Goal: Use online tool/utility: Utilize a website feature to perform a specific function

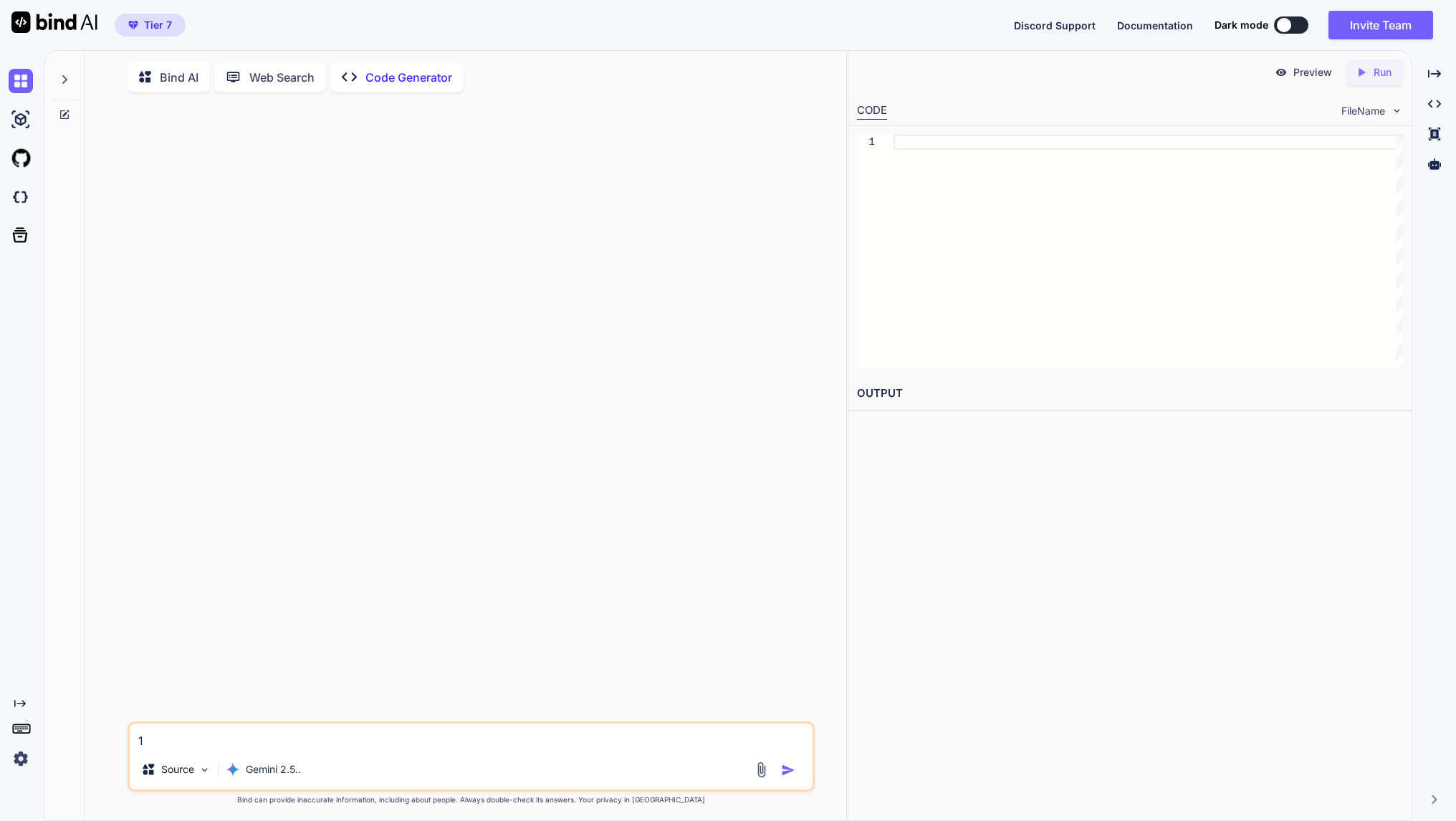
type textarea "x"
click at [397, 753] on div "1 Source Gemini 2.5.." at bounding box center [470, 757] width 687 height 70
click at [419, 736] on textarea "1" at bounding box center [471, 736] width 683 height 26
type textarea "1+"
type textarea "x"
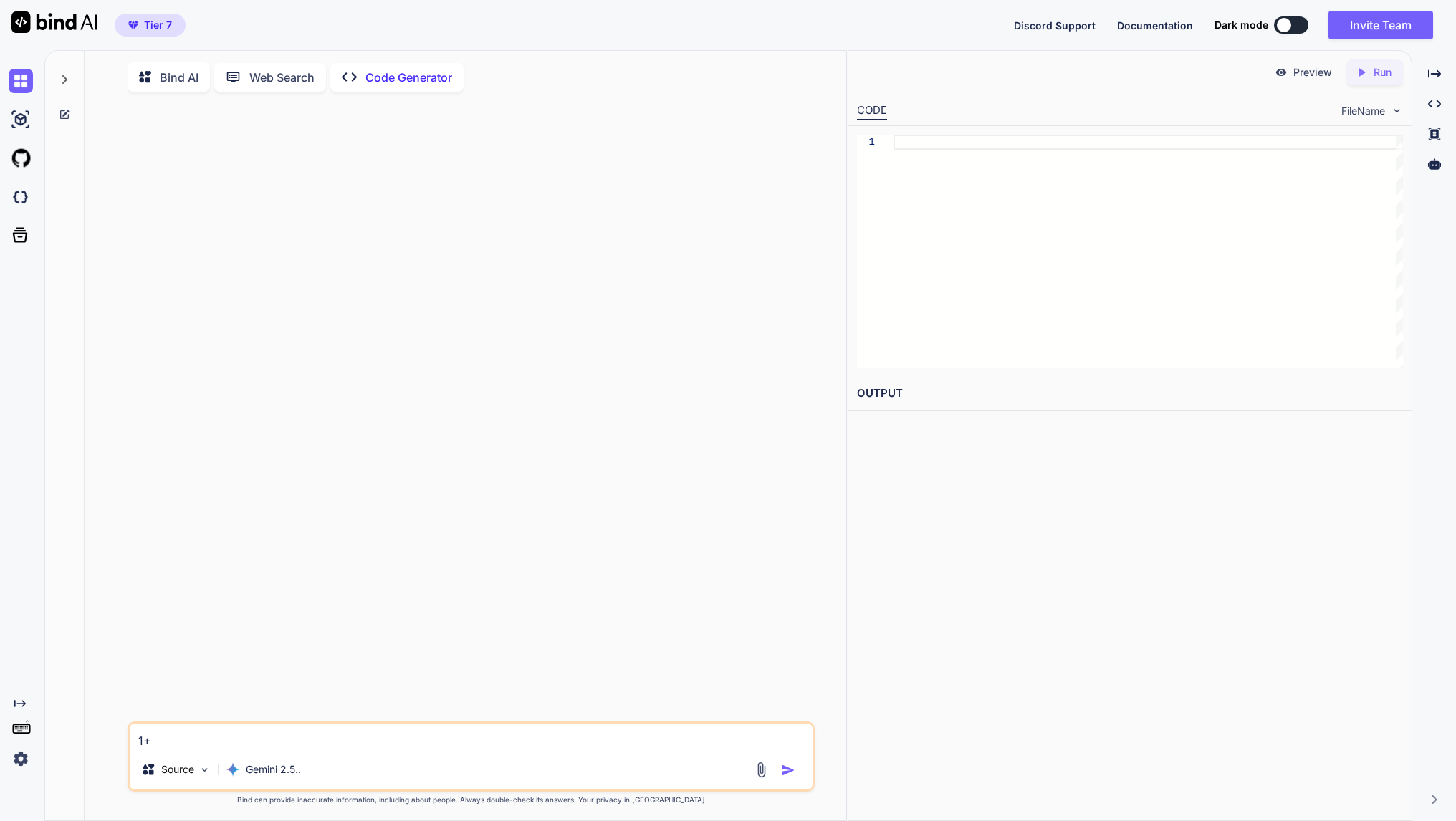
type textarea "1+1"
type textarea "x"
type textarea "1+1"
type textarea "x"
type textarea "1+1 i"
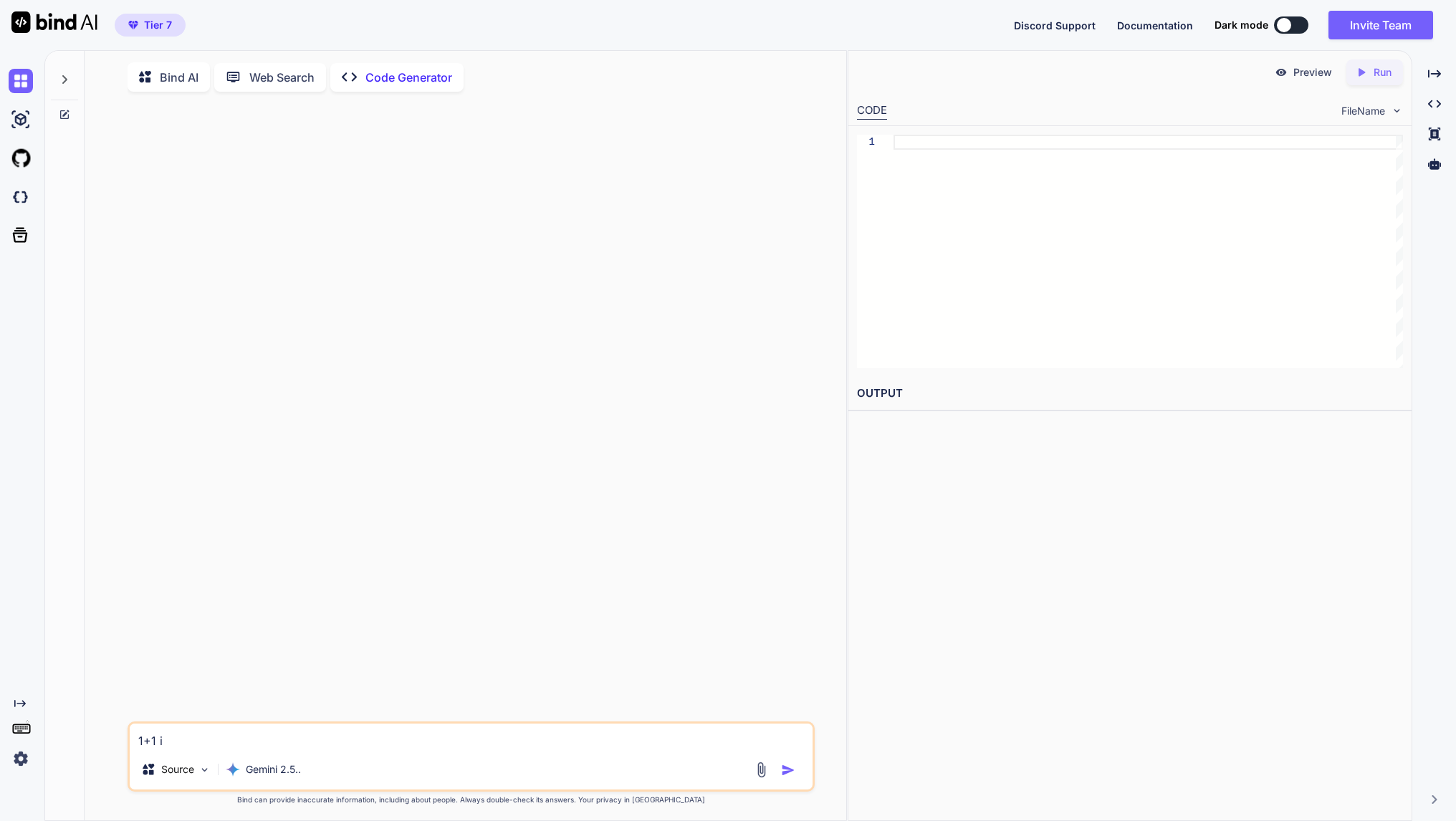
type textarea "x"
type textarea "1+1 is"
type textarea "x"
type textarea "1+1 is?"
type textarea "x"
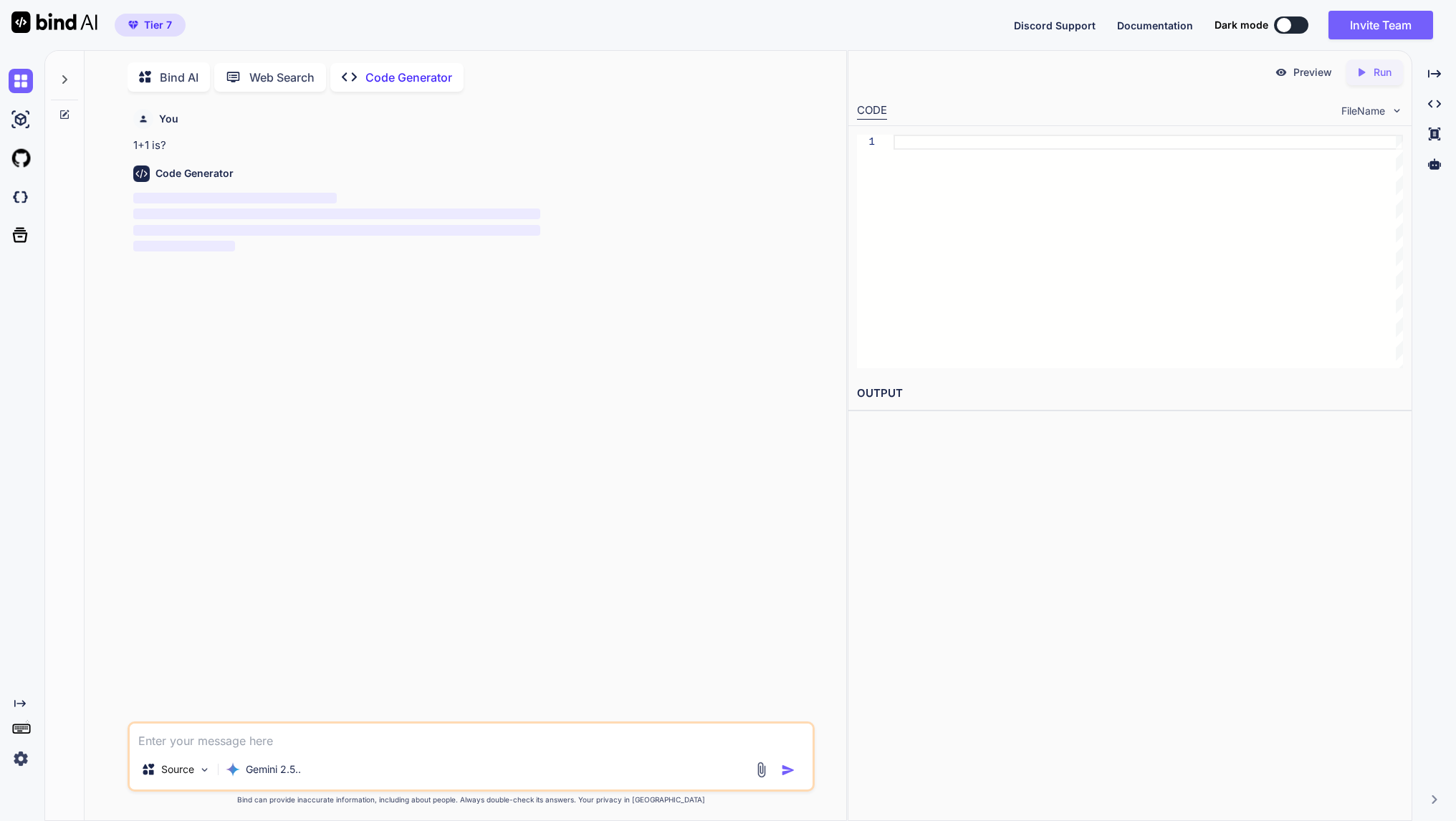
scroll to position [5, 0]
type textarea "x"
click at [990, 237] on div at bounding box center [1148, 251] width 509 height 234
click at [576, 401] on div "You 1+1 is?" at bounding box center [473, 385] width 685 height 568
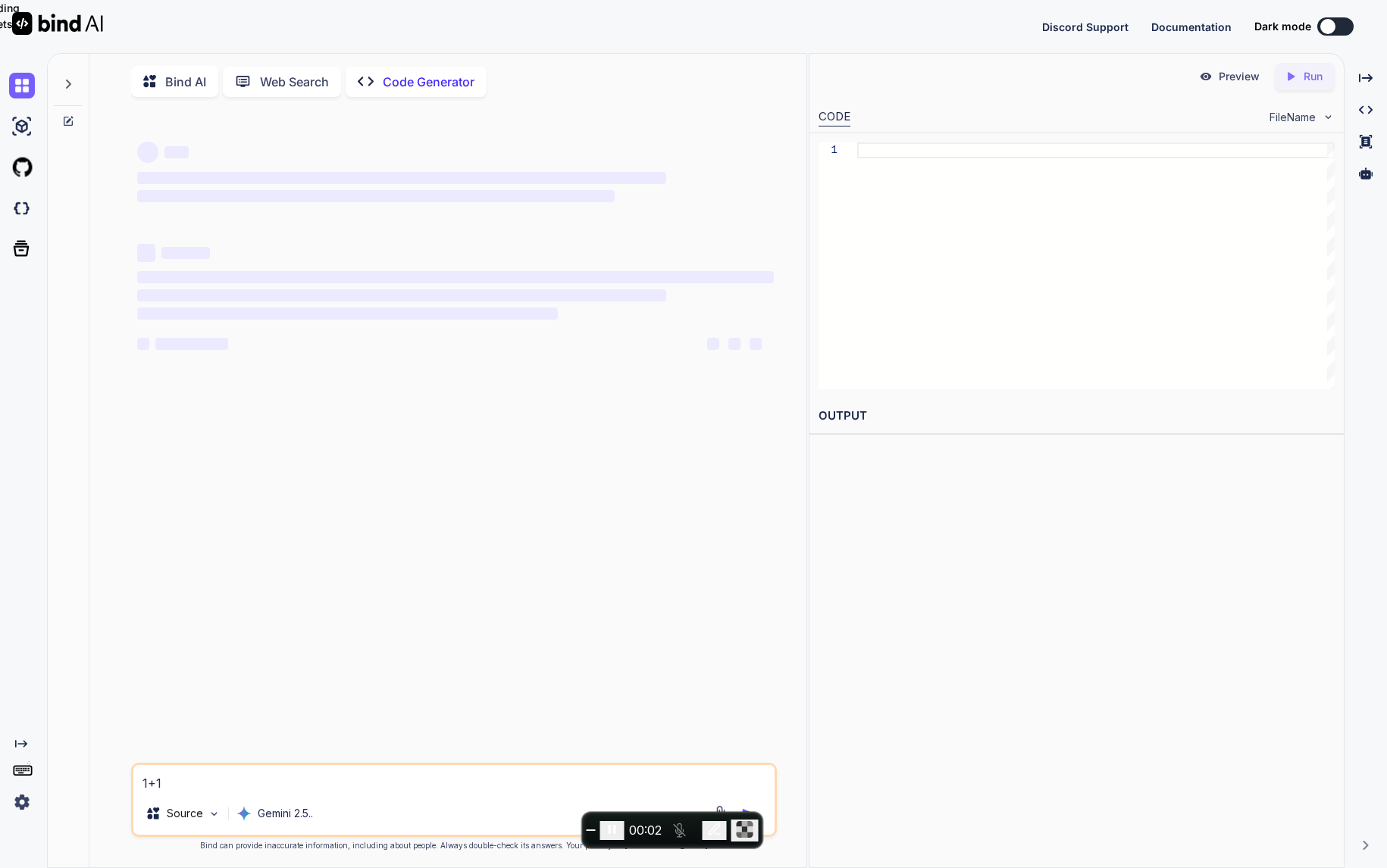
type textarea "x"
click at [331, 793] on textarea "1+1" at bounding box center [455, 779] width 642 height 27
click at [611, 361] on div "‌ ‌ ‌ ‌ ‌ ‌ ‌ ‌ ‌ ‌" at bounding box center [455, 303] width 638 height 135
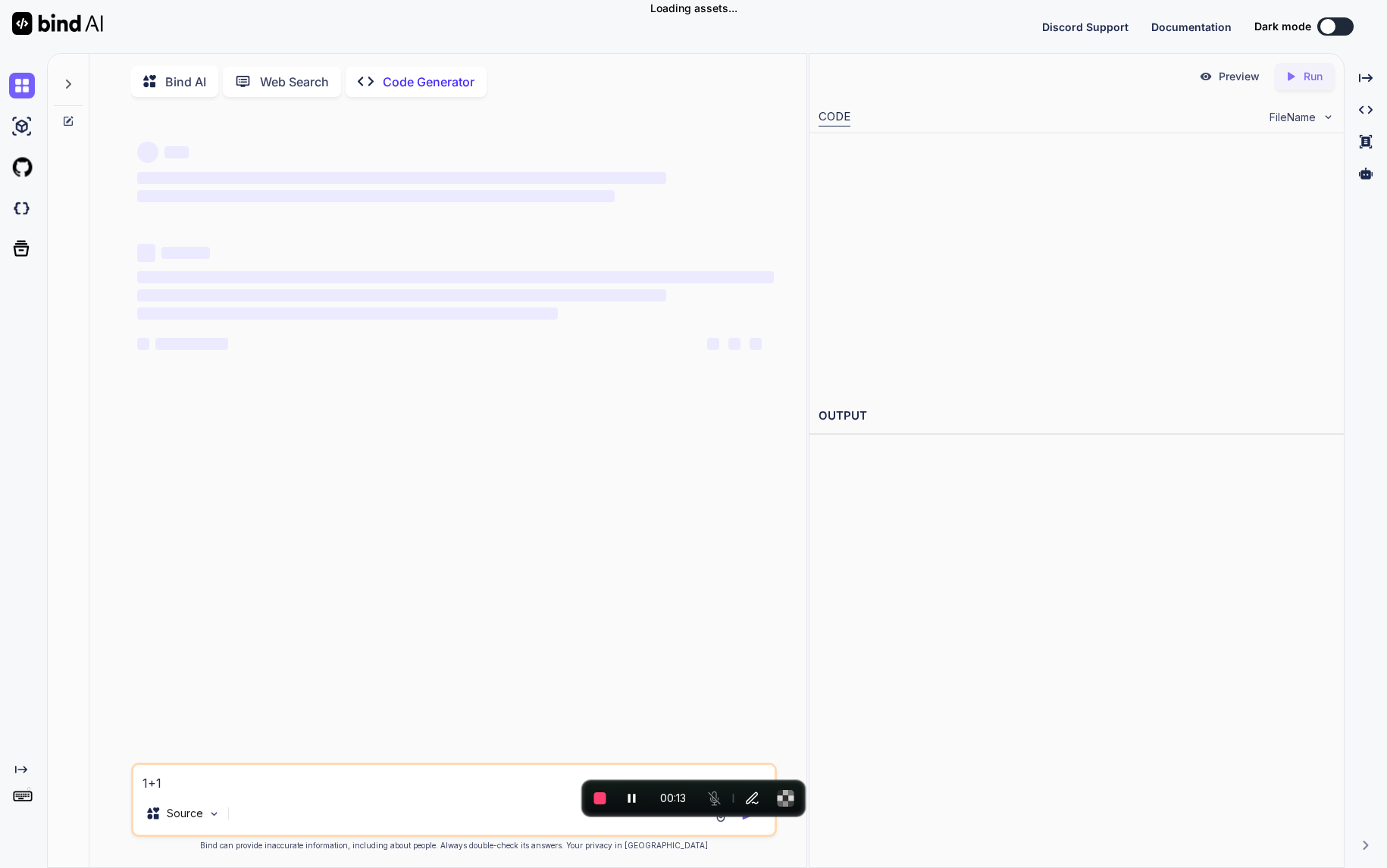
type textarea "x"
type textarea "1+1="
type textarea "x"
type textarea "1+1=?"
type textarea "x"
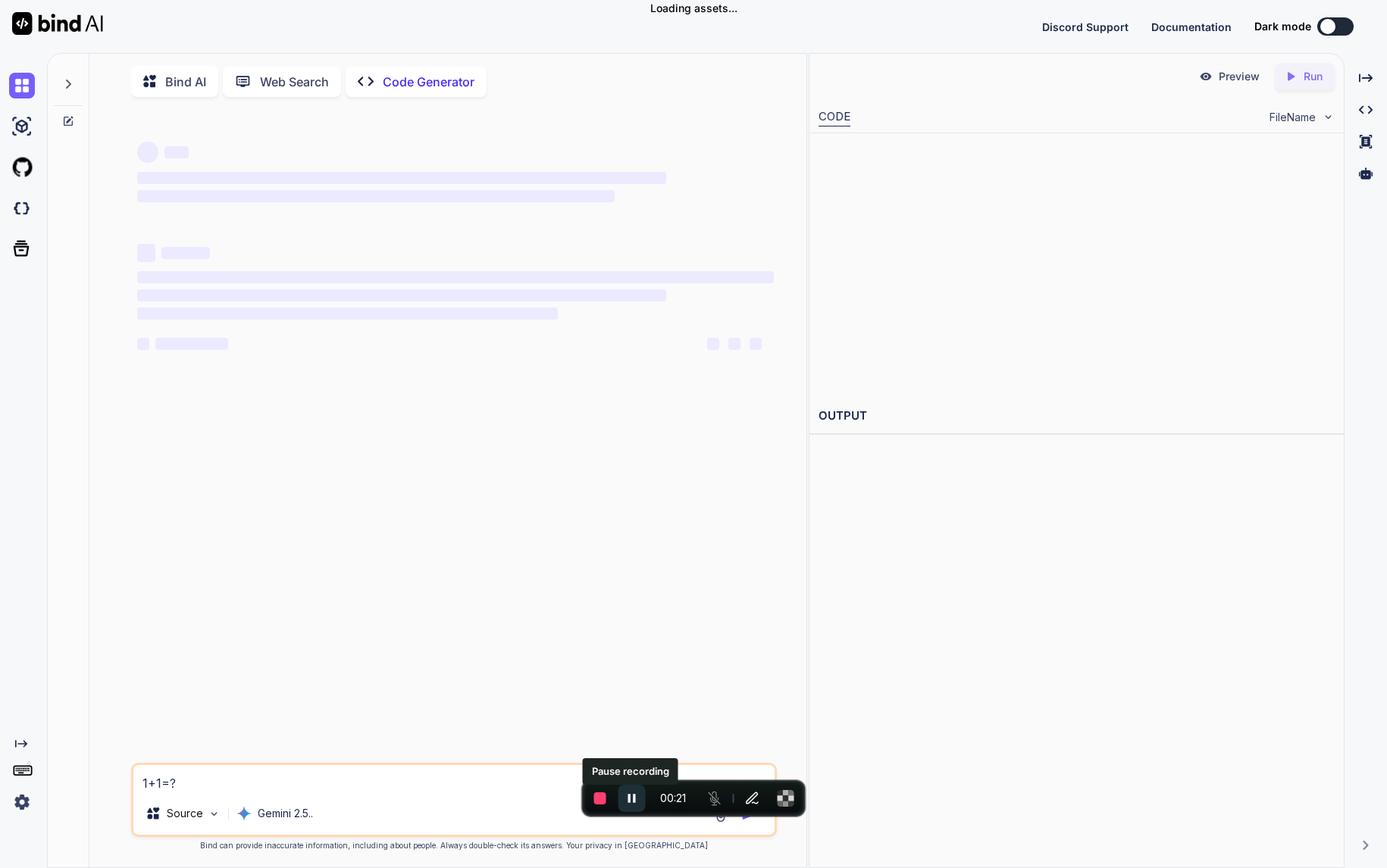
type textarea "1+1=?"
click at [641, 795] on button "Pause recording" at bounding box center [631, 798] width 27 height 27
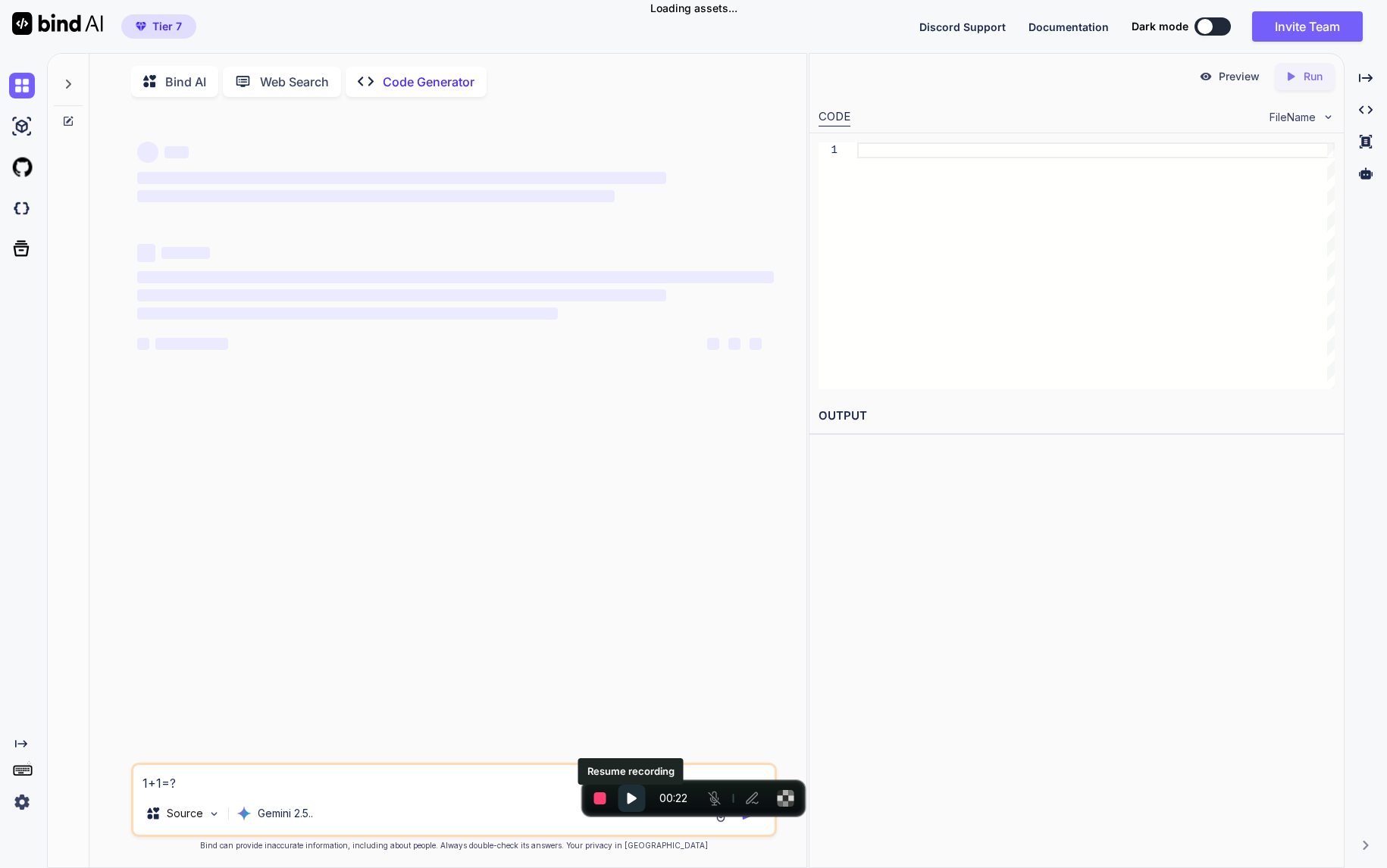
click at [634, 795] on icon "Resume recording" at bounding box center [632, 798] width 15 height 15
click at [433, 776] on textarea "1+1=?" at bounding box center [455, 779] width 642 height 27
click at [257, 781] on textarea "1+1=?" at bounding box center [455, 779] width 642 height 27
click at [611, 213] on div "‌ ‌ ‌ ‌ ‌ ‌ ‌ ‌ ‌ ‌ ‌ ‌ ‌ ‌" at bounding box center [455, 255] width 638 height 244
type textarea "x"
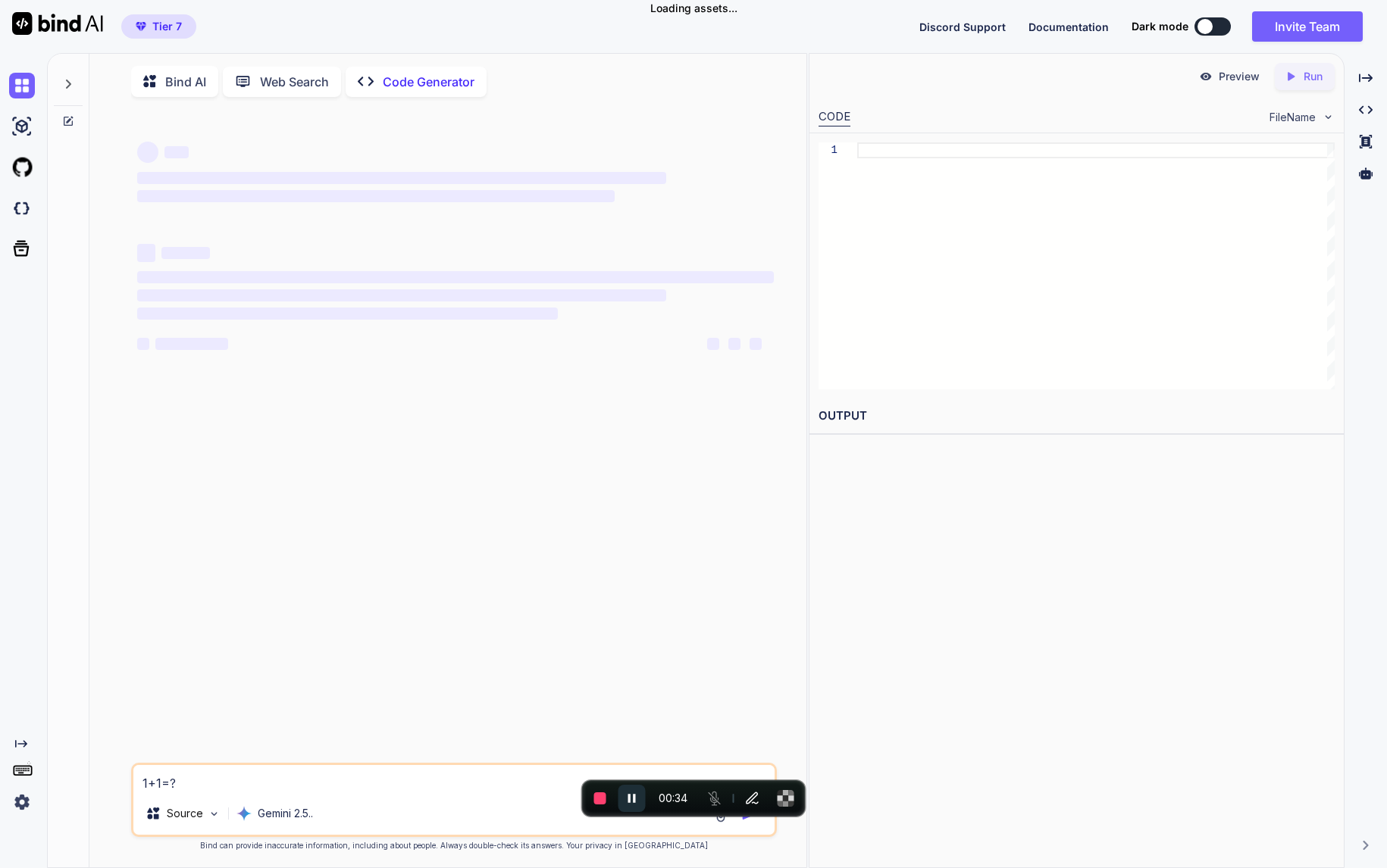
click at [479, 395] on div "‌ ‌ ‌ ‌ ‌ ‌ ‌ ‌ ‌ ‌ ‌ ‌ ‌ ‌" at bounding box center [455, 436] width 643 height 654
click at [405, 771] on textarea "1+1=?" at bounding box center [455, 779] width 642 height 27
type textarea "+1=?"
type textarea "x"
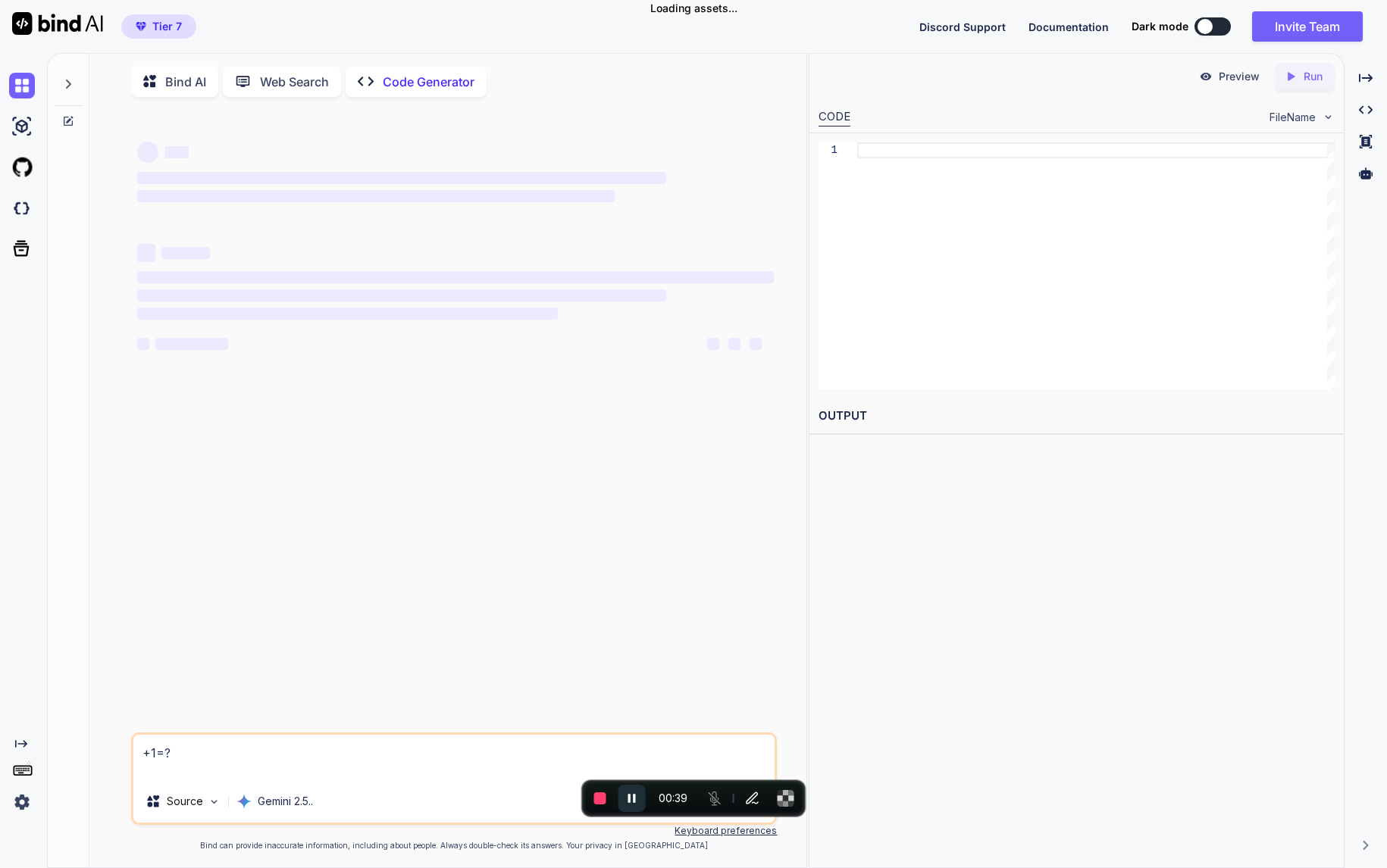
type textarea "1+1=?"
type textarea "x"
type textarea "1 +1=?"
type textarea "x"
type textarea "1+1=?"
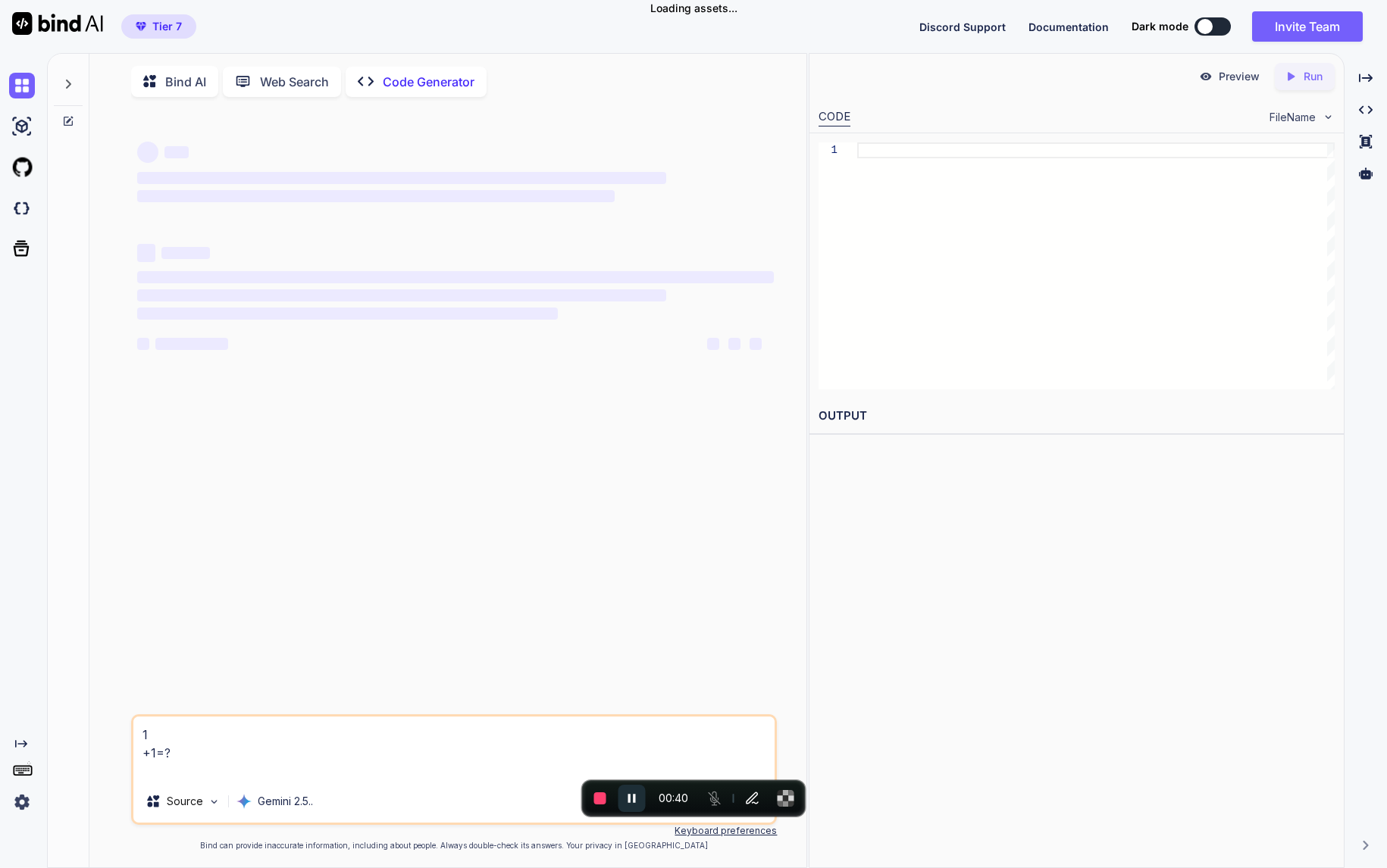
type textarea "x"
type textarea "+1=?"
type textarea "x"
type textarea "+1=?"
type textarea "x"
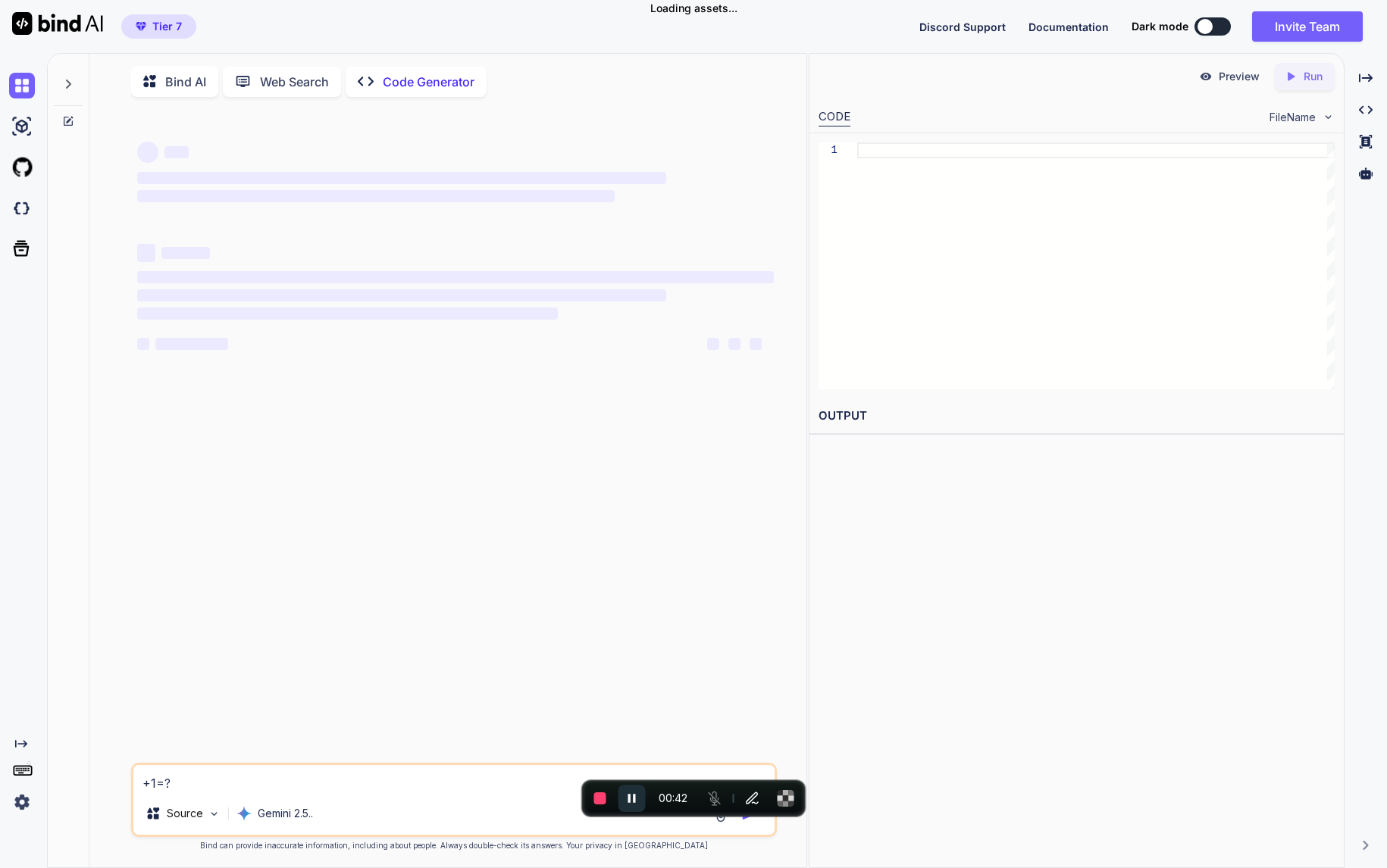
type textarea "1+1=?"
type textarea "x"
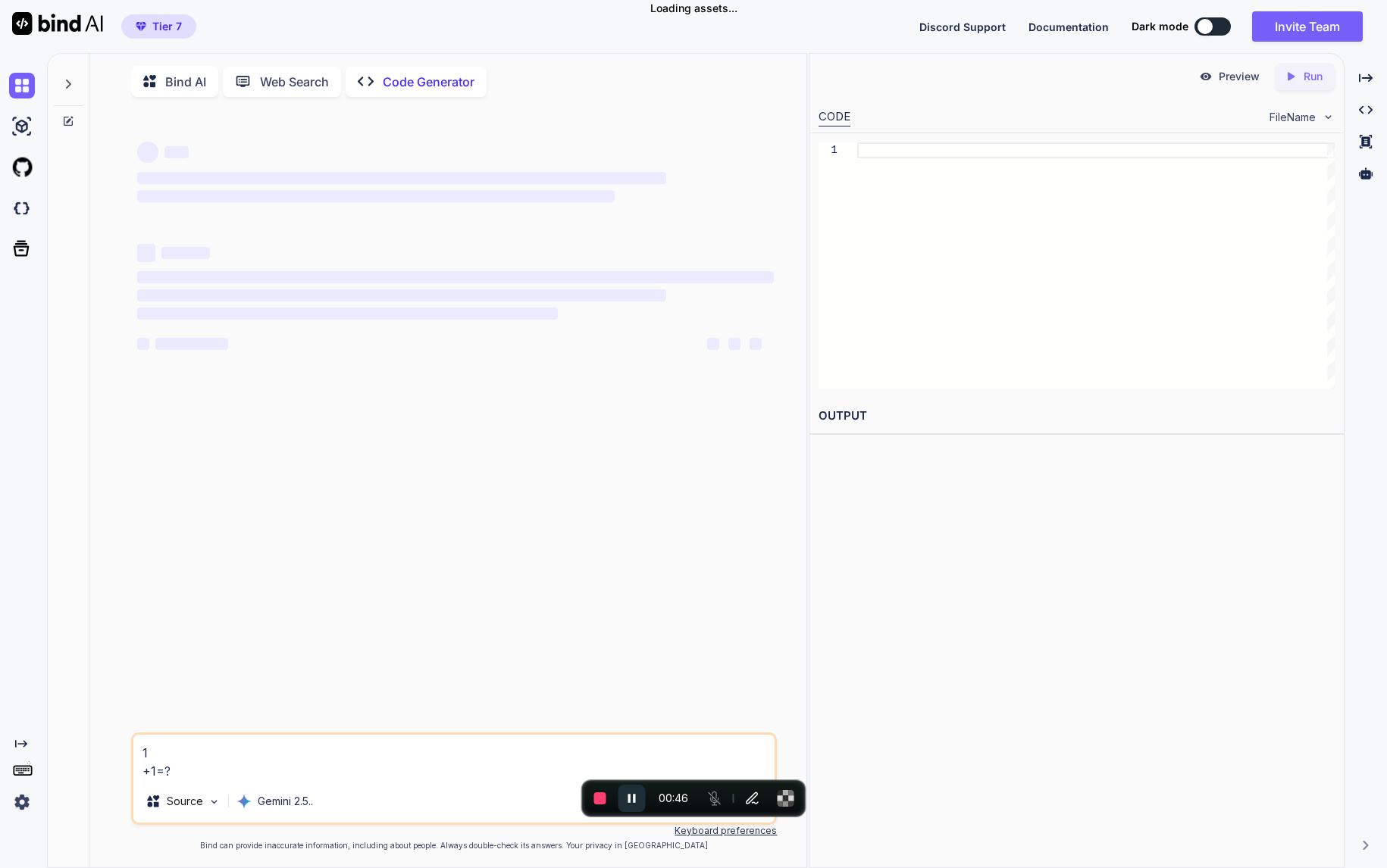
type textarea "1+1=?"
type textarea "x"
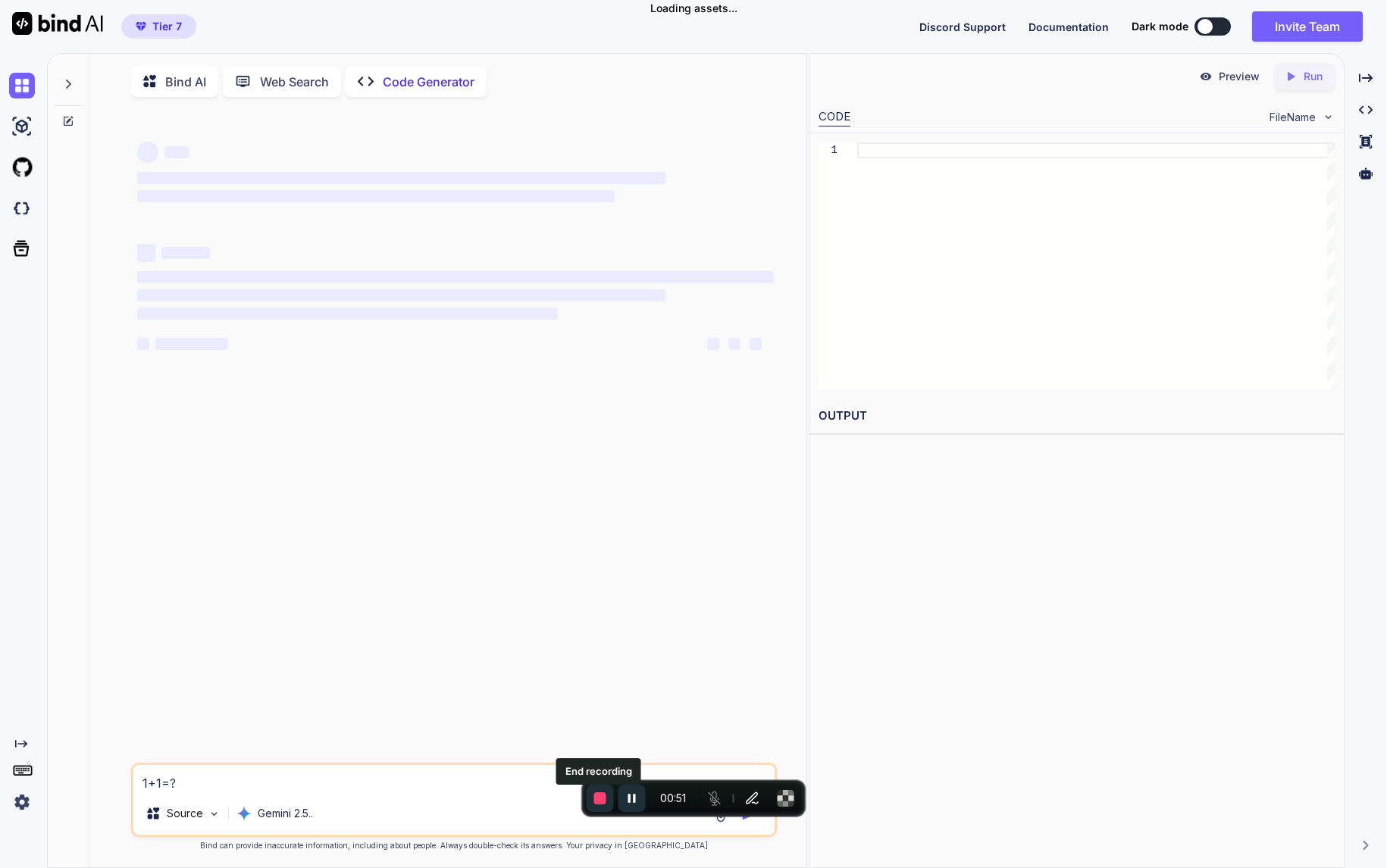
type textarea "1+1=?"
click at [599, 802] on span "End recording" at bounding box center [600, 798] width 12 height 12
click at [607, 347] on div "‌ ‌ ‌ ‌ ‌" at bounding box center [455, 344] width 638 height 18
click at [410, 787] on textarea "1+1=?" at bounding box center [455, 779] width 642 height 27
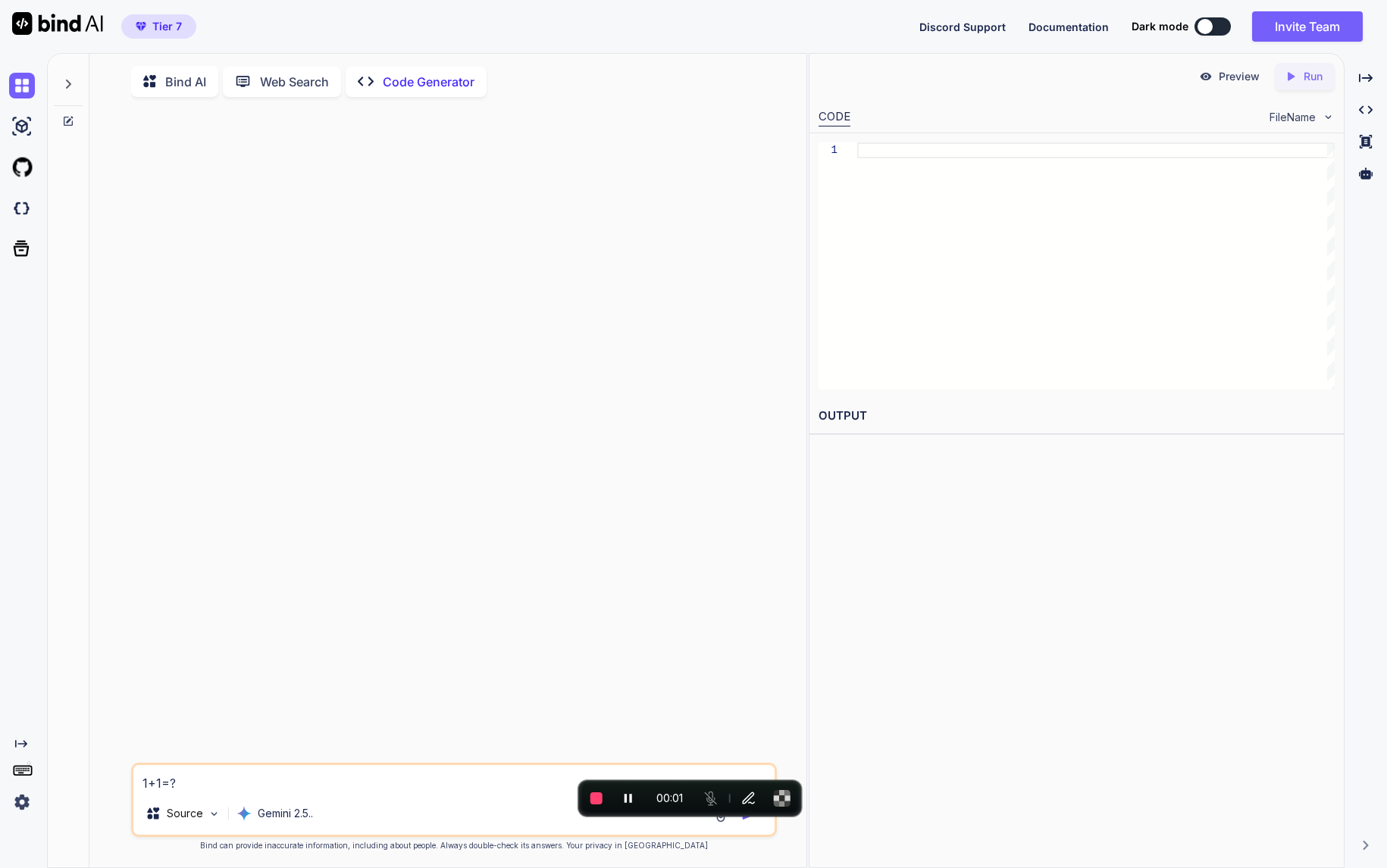
click at [335, 786] on textarea "1+1=?" at bounding box center [455, 779] width 642 height 27
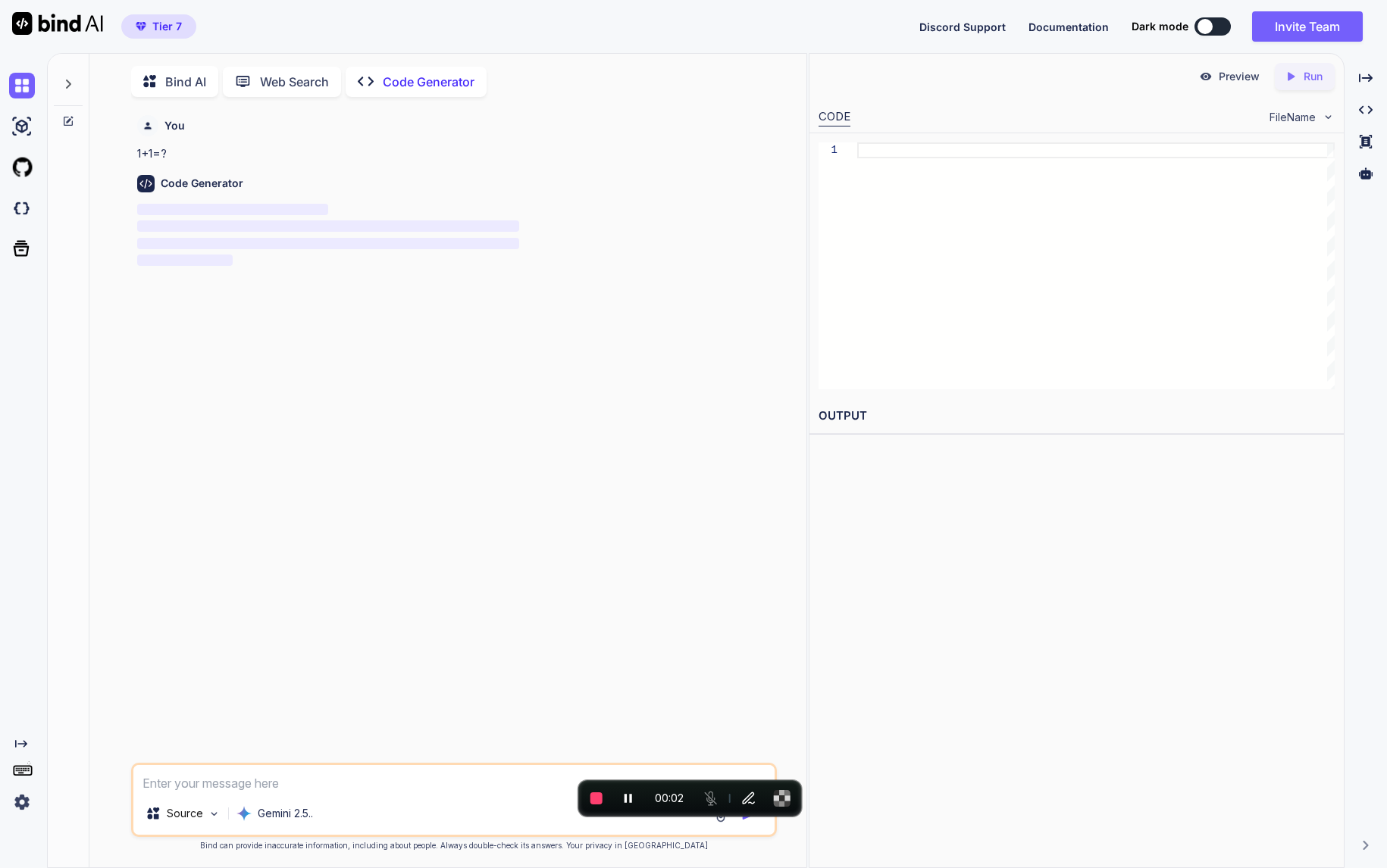
scroll to position [6, 0]
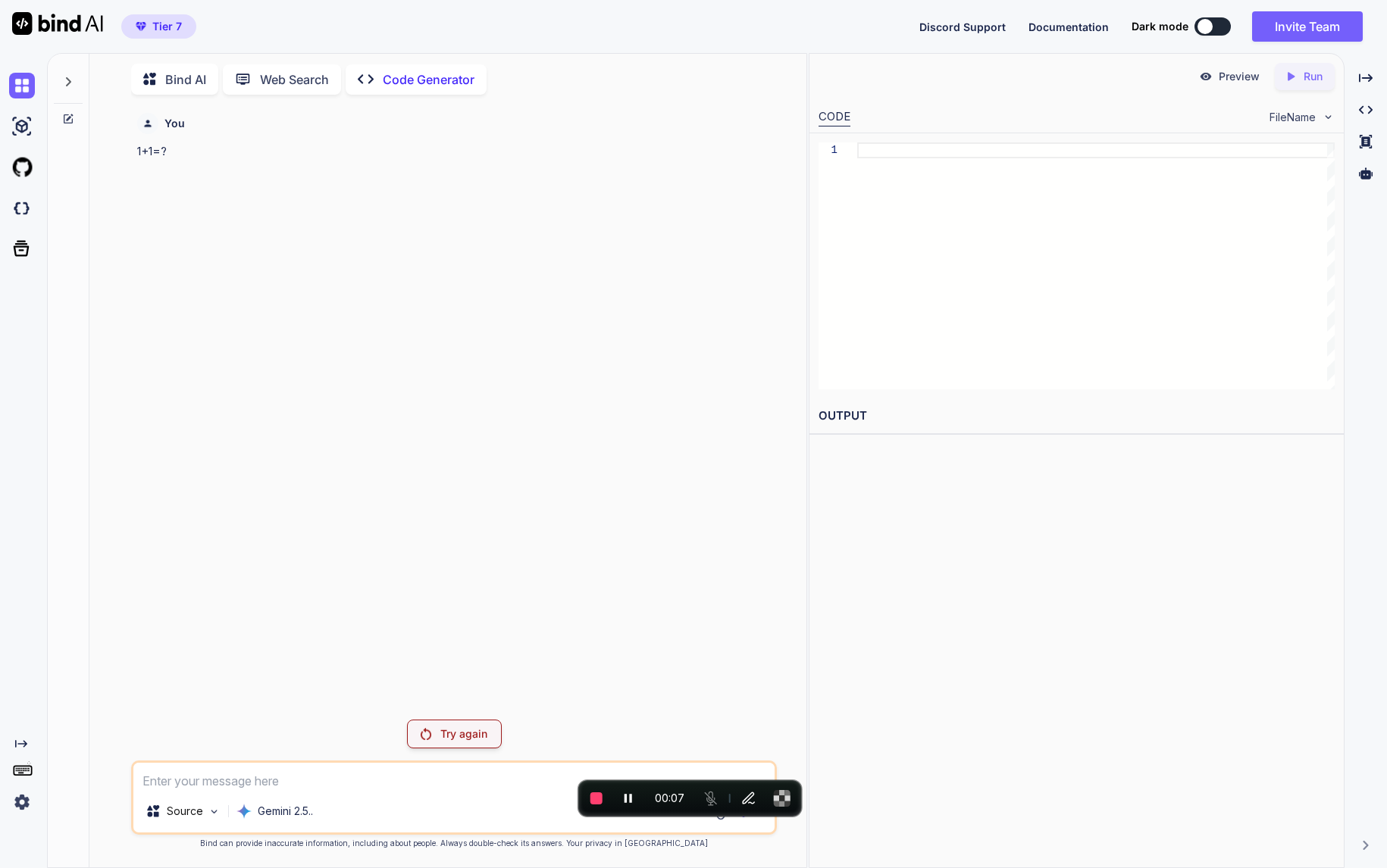
click at [452, 736] on p "Try again" at bounding box center [463, 733] width 47 height 15
click at [61, 115] on div at bounding box center [68, 119] width 41 height 12
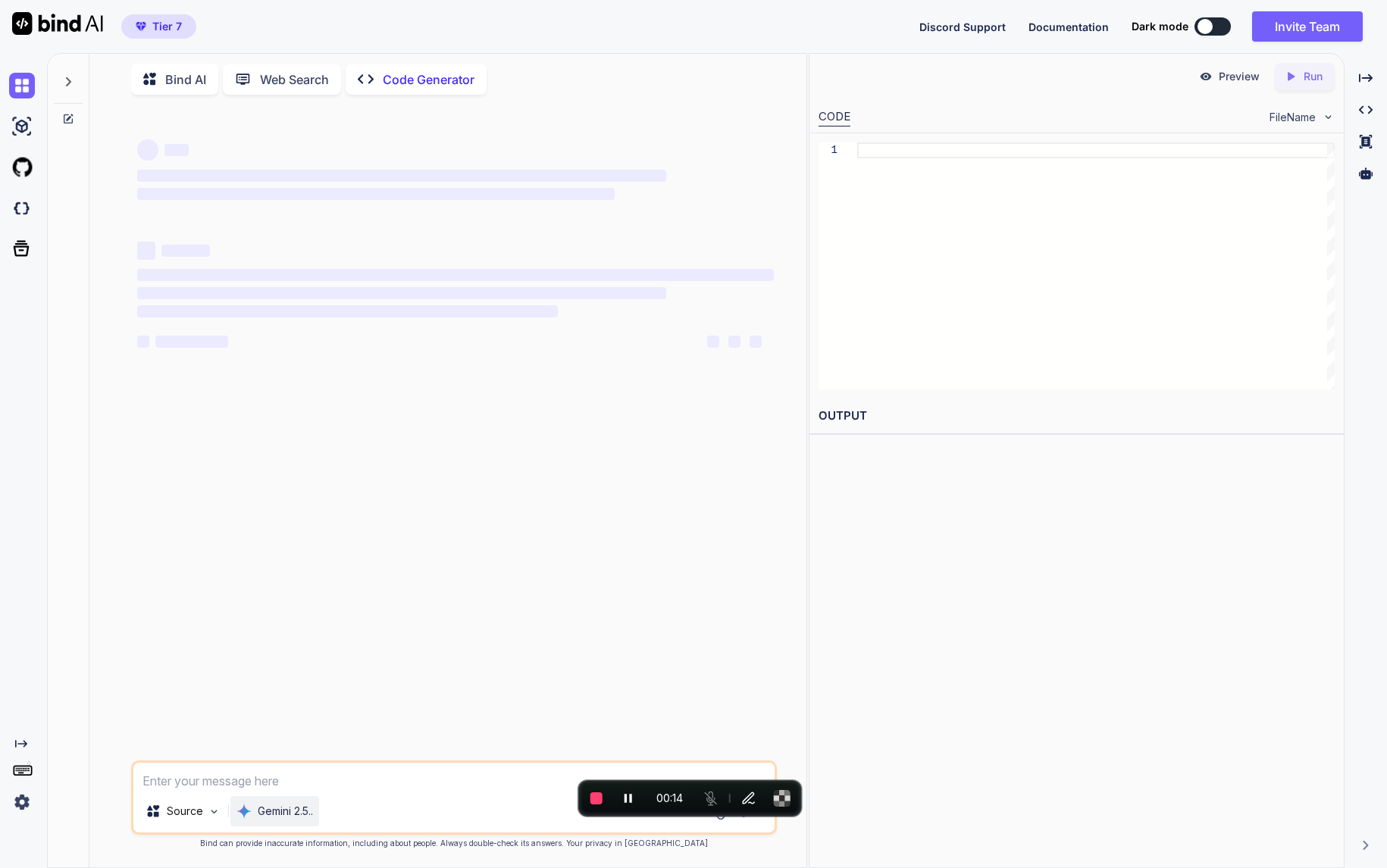
click at [291, 810] on p "Gemini 2.5.." at bounding box center [285, 811] width 55 height 15
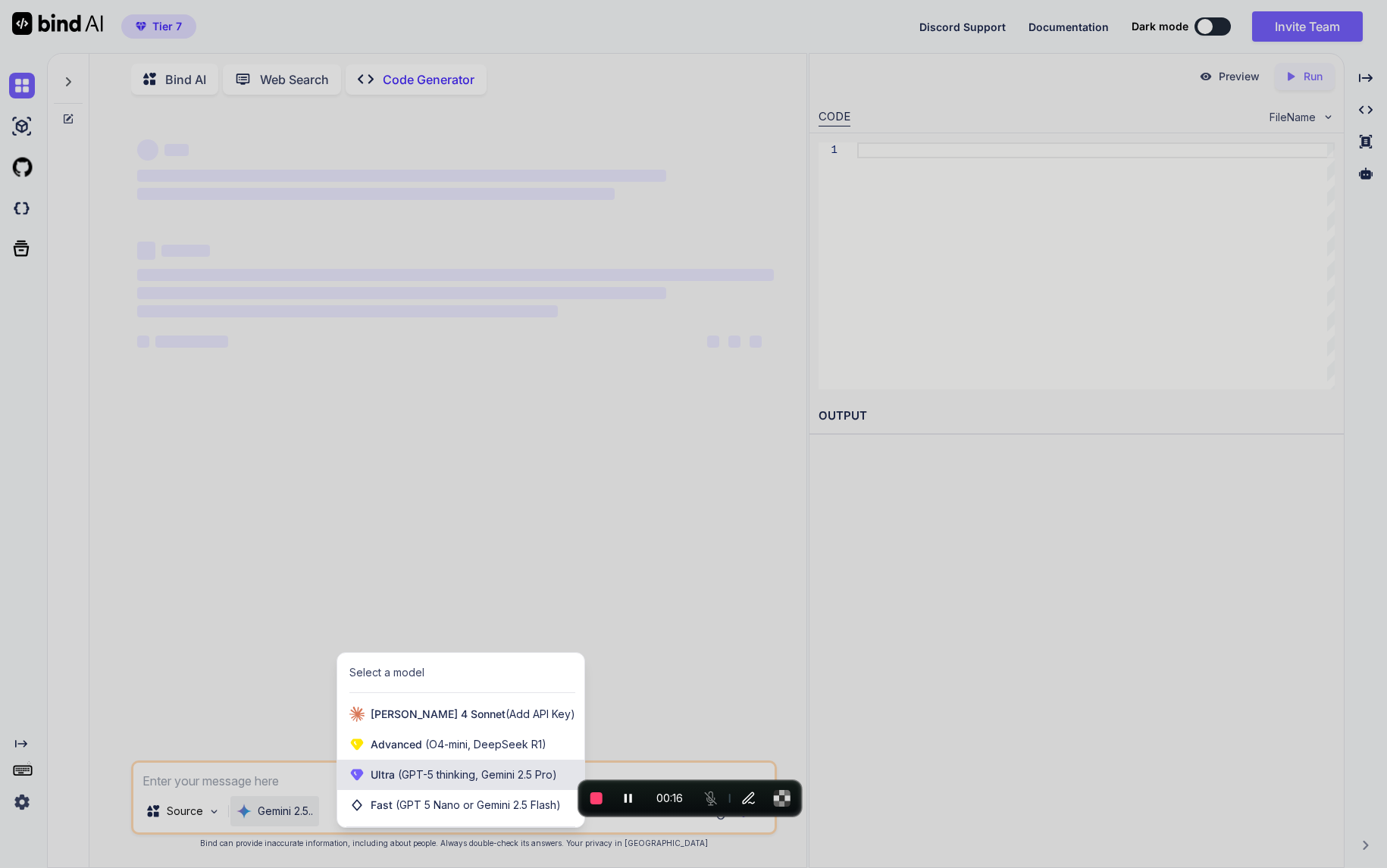
click at [366, 765] on div "Ultra (GPT-5 thinking, Gemini 2.5 Pro)" at bounding box center [460, 774] width 247 height 30
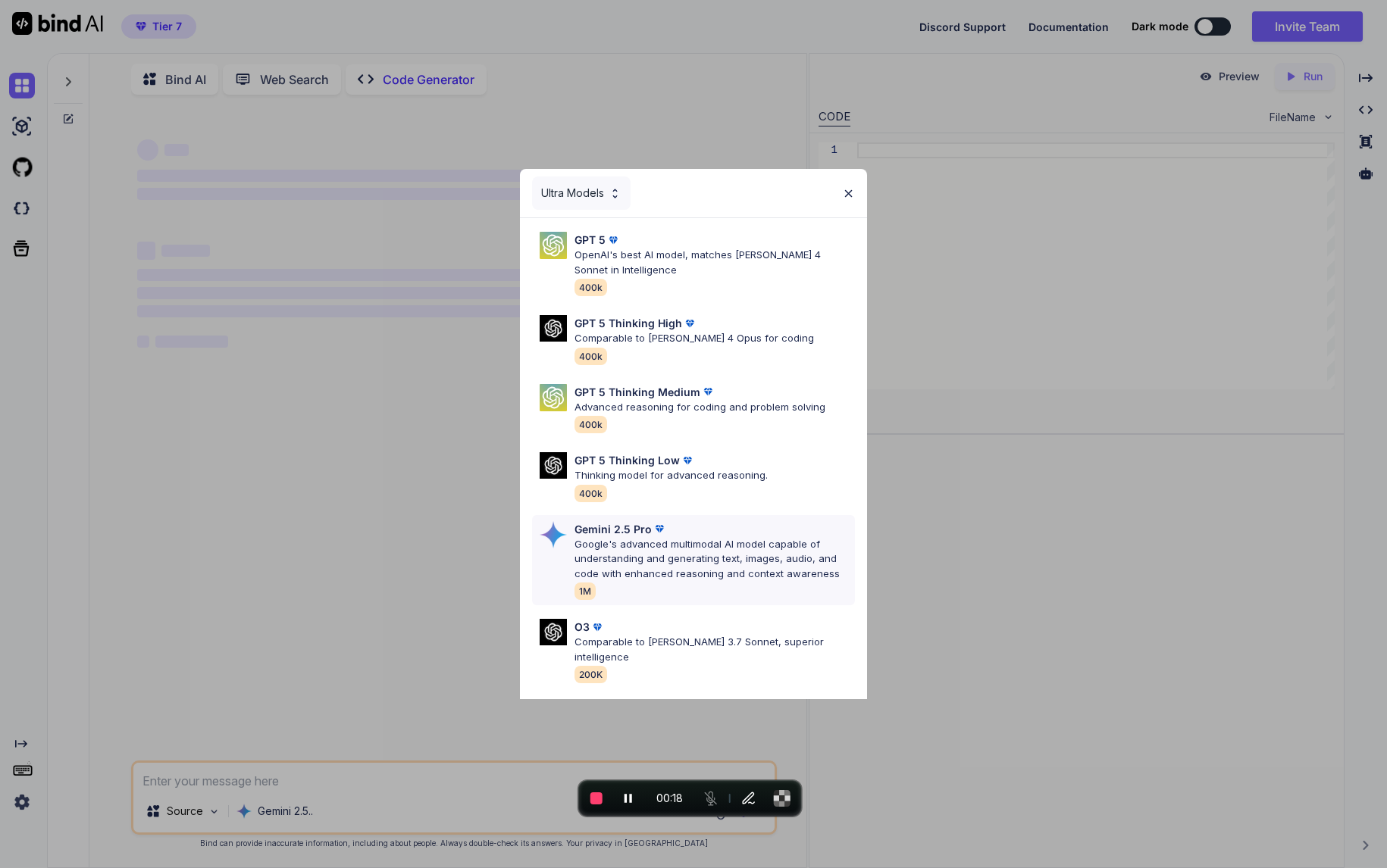
scroll to position [124, 0]
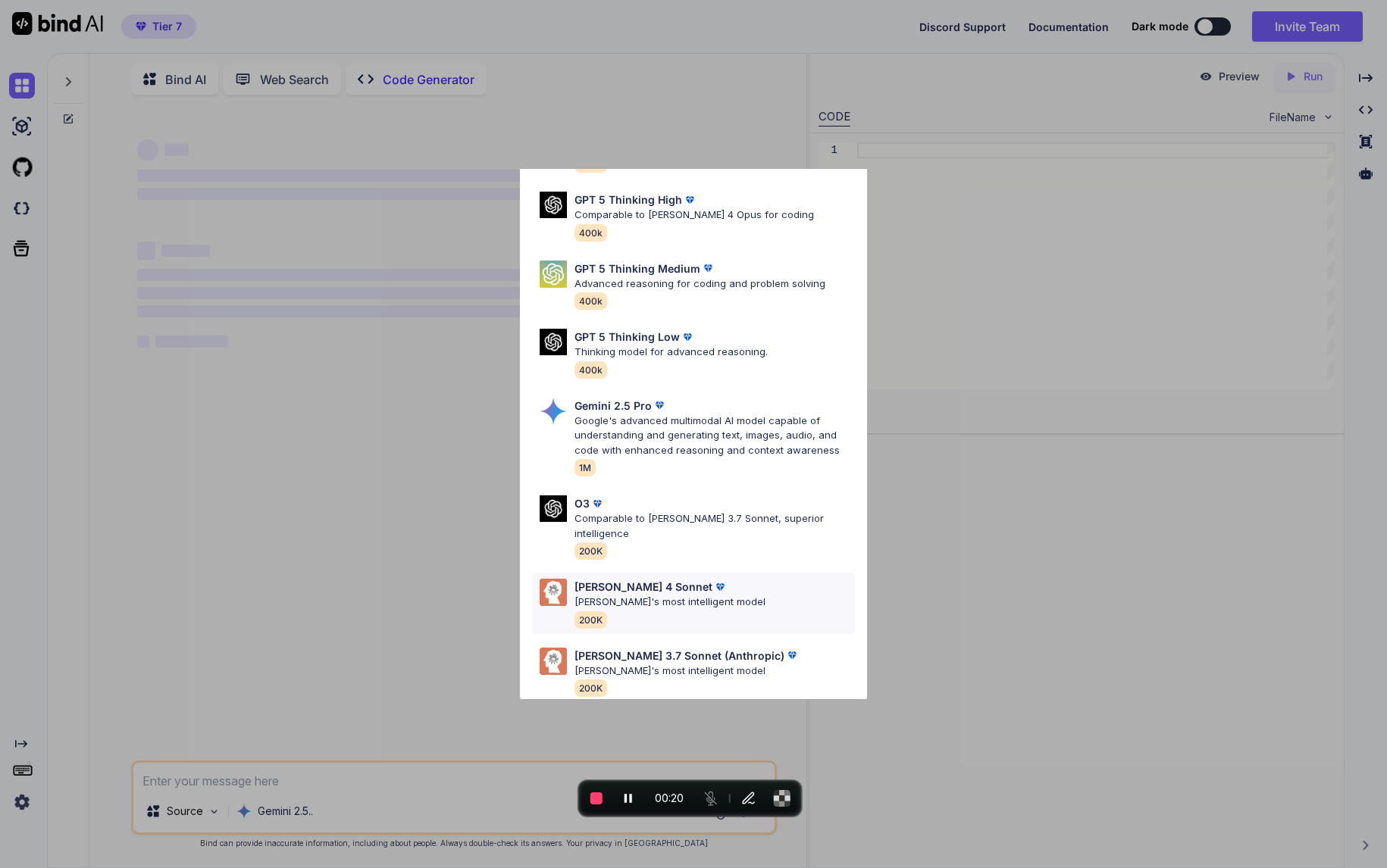
click at [654, 595] on p "Claude's most intelligent model" at bounding box center [670, 602] width 191 height 15
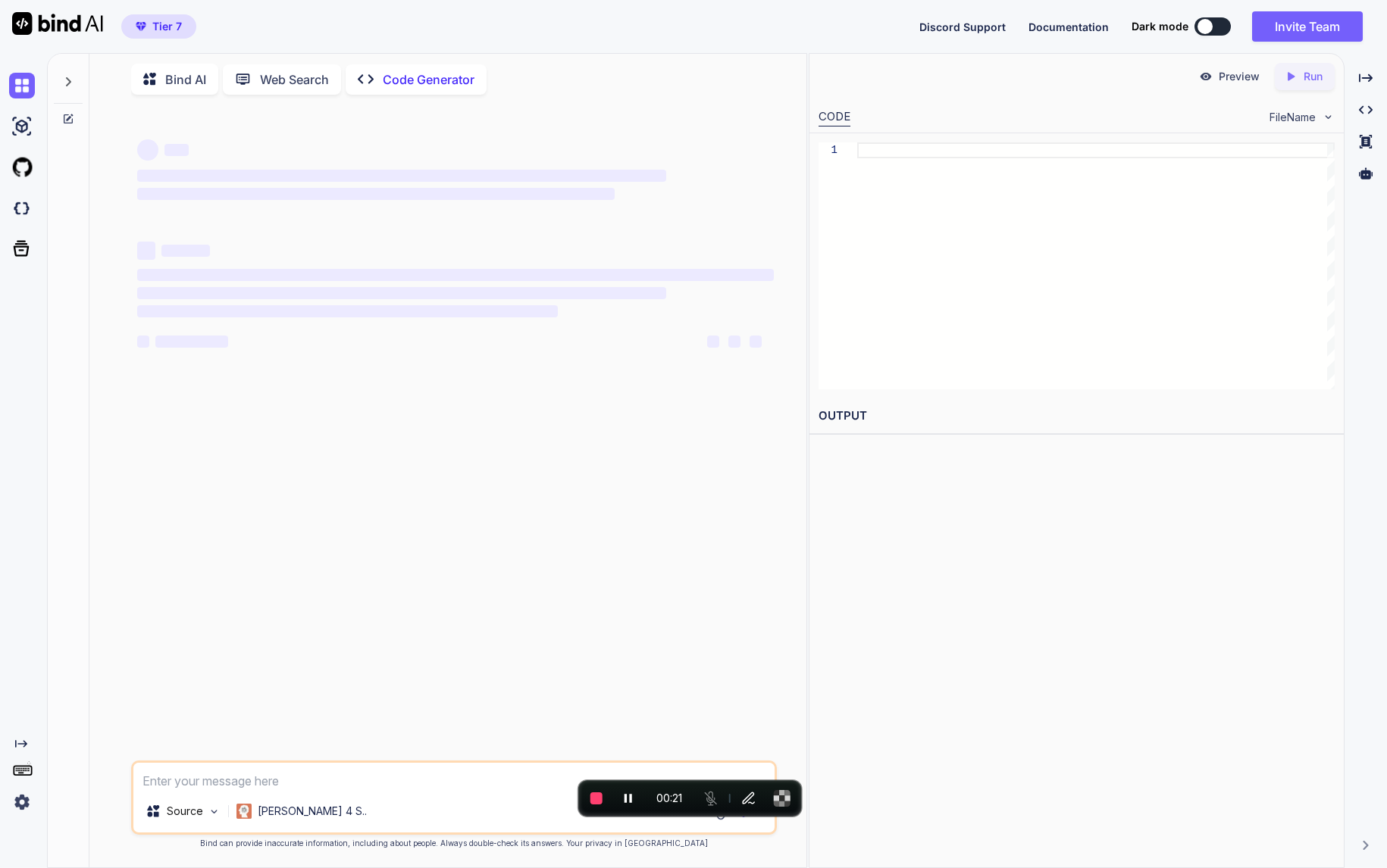
click at [414, 769] on textarea at bounding box center [455, 776] width 642 height 27
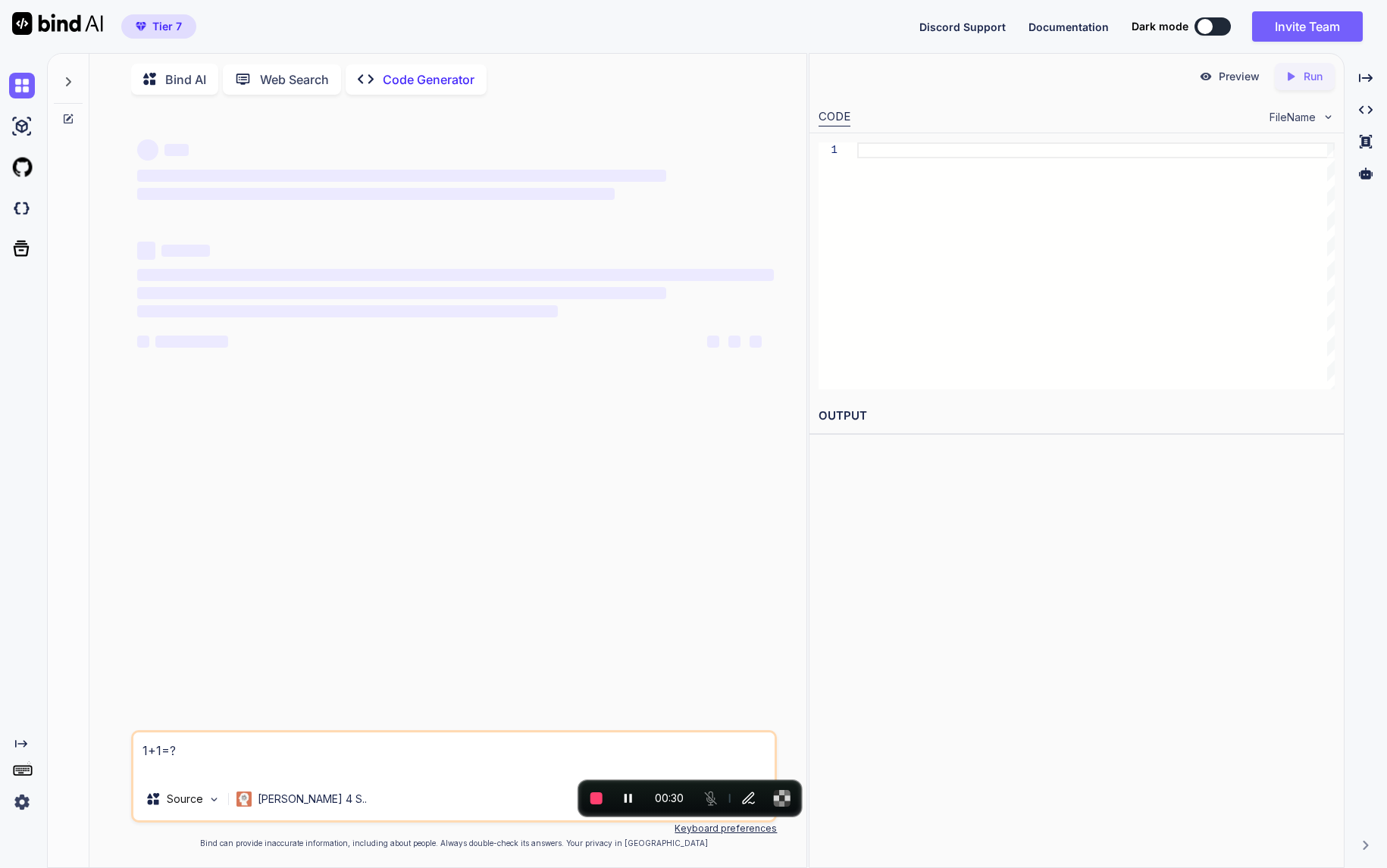
type textarea "1+1=?"
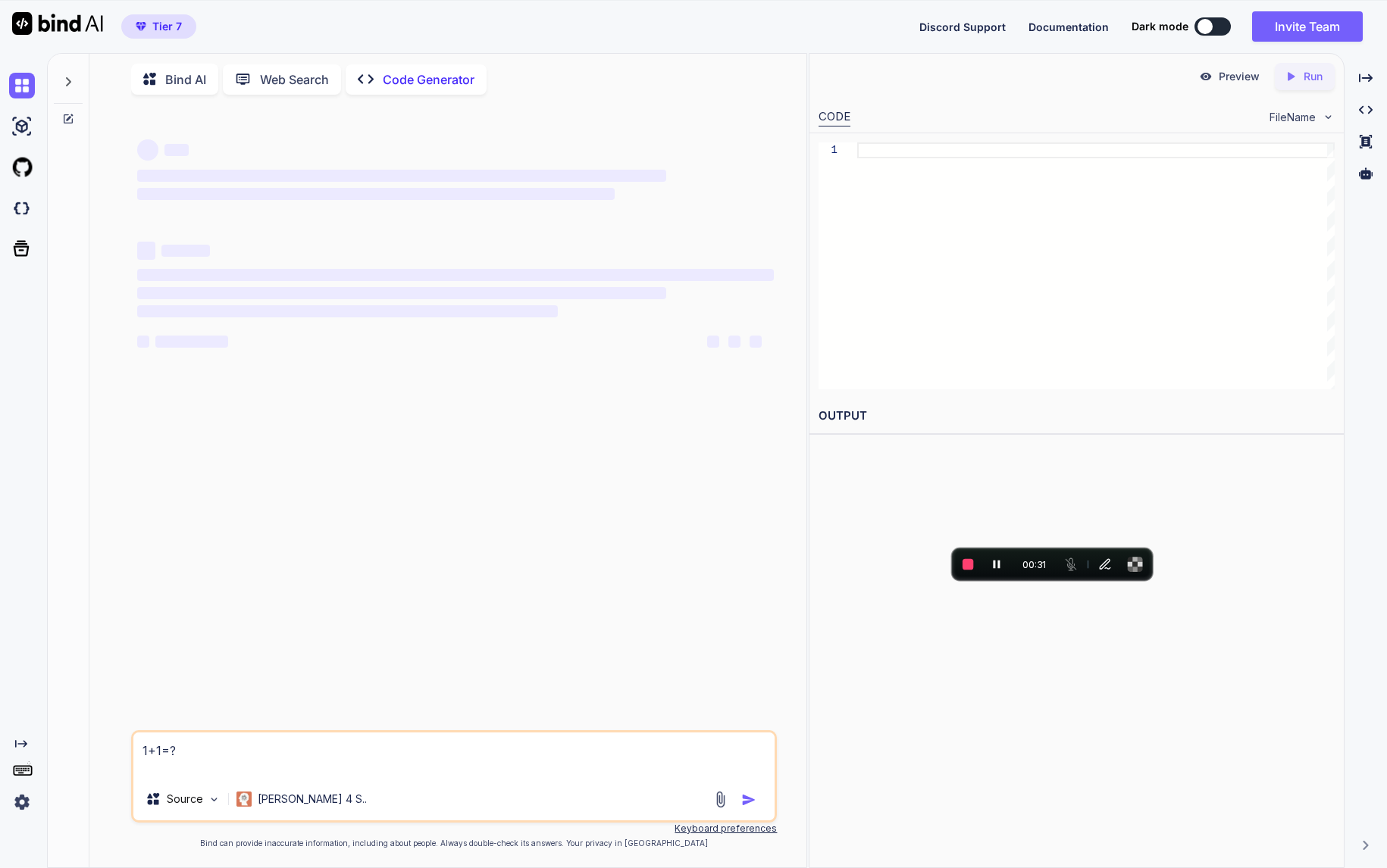
click at [1023, 547] on body "Tier 7 Discord Support Documentation Dark mode Invite Team Created with Pixso. …" at bounding box center [694, 491] width 1387 height 982
click at [518, 761] on textarea "1+1=?" at bounding box center [455, 755] width 642 height 45
click at [984, 568] on icon "Pause recording" at bounding box center [991, 564] width 15 height 15
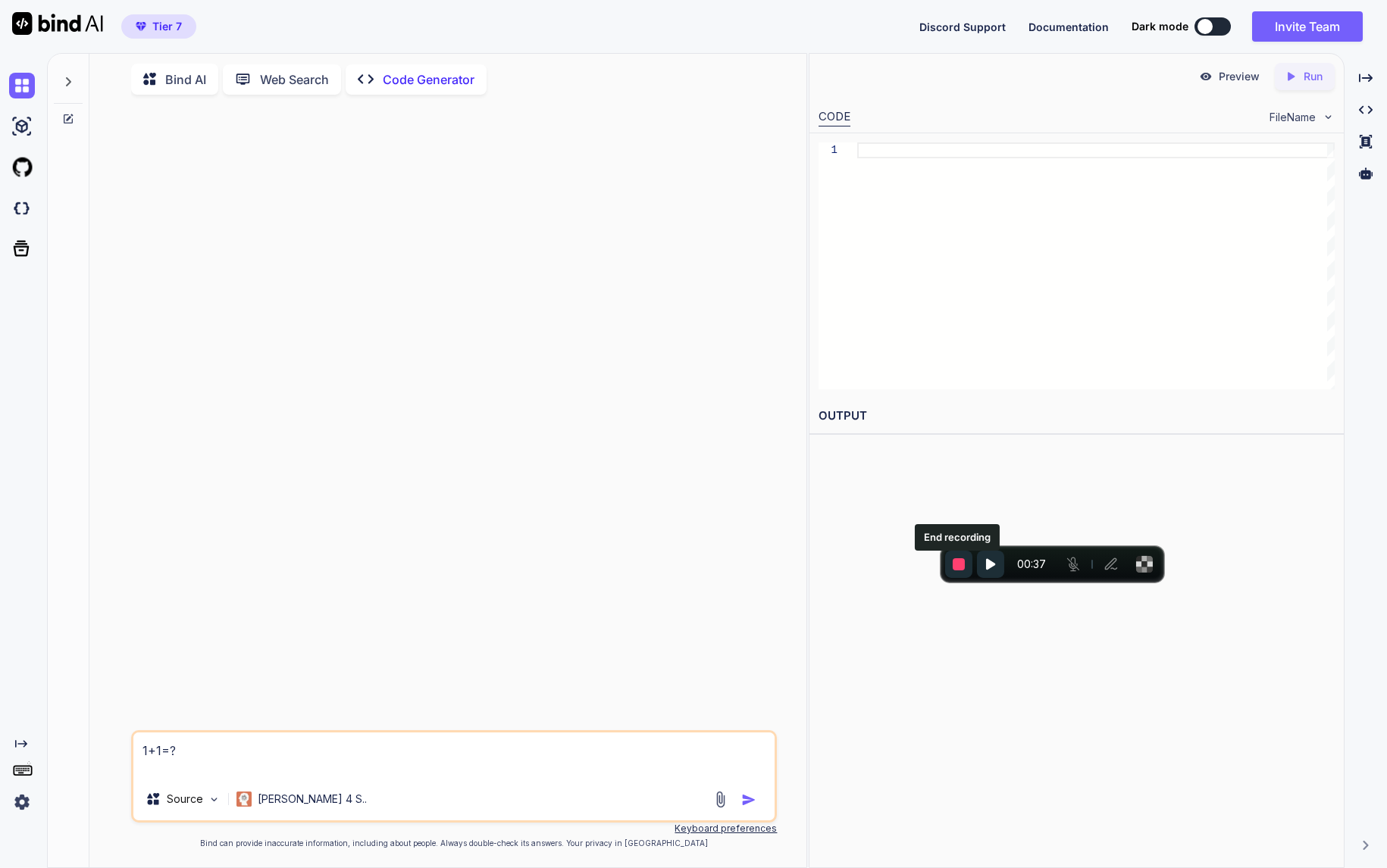
click at [961, 568] on span "End recording" at bounding box center [959, 564] width 12 height 12
click at [388, 746] on textarea "1+1=?" at bounding box center [455, 755] width 642 height 45
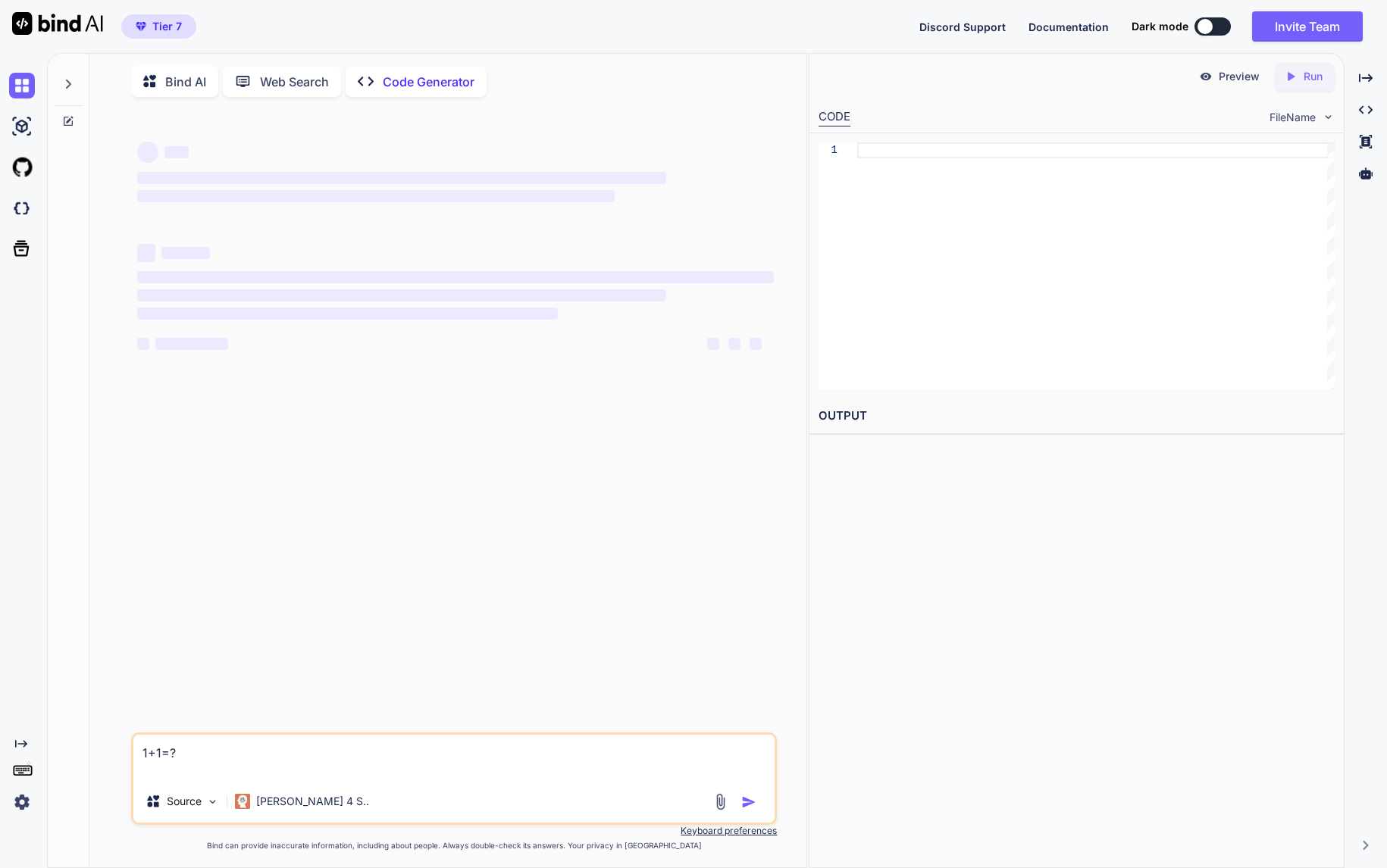
type textarea "x"
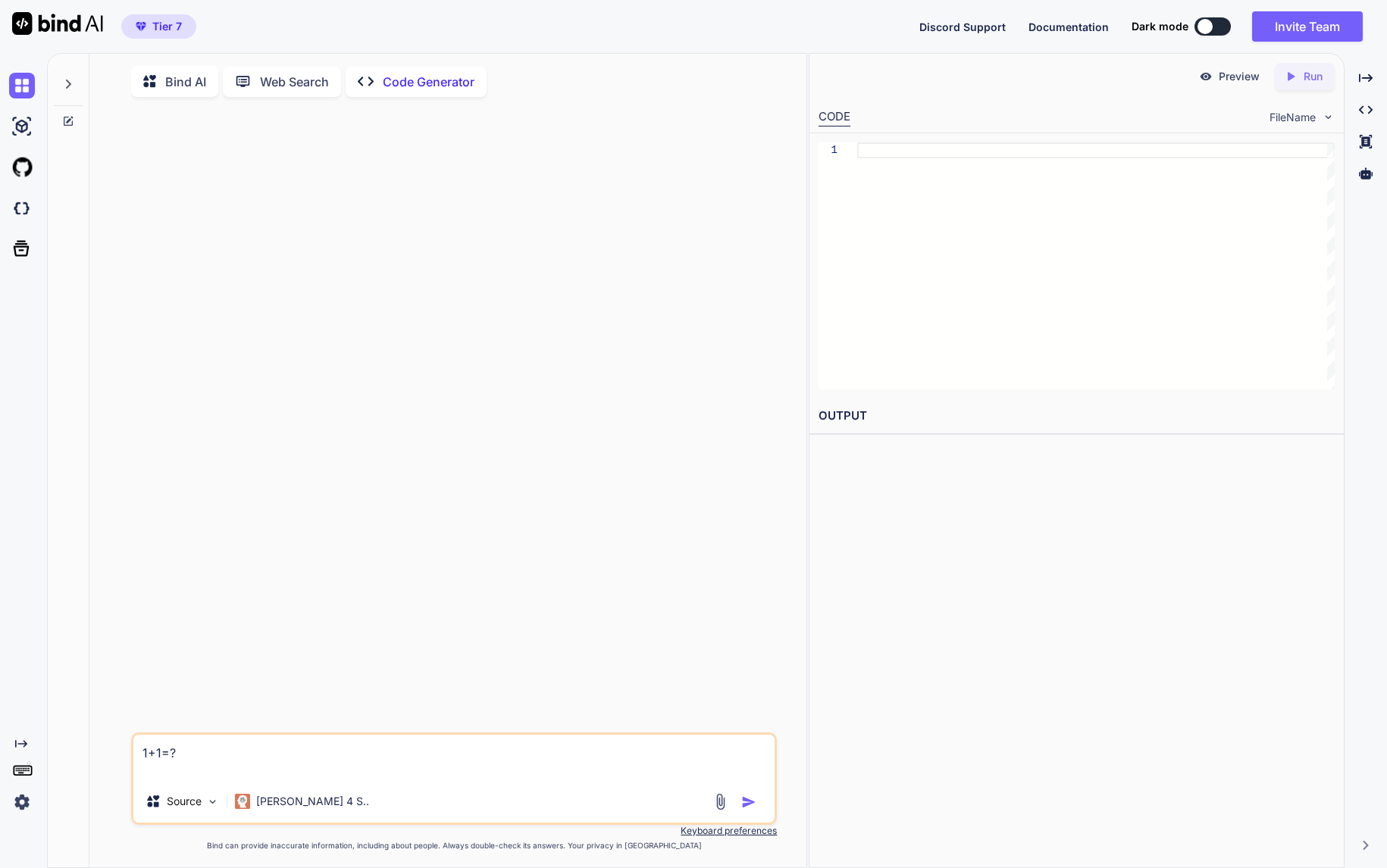
click at [379, 405] on div at bounding box center [455, 421] width 643 height 624
click at [455, 739] on textarea "1+1=?" at bounding box center [455, 757] width 642 height 45
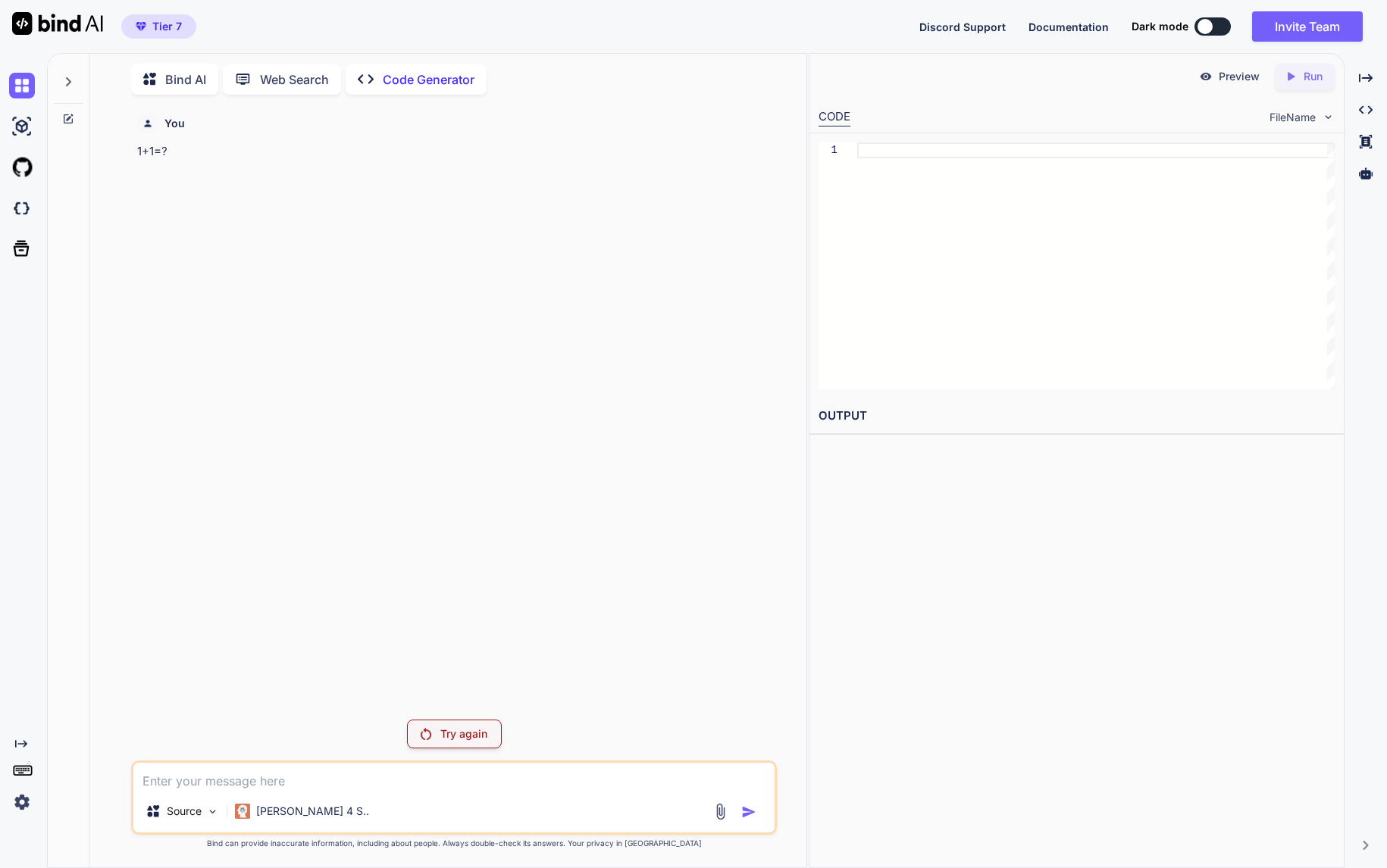
click at [774, 166] on div "You 1+1=?" at bounding box center [455, 407] width 643 height 601
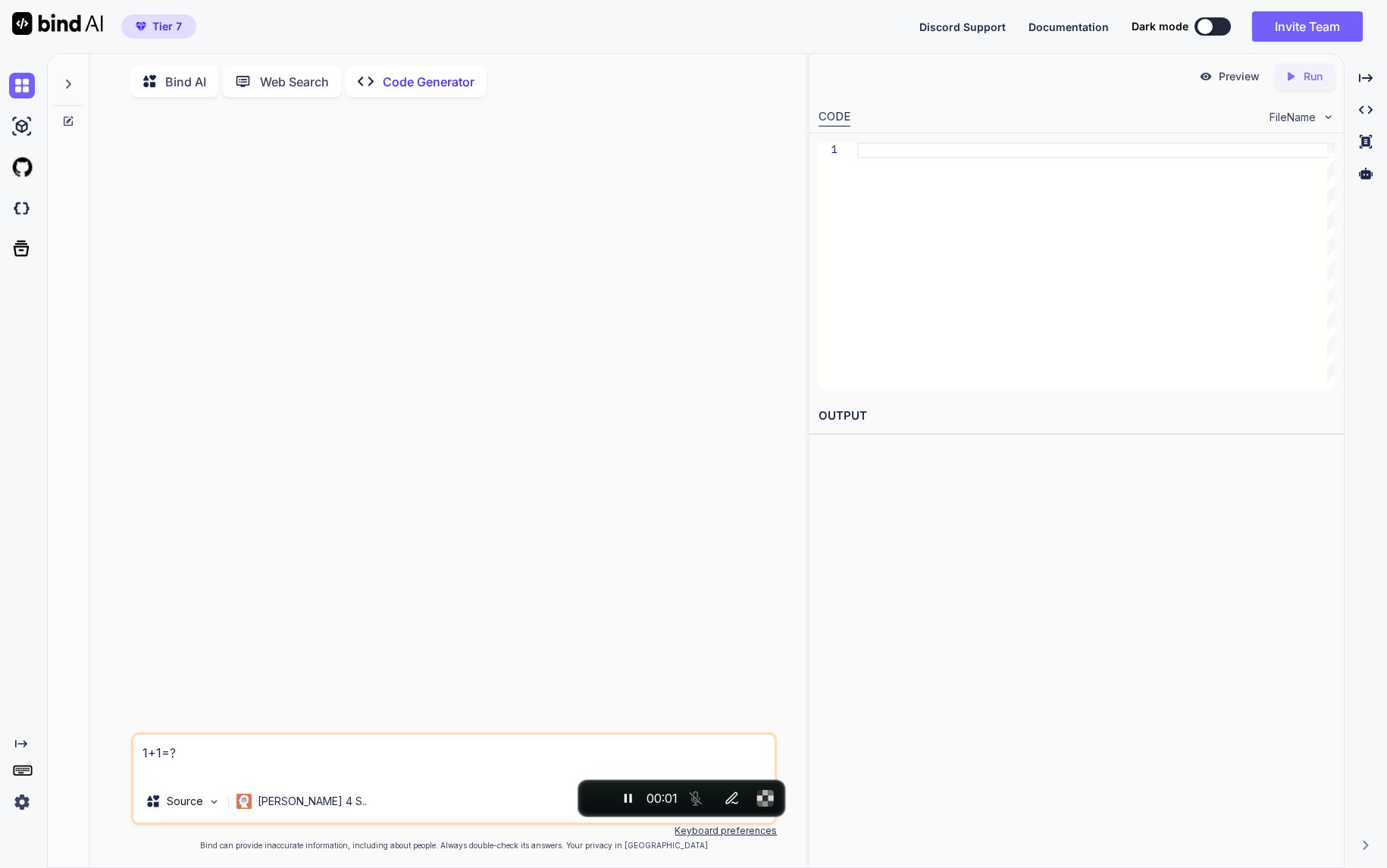
click at [364, 747] on textarea "1+1=?" at bounding box center [455, 757] width 642 height 45
type textarea "x"
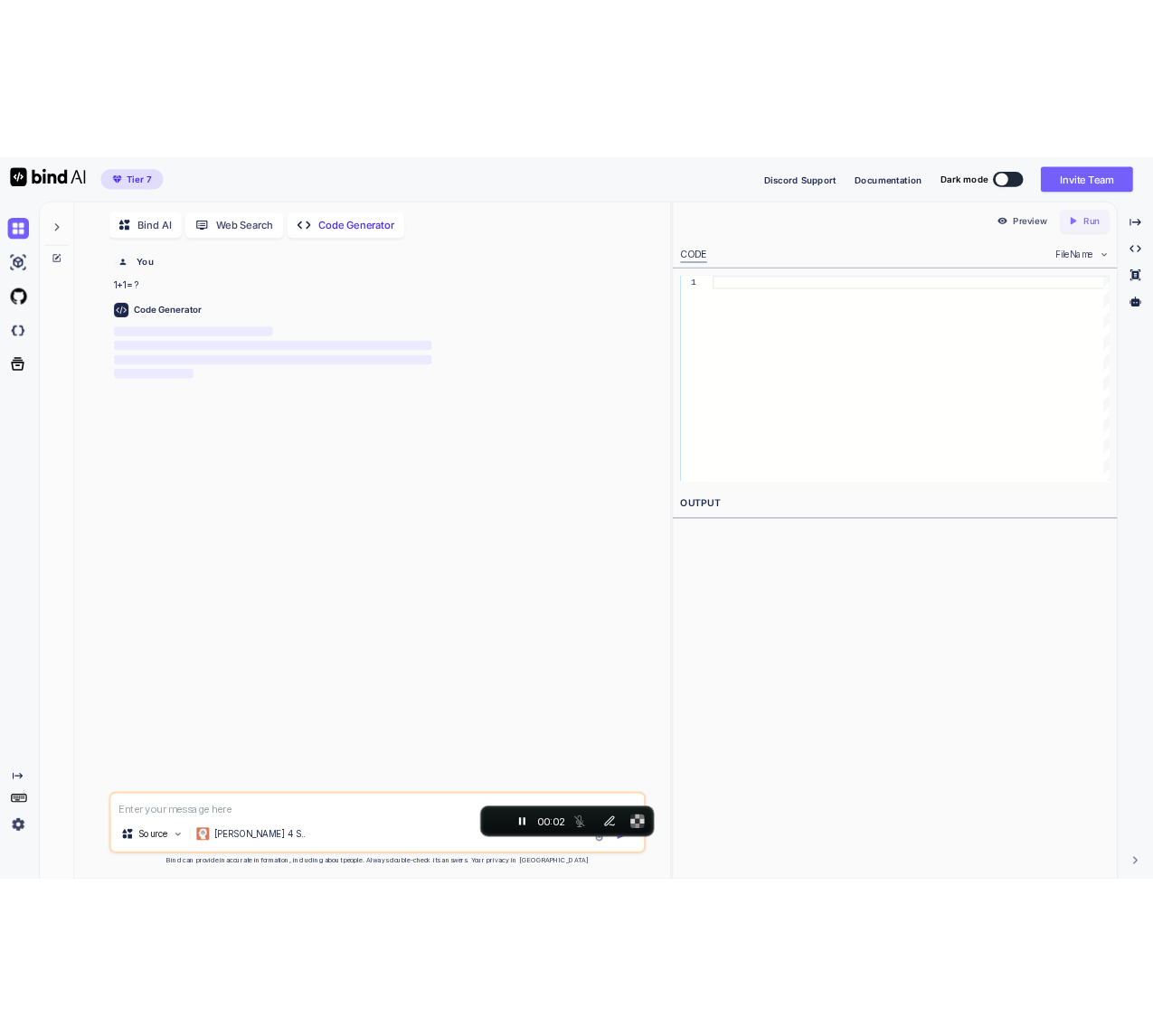
scroll to position [7, 0]
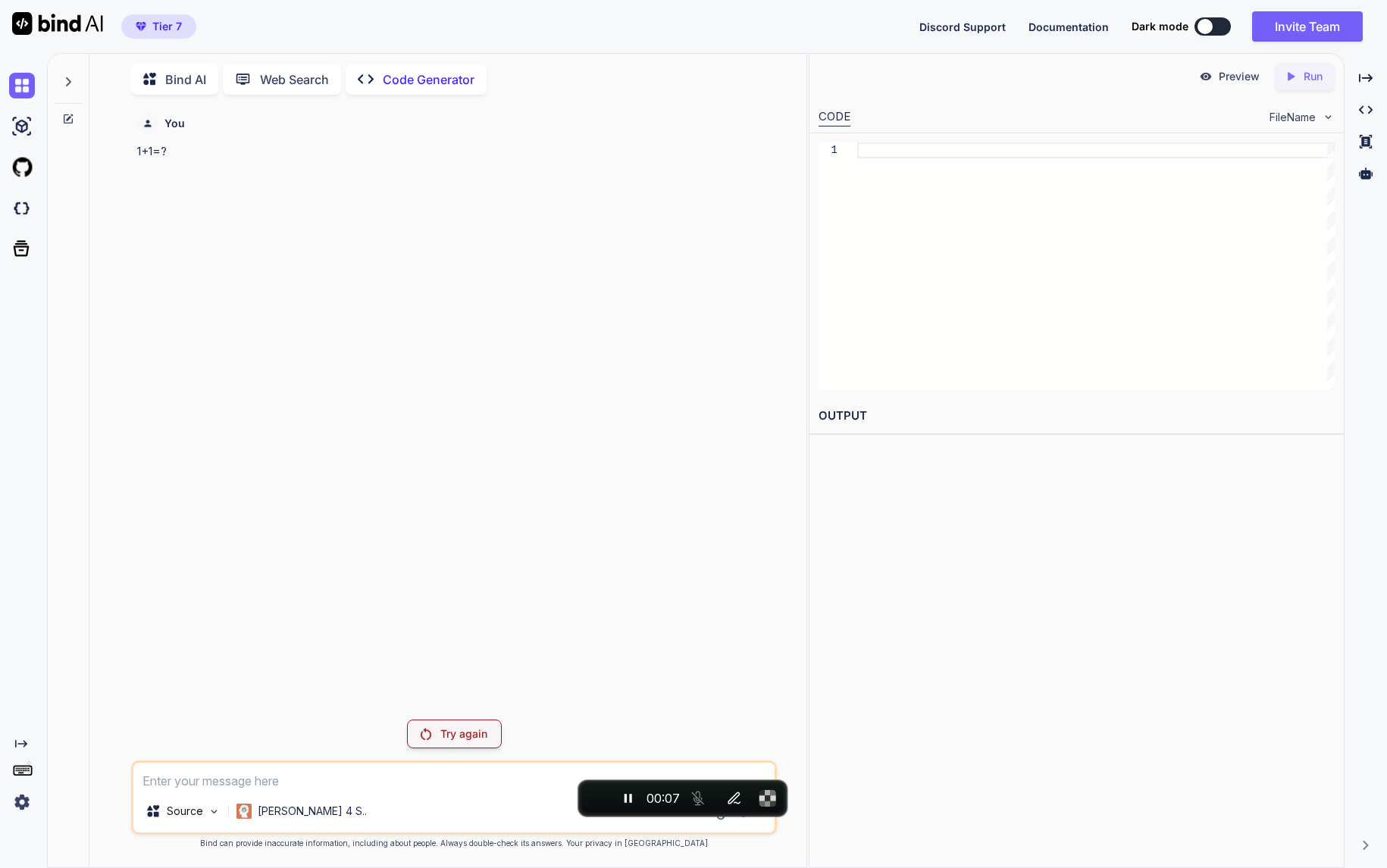
click at [475, 746] on div "Try again" at bounding box center [454, 733] width 94 height 29
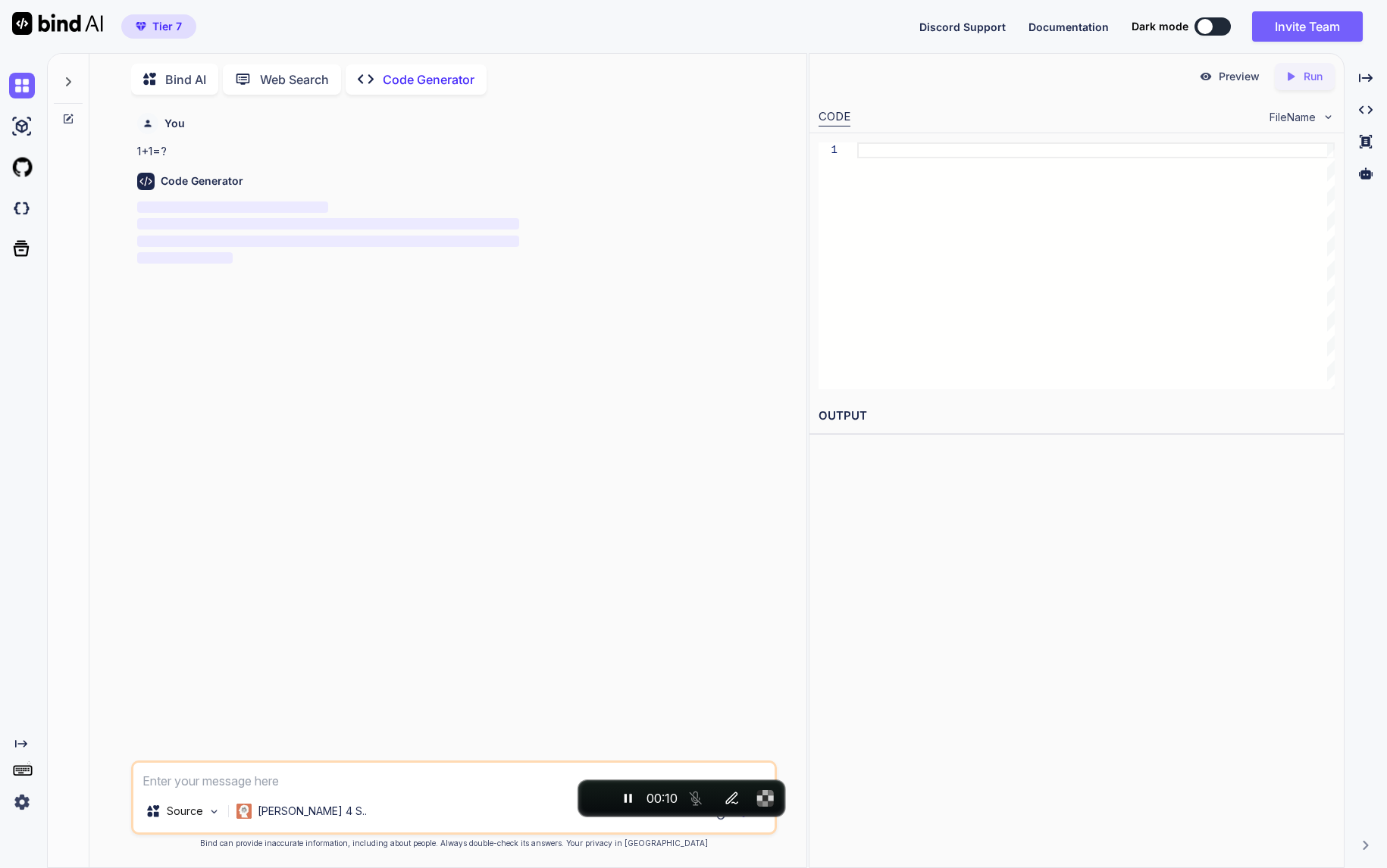
click at [22, 805] on img at bounding box center [21, 802] width 25 height 25
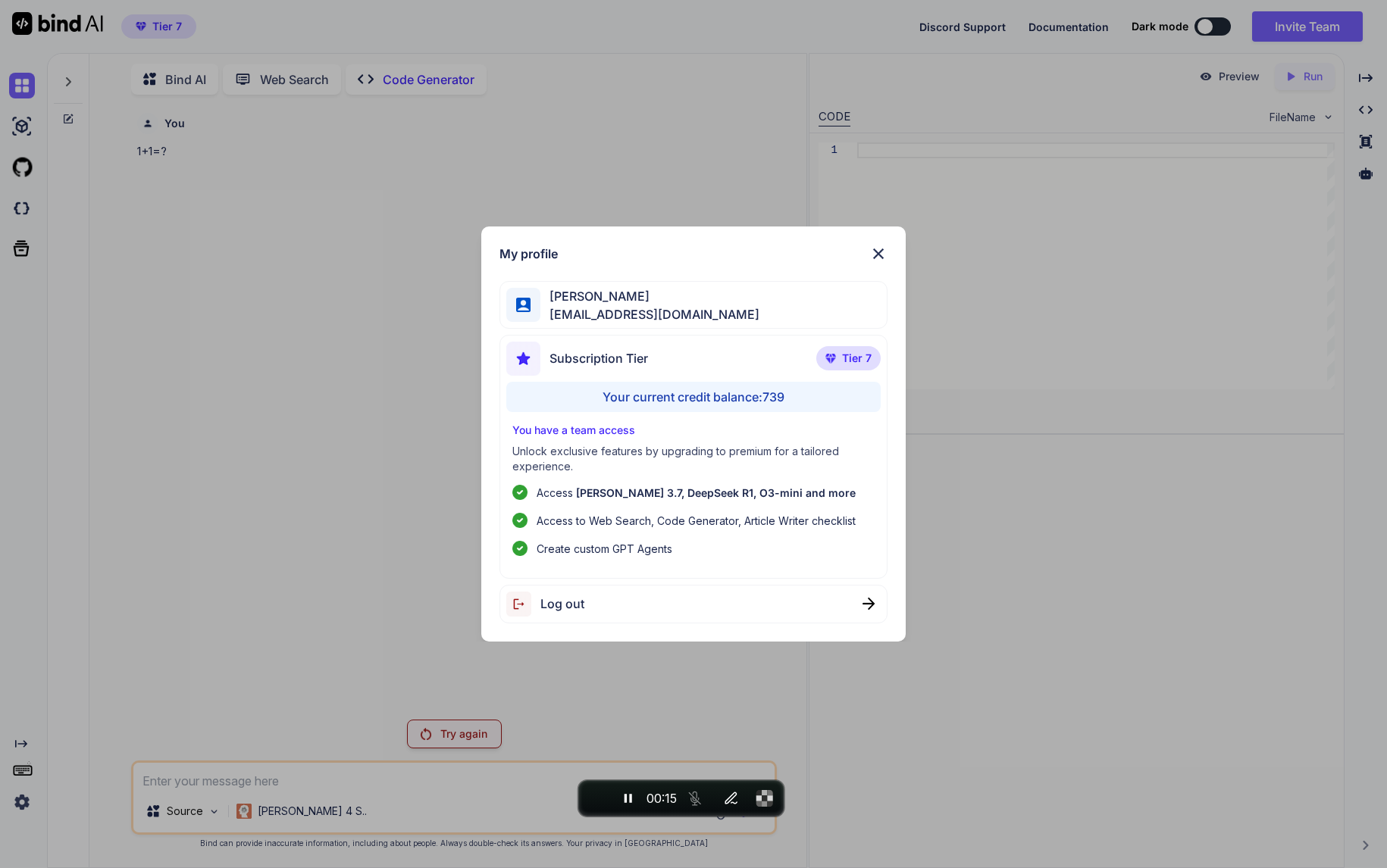
click at [382, 418] on div "My profile Syed Taqi taqimehdi2011@gmail.com Subscription Tier Tier 7 Your curr…" at bounding box center [694, 434] width 1387 height 868
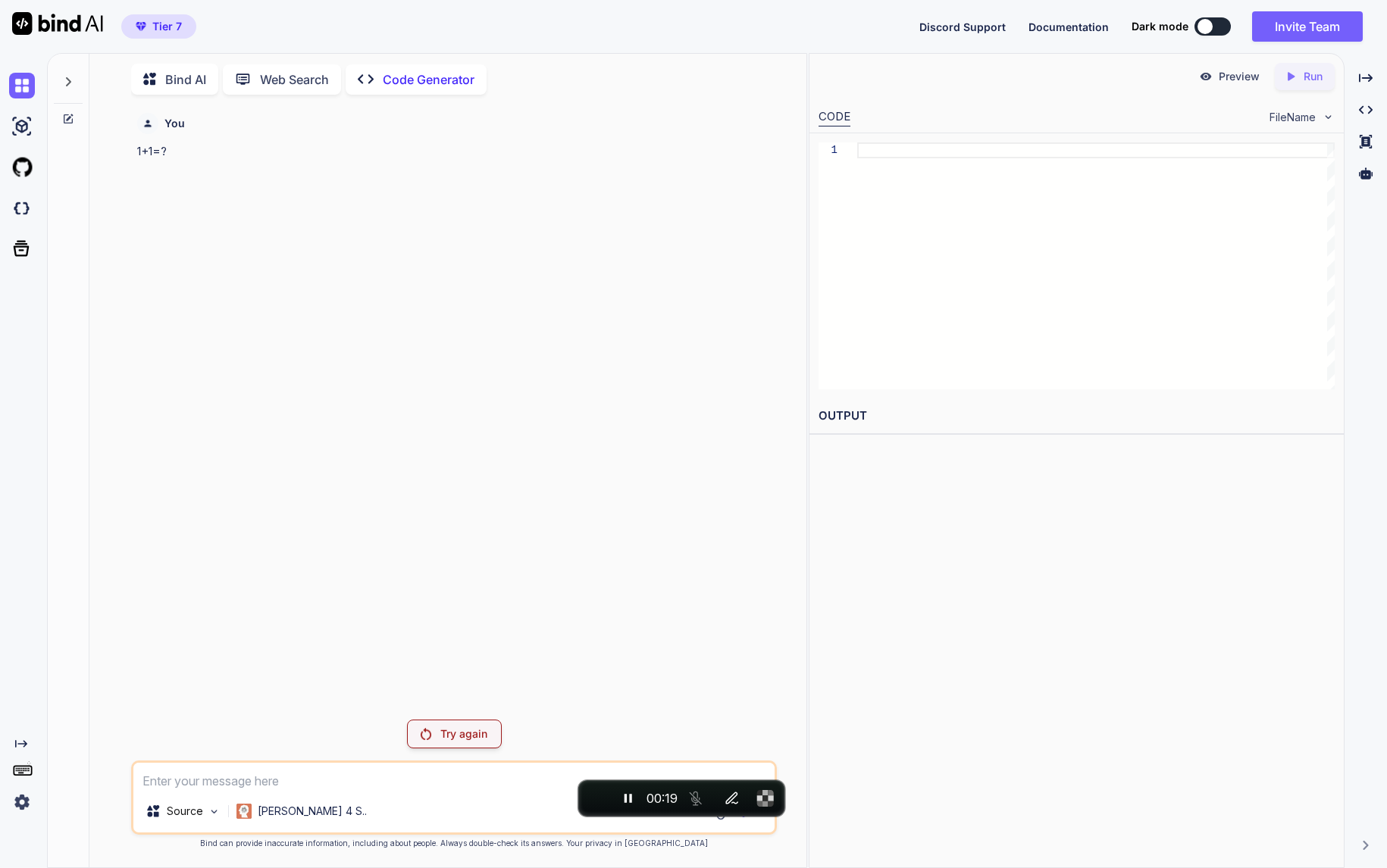
click at [71, 117] on icon at bounding box center [68, 119] width 12 height 12
click at [291, 809] on p "[PERSON_NAME] 4 S.." at bounding box center [312, 811] width 109 height 15
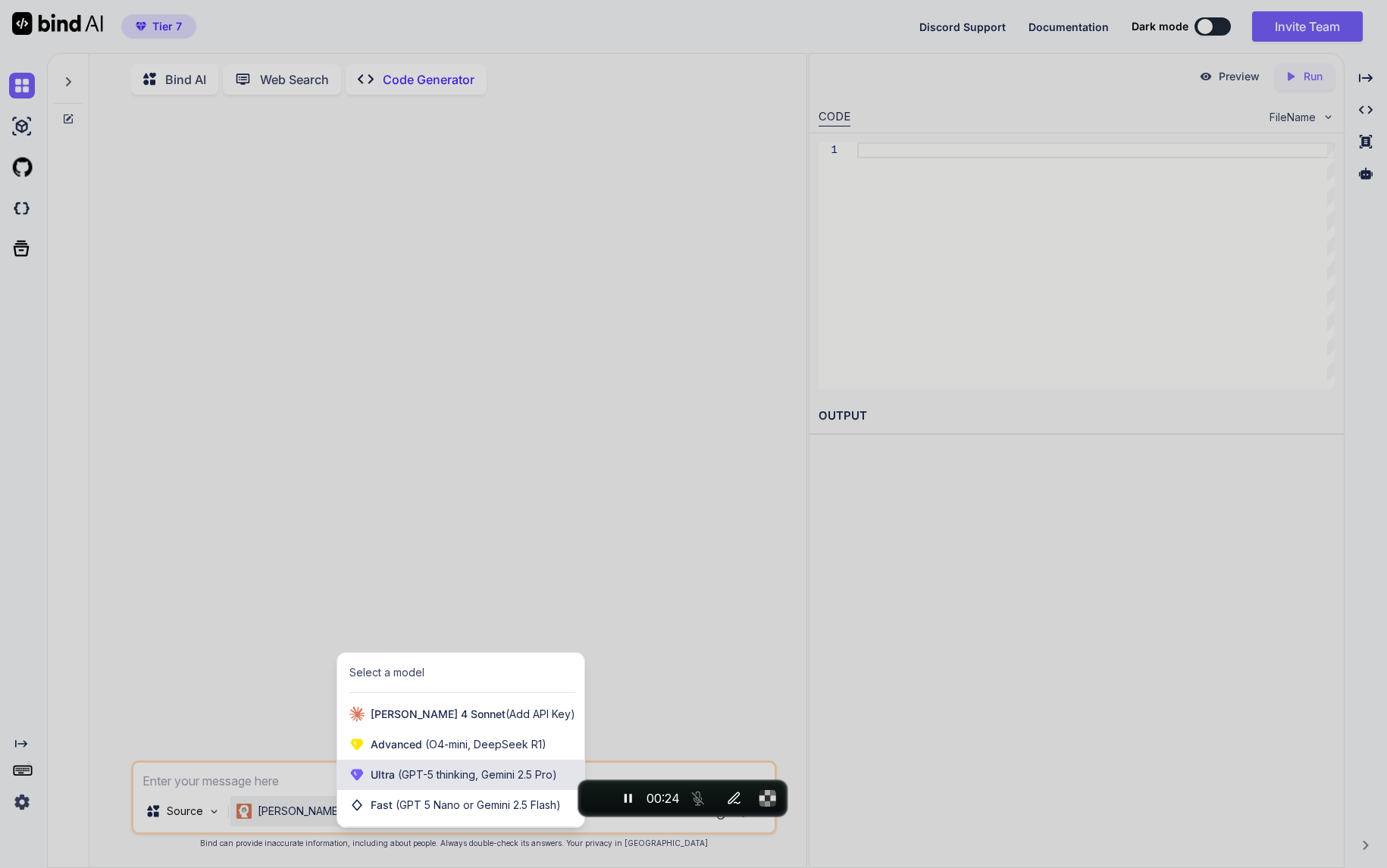
click at [430, 788] on div "Ultra (GPT-5 thinking, Gemini 2.5 Pro)" at bounding box center [460, 774] width 247 height 30
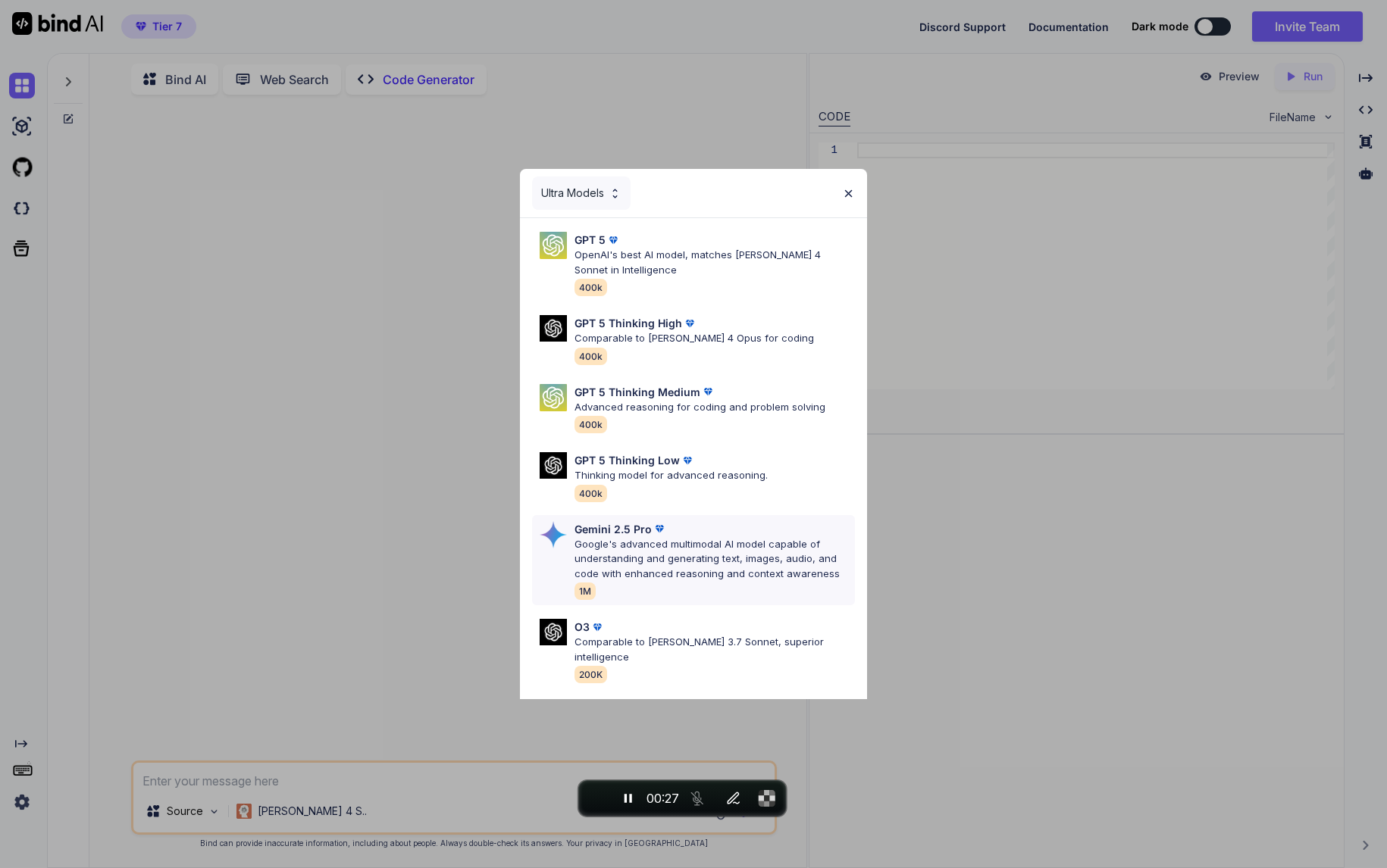
click at [675, 545] on p "Google's advanced multimodal AI model capable of understanding and generating t…" at bounding box center [715, 560] width 281 height 44
type textarea "x"
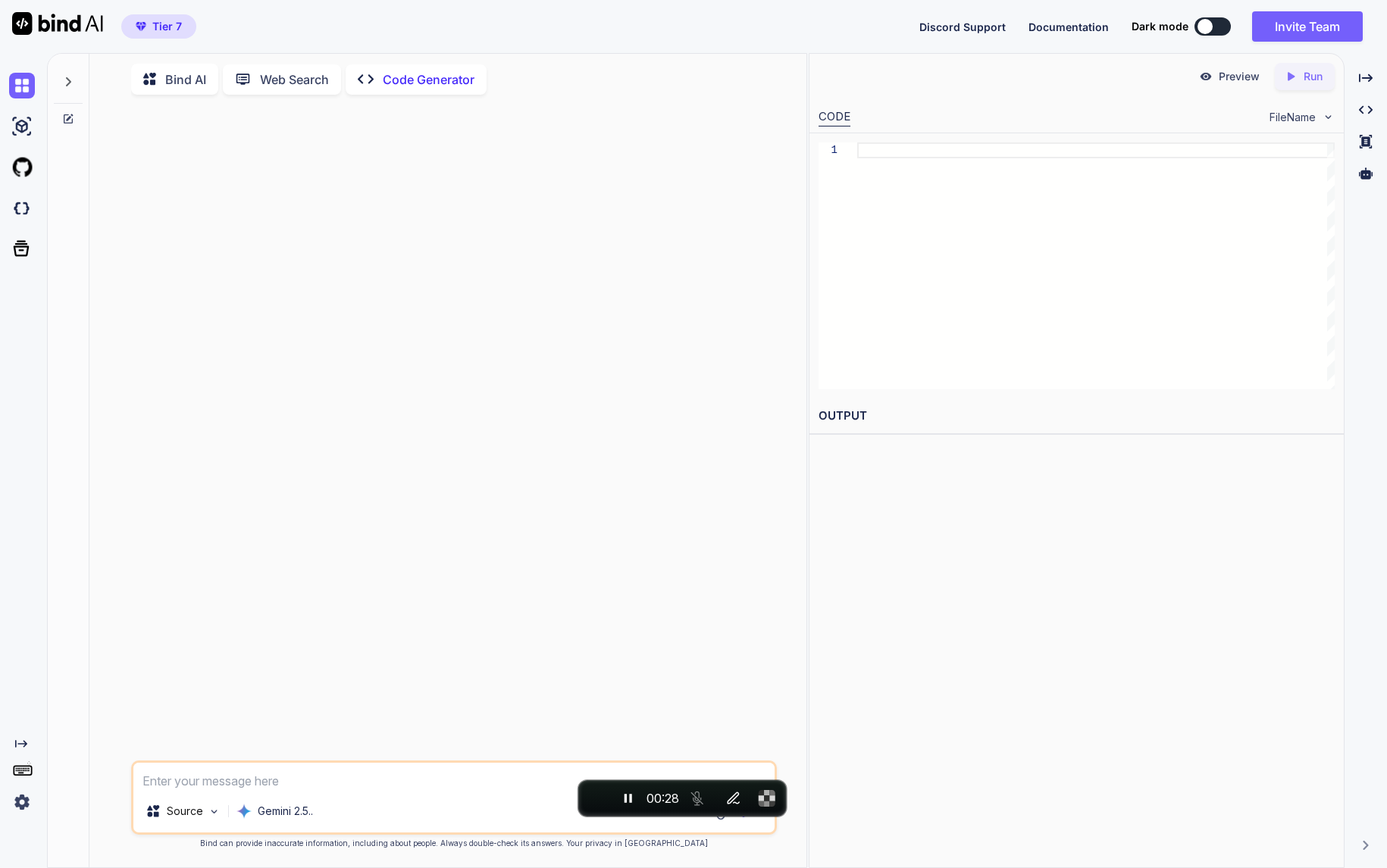
click at [352, 764] on textarea at bounding box center [455, 776] width 642 height 27
type textarea "1"
type textarea "x"
type textarea "1="
type textarea "x"
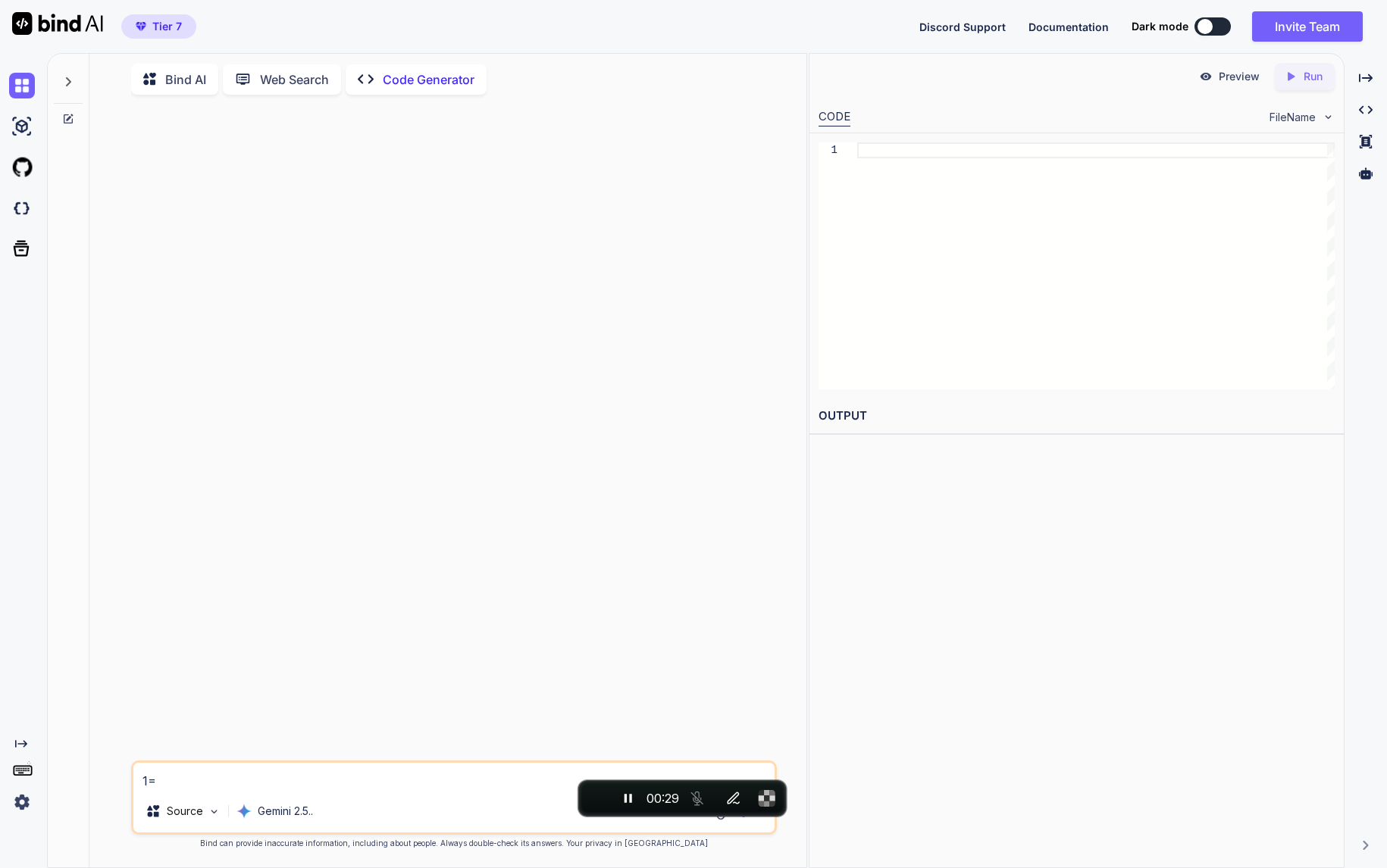
type textarea "1"
type textarea "x"
type textarea "1+"
type textarea "x"
type textarea "1+1"
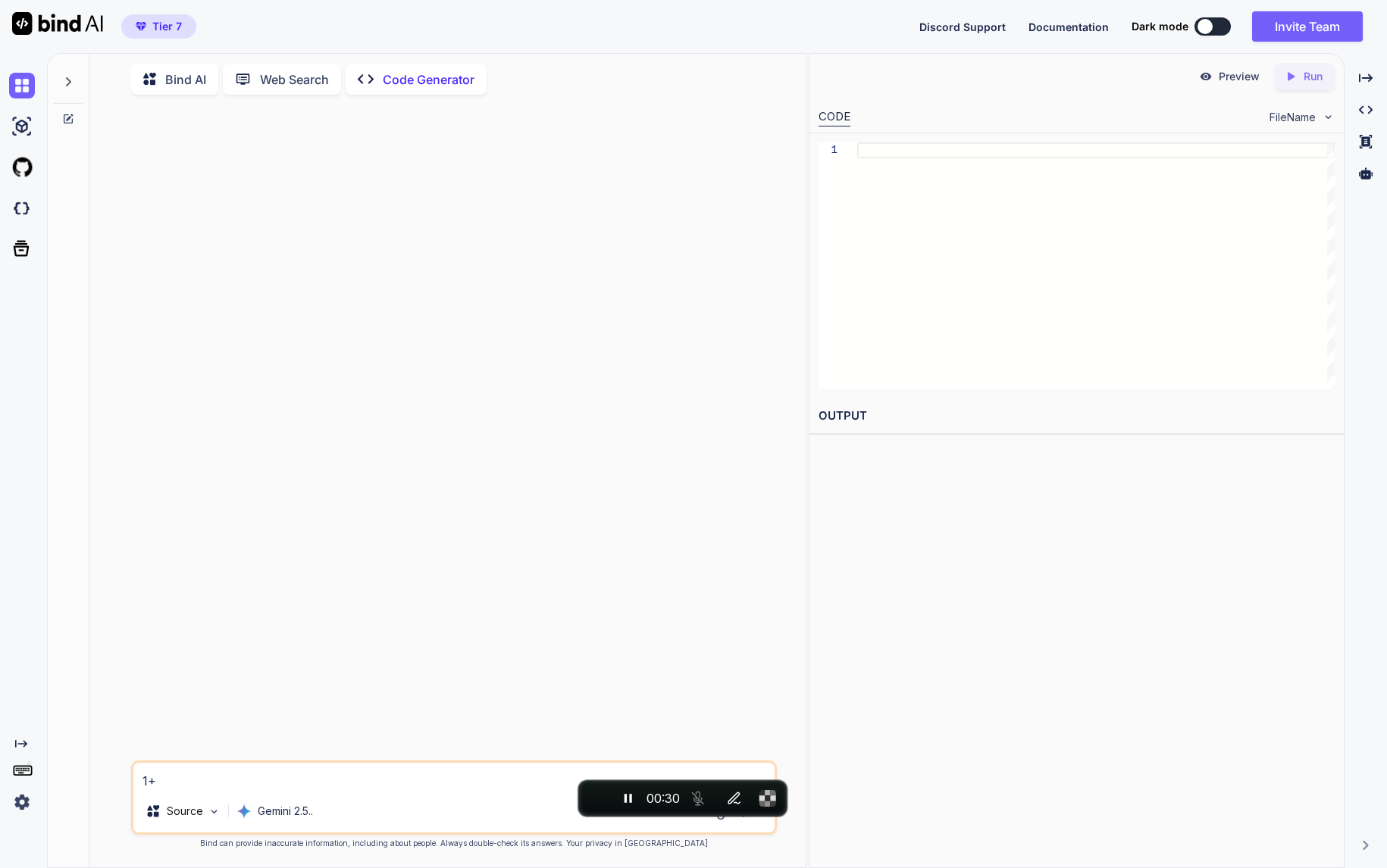
type textarea "x"
type textarea "1+1?"
type textarea "x"
click at [461, 737] on p "Try again" at bounding box center [463, 733] width 47 height 15
click at [282, 806] on p "Gemini 2.5.." at bounding box center [285, 811] width 55 height 15
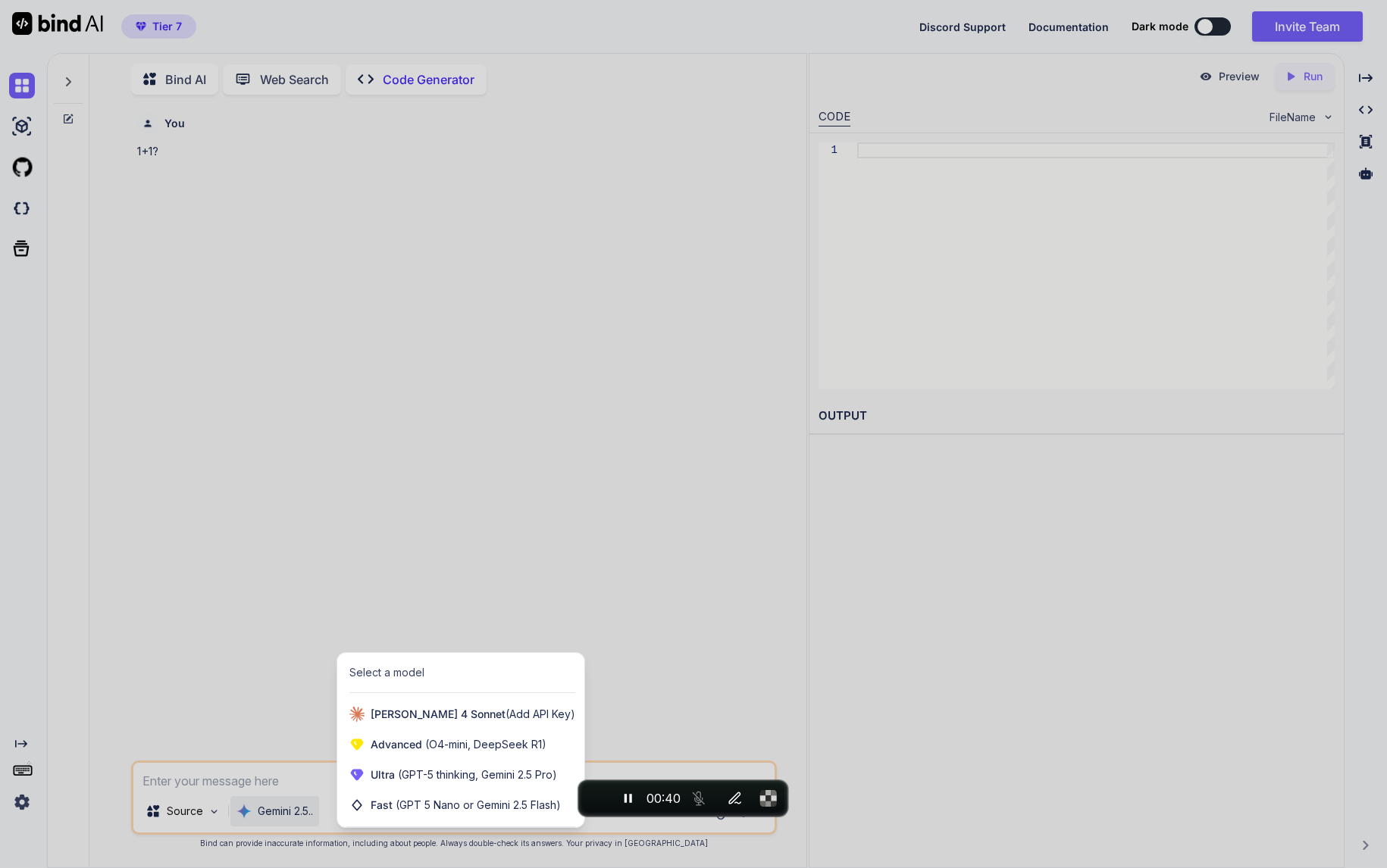
click at [247, 678] on div at bounding box center [694, 434] width 1387 height 868
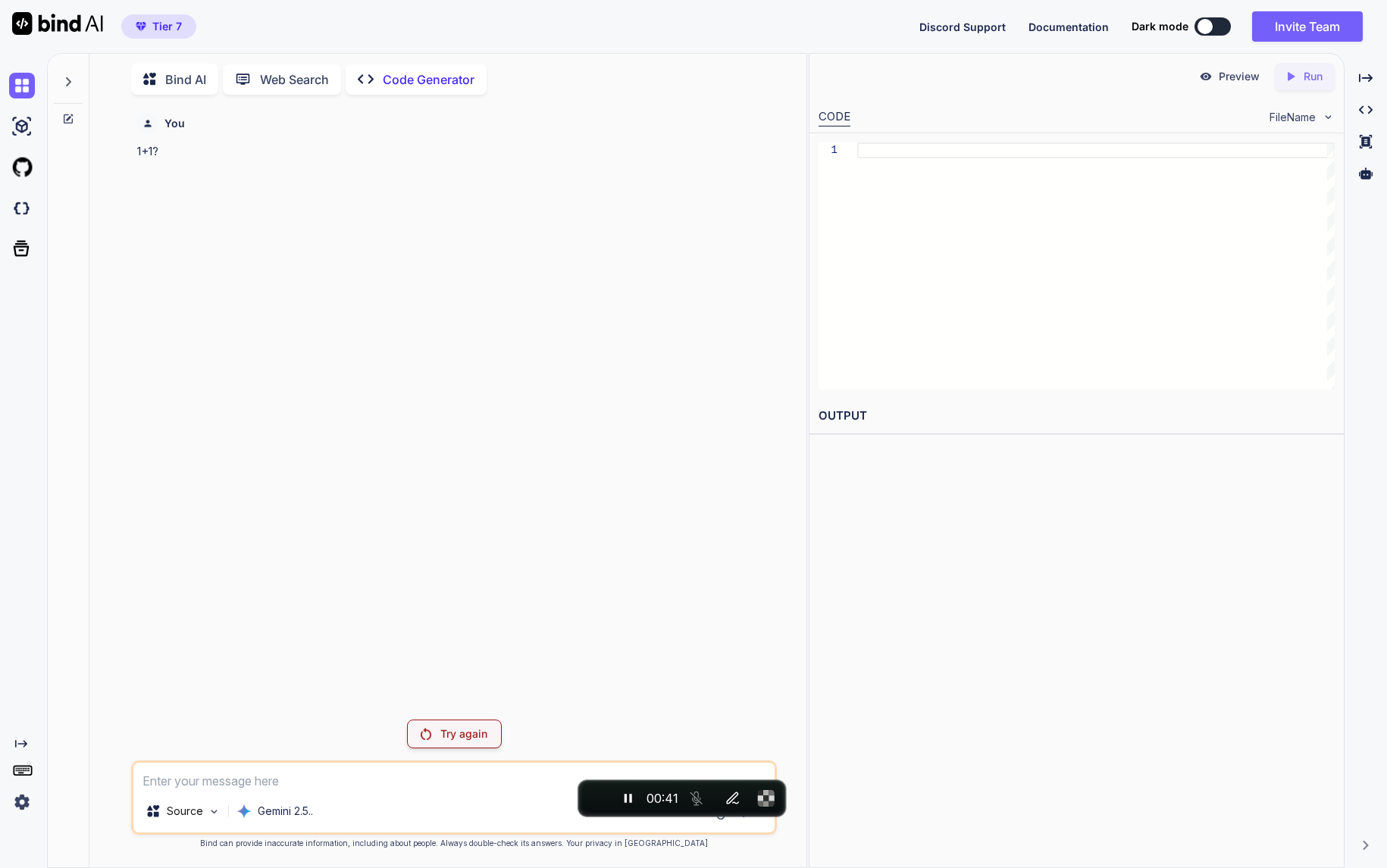
click at [70, 113] on icon at bounding box center [68, 119] width 12 height 12
click at [268, 801] on div "Gemini 2.5.." at bounding box center [275, 811] width 89 height 30
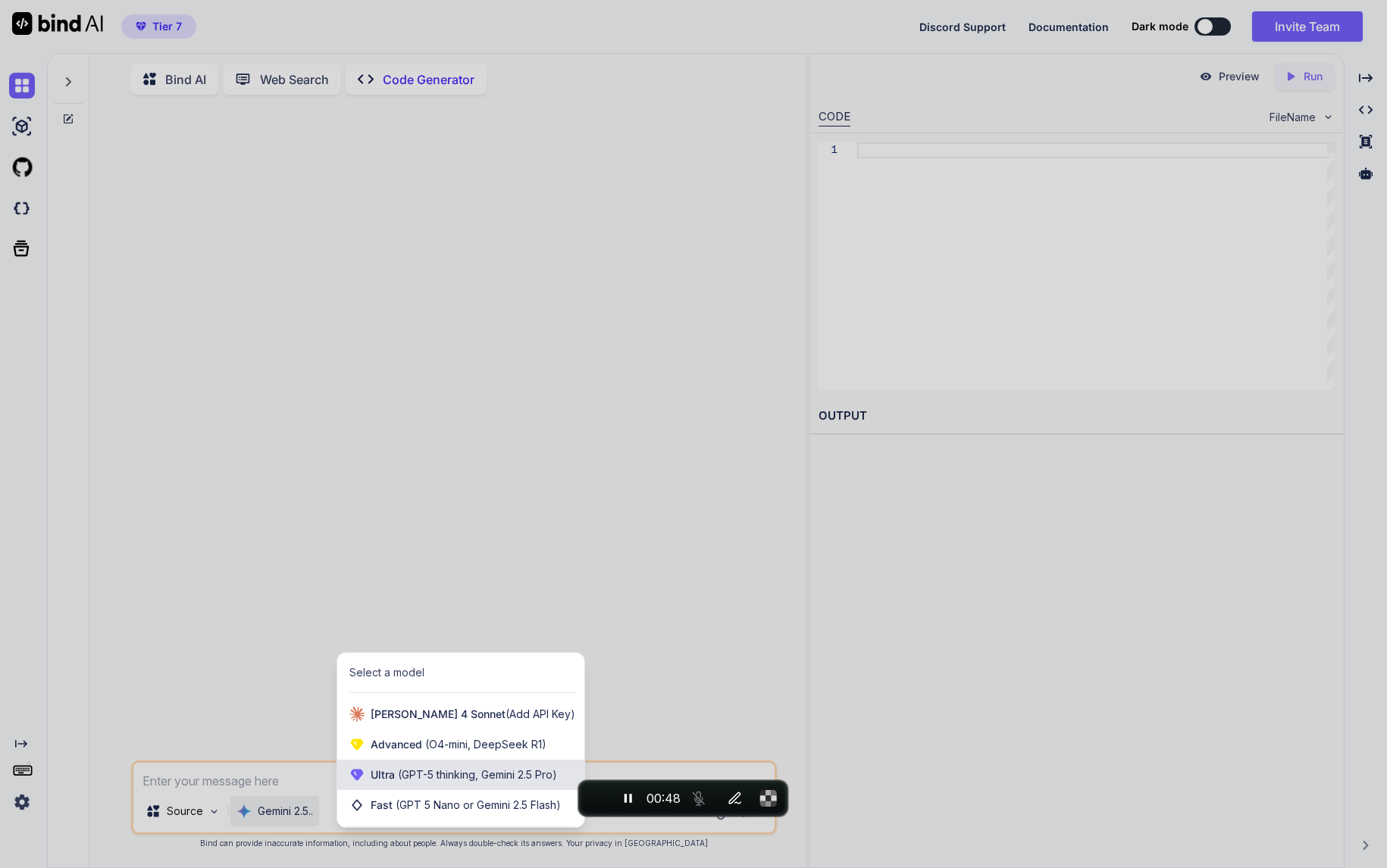
click at [421, 763] on div "Ultra (GPT-5 thinking, Gemini 2.5 Pro)" at bounding box center [460, 774] width 247 height 30
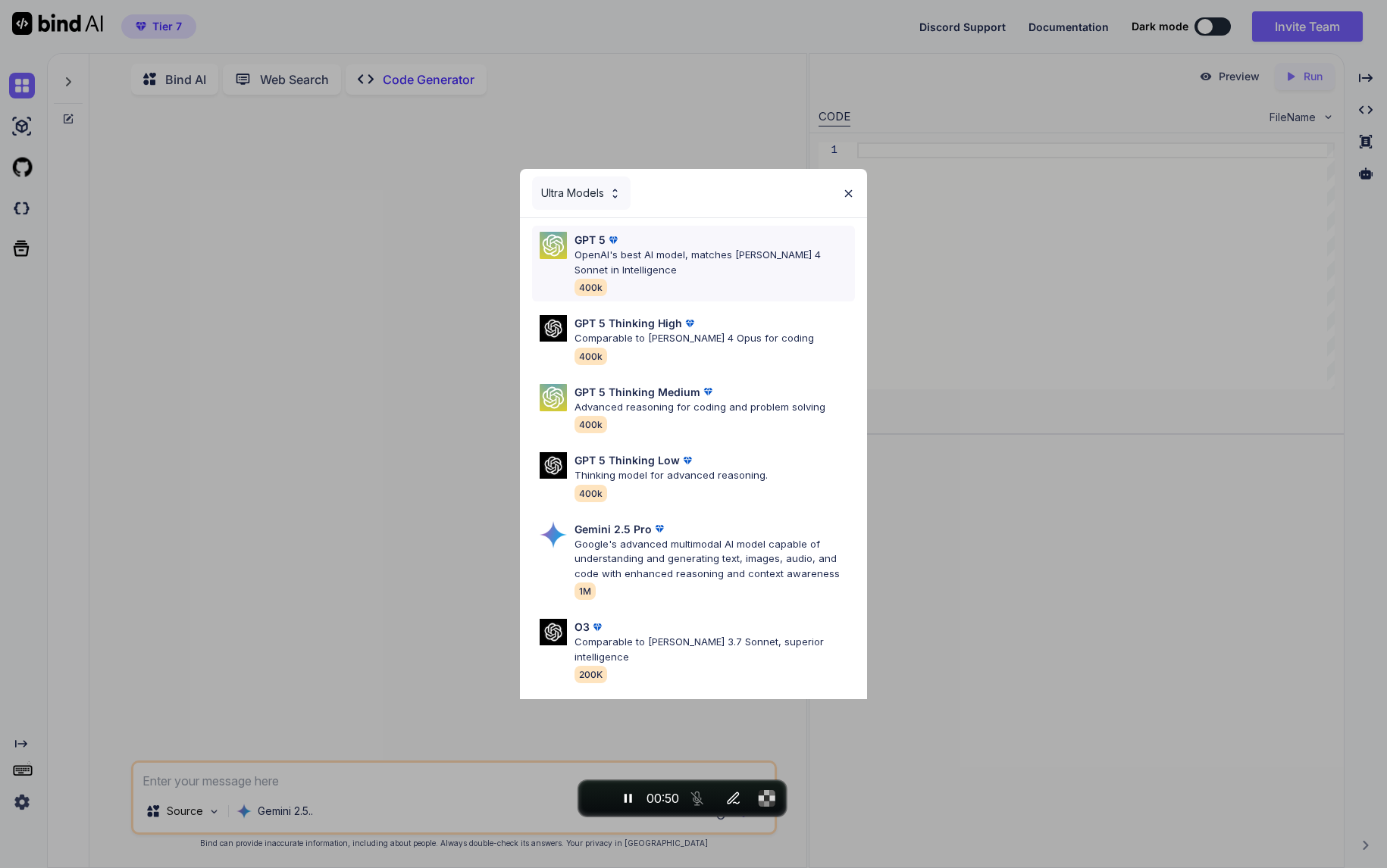
click at [730, 281] on div "GPT 5 OpenAI's best AI model, matches Claude 4 Sonnet in Intelligence 400k" at bounding box center [715, 264] width 281 height 64
type textarea "x"
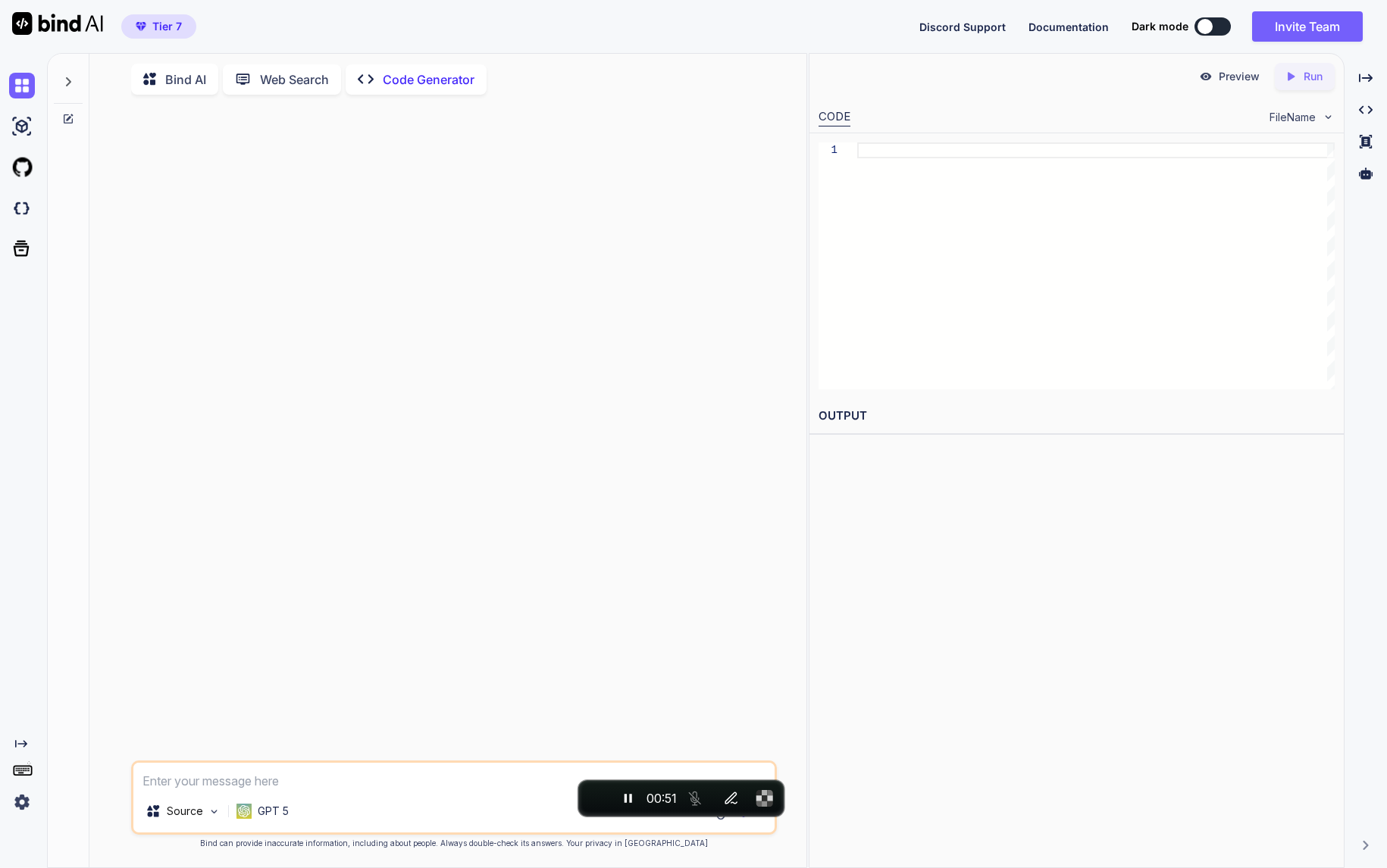
click at [311, 771] on textarea at bounding box center [455, 776] width 642 height 27
type textarea "1"
type textarea "x"
type textarea "1+"
type textarea "x"
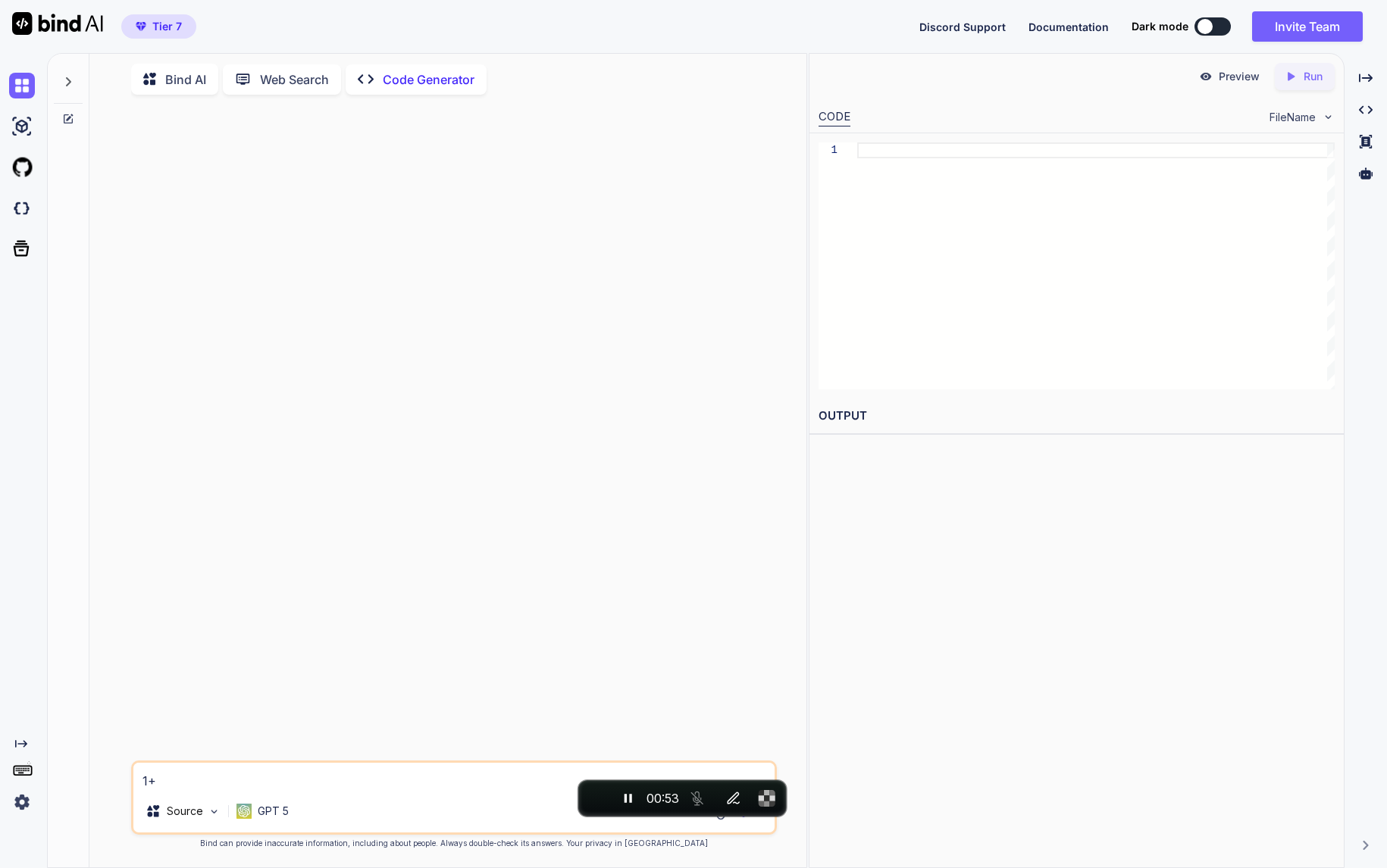
type textarea "1+1"
type textarea "x"
type textarea "1+1?"
type textarea "x"
click at [64, 116] on icon at bounding box center [68, 118] width 9 height 9
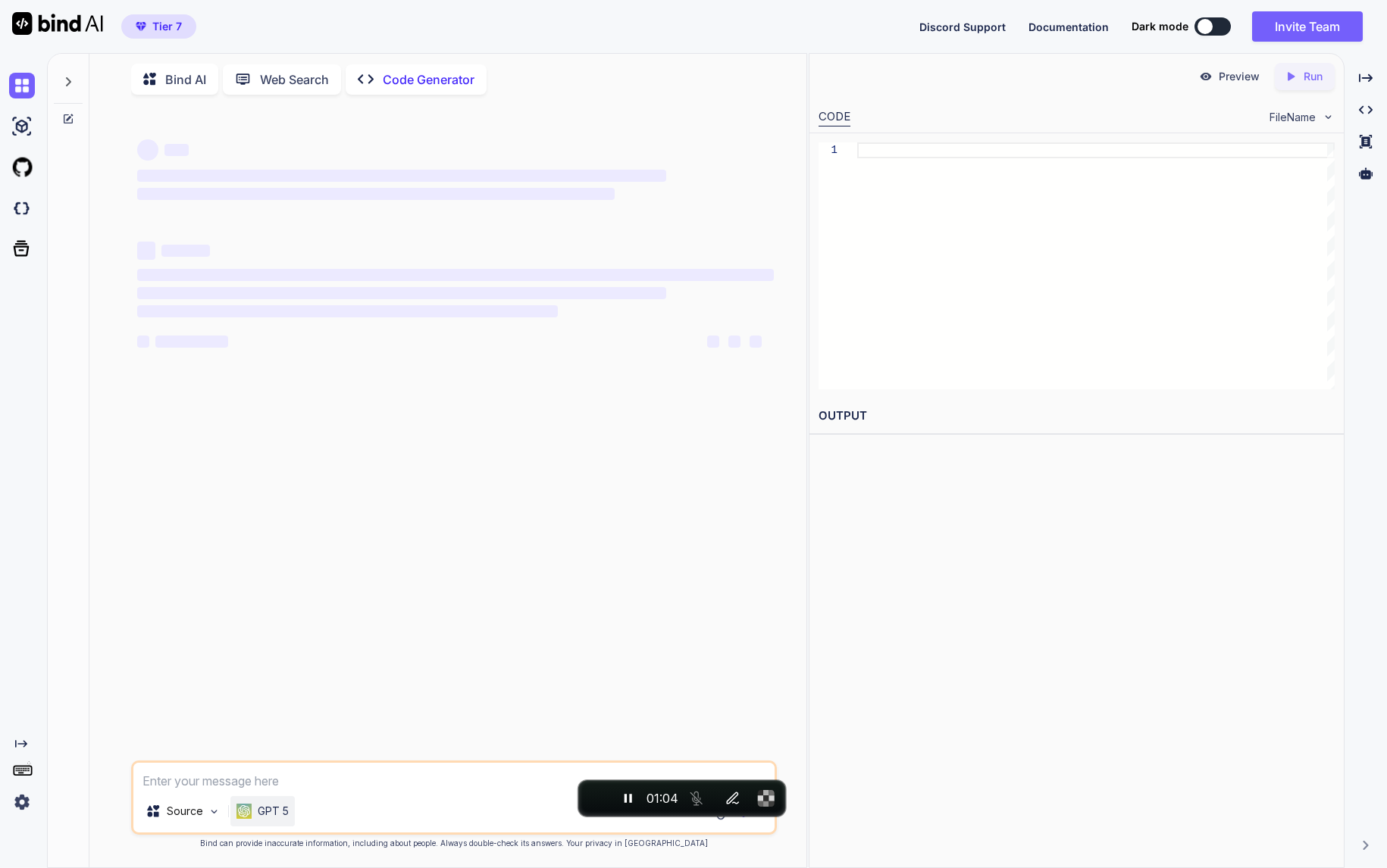
click at [279, 816] on p "GPT 5" at bounding box center [273, 811] width 31 height 15
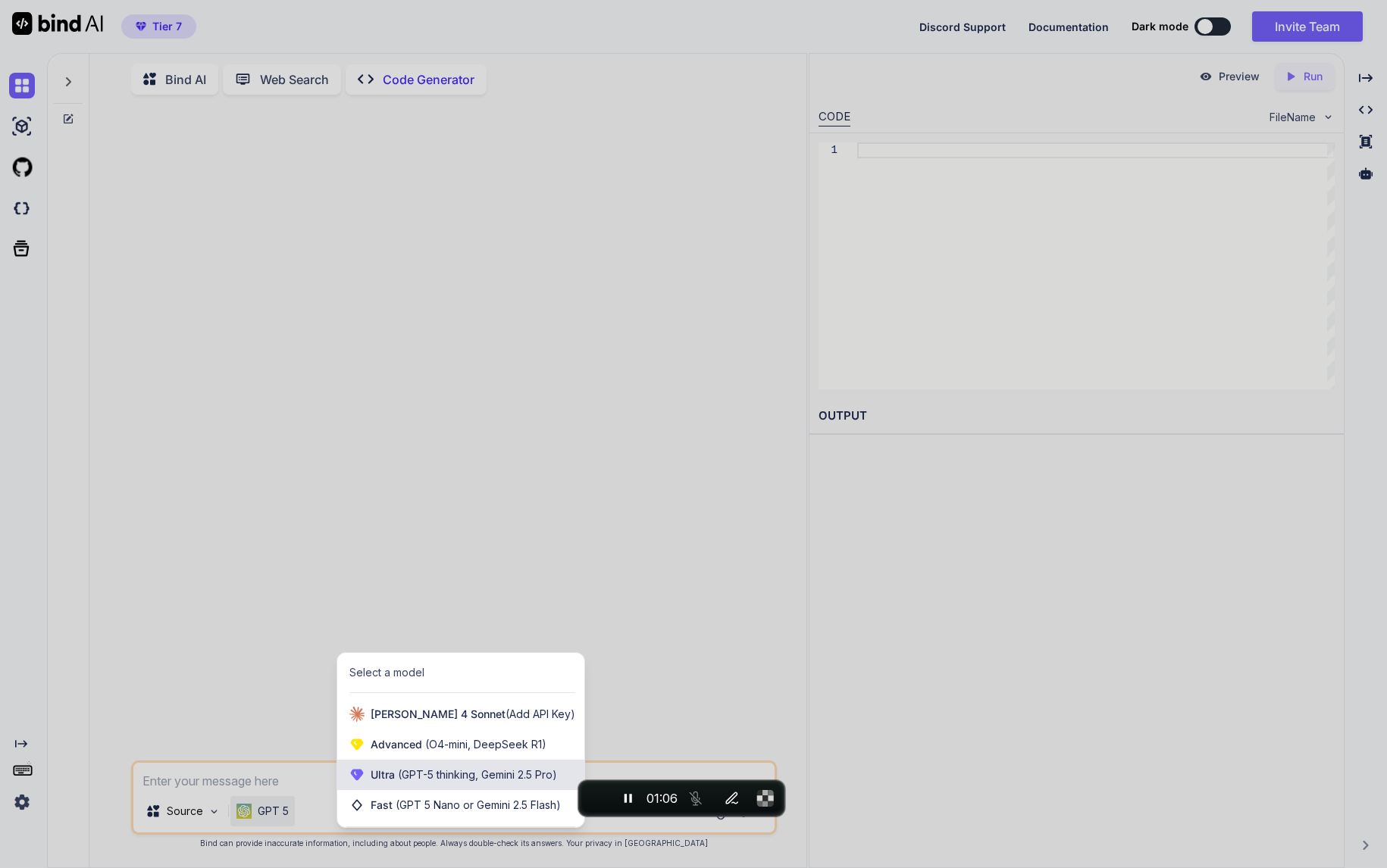
click at [410, 777] on span "(GPT-5 thinking, Gemini 2.5 Pro)" at bounding box center [476, 774] width 163 height 13
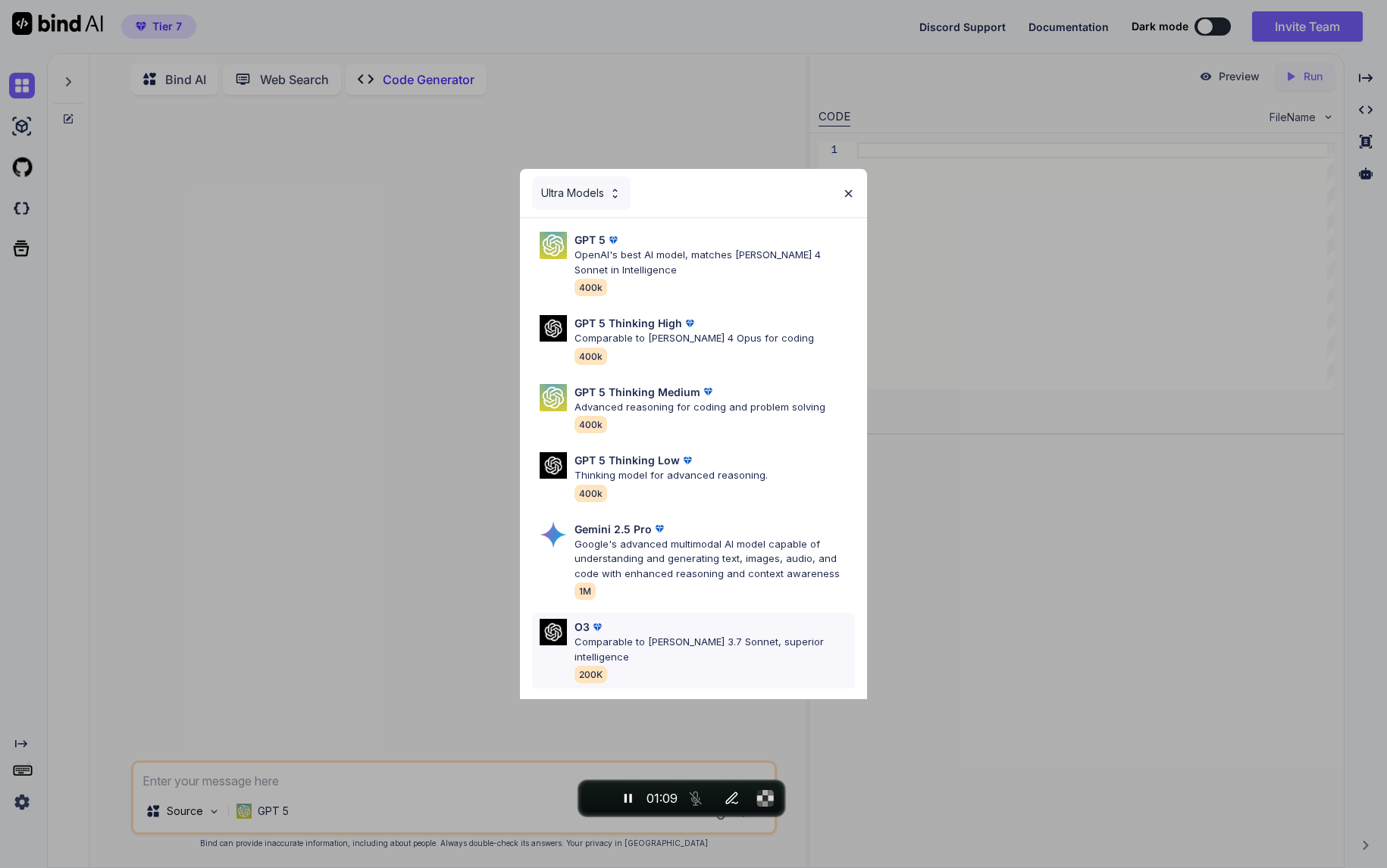
click at [678, 629] on div "O3" at bounding box center [715, 626] width 281 height 16
type textarea "x"
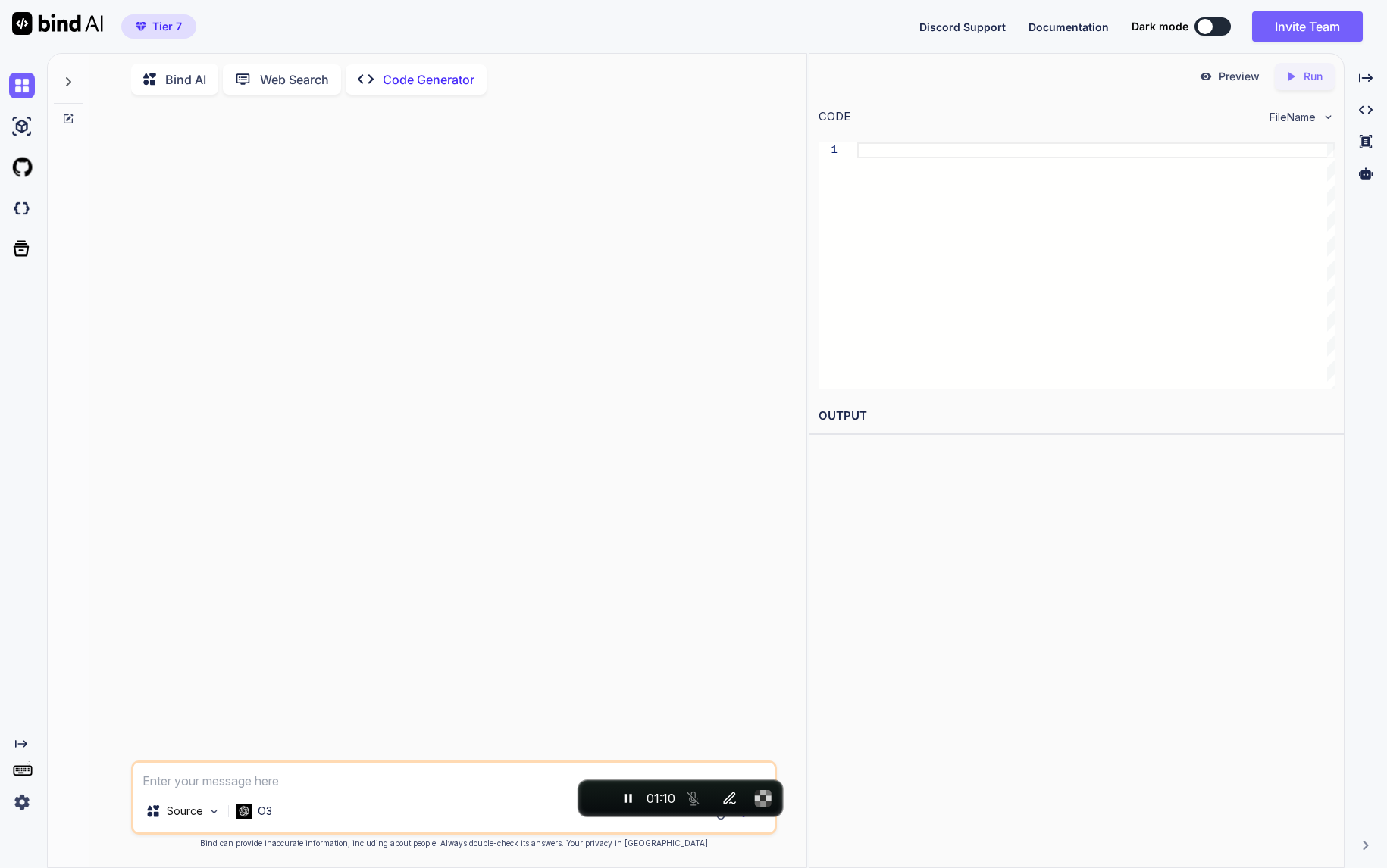
click at [445, 758] on div at bounding box center [455, 433] width 643 height 654
click at [437, 766] on textarea at bounding box center [455, 776] width 642 height 27
type textarea "1"
type textarea "x"
type textarea "1+"
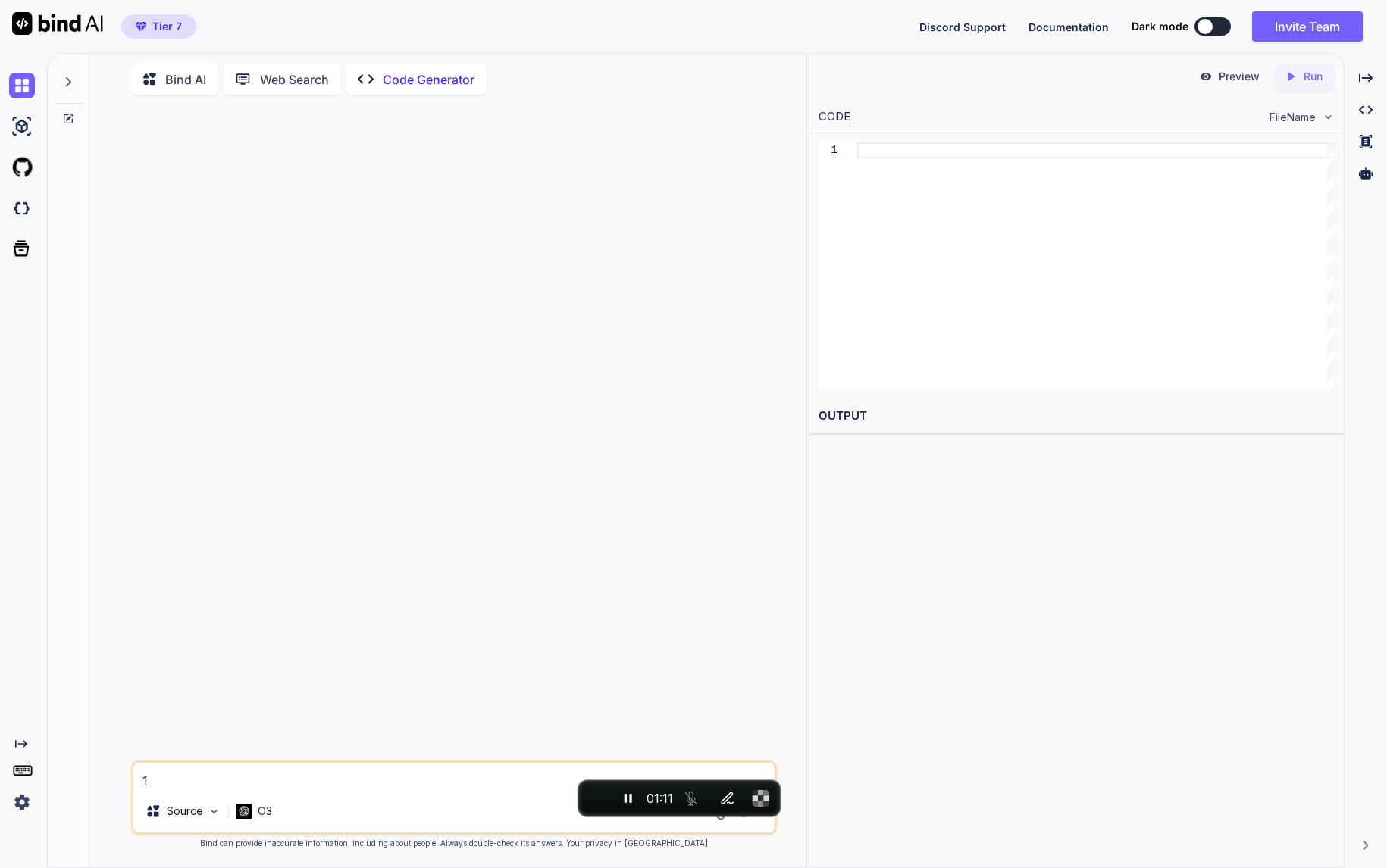
type textarea "x"
type textarea "1+1"
type textarea "x"
type textarea "1+1?"
type textarea "x"
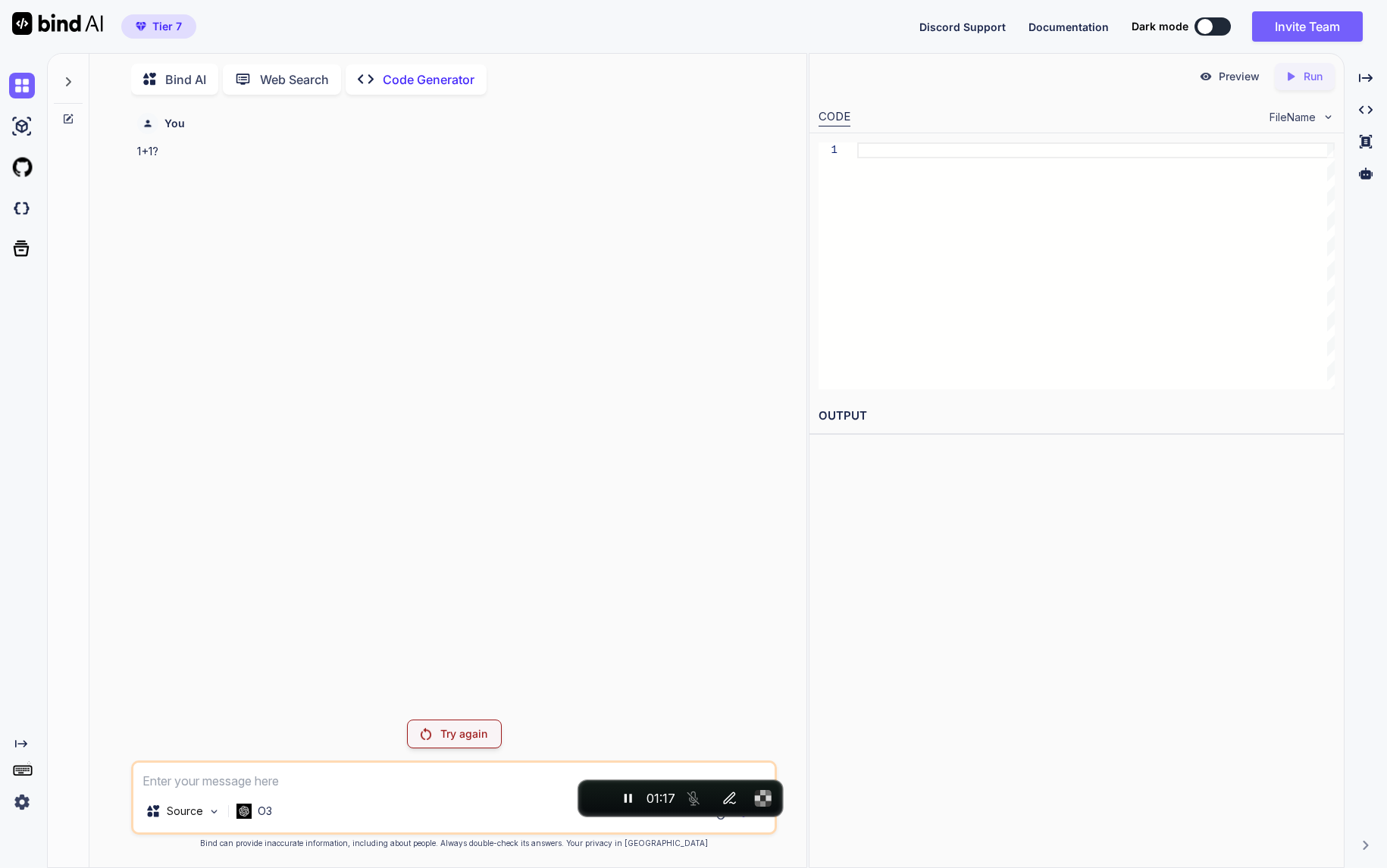
click at [60, 114] on div at bounding box center [68, 119] width 41 height 12
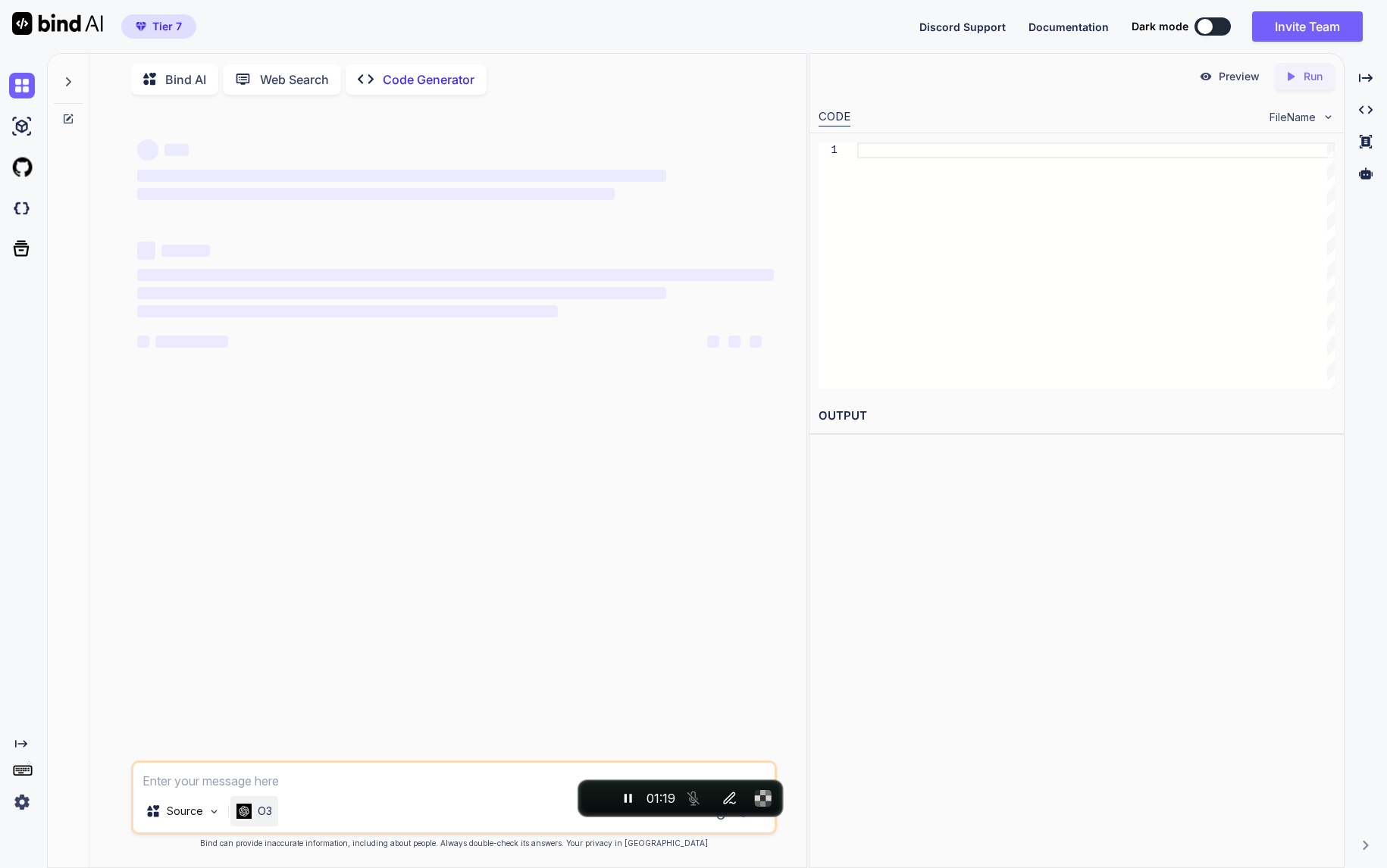
click at [251, 808] on div "O3" at bounding box center [254, 811] width 35 height 15
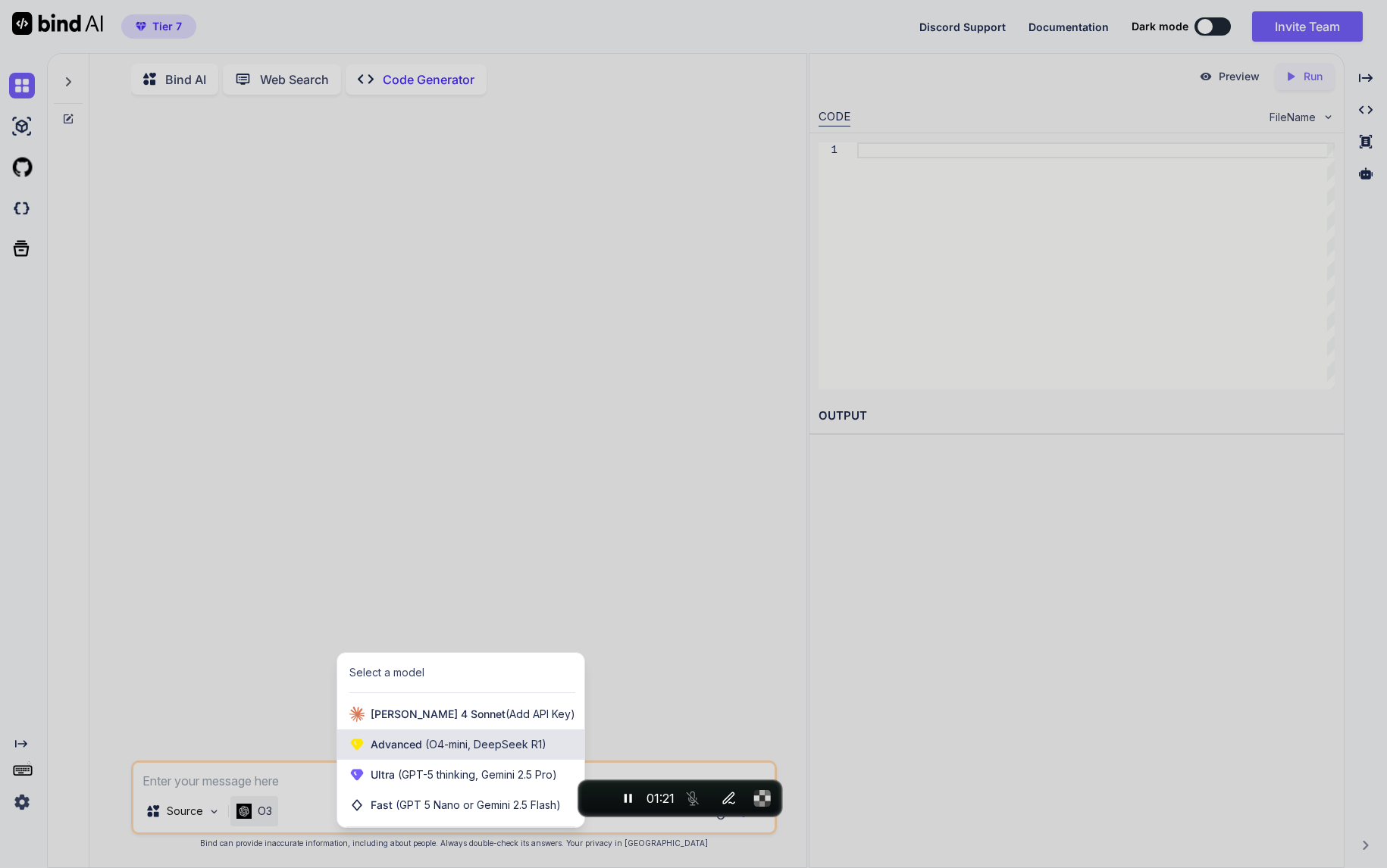
click at [422, 750] on span "(O4-mini, DeepSeek R1)" at bounding box center [483, 744] width 124 height 13
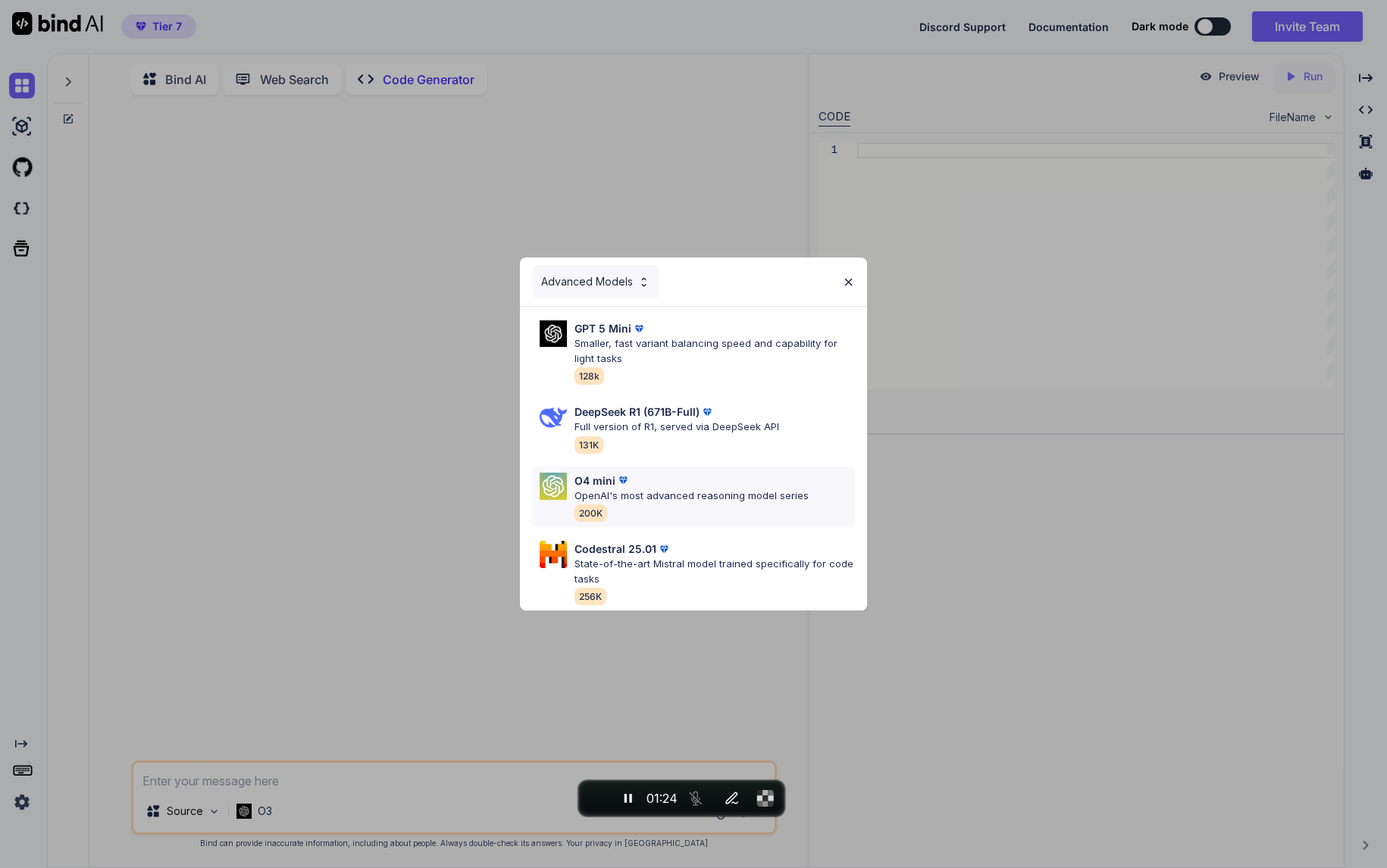
click at [633, 480] on div "O4 mini" at bounding box center [691, 480] width 234 height 16
type textarea "x"
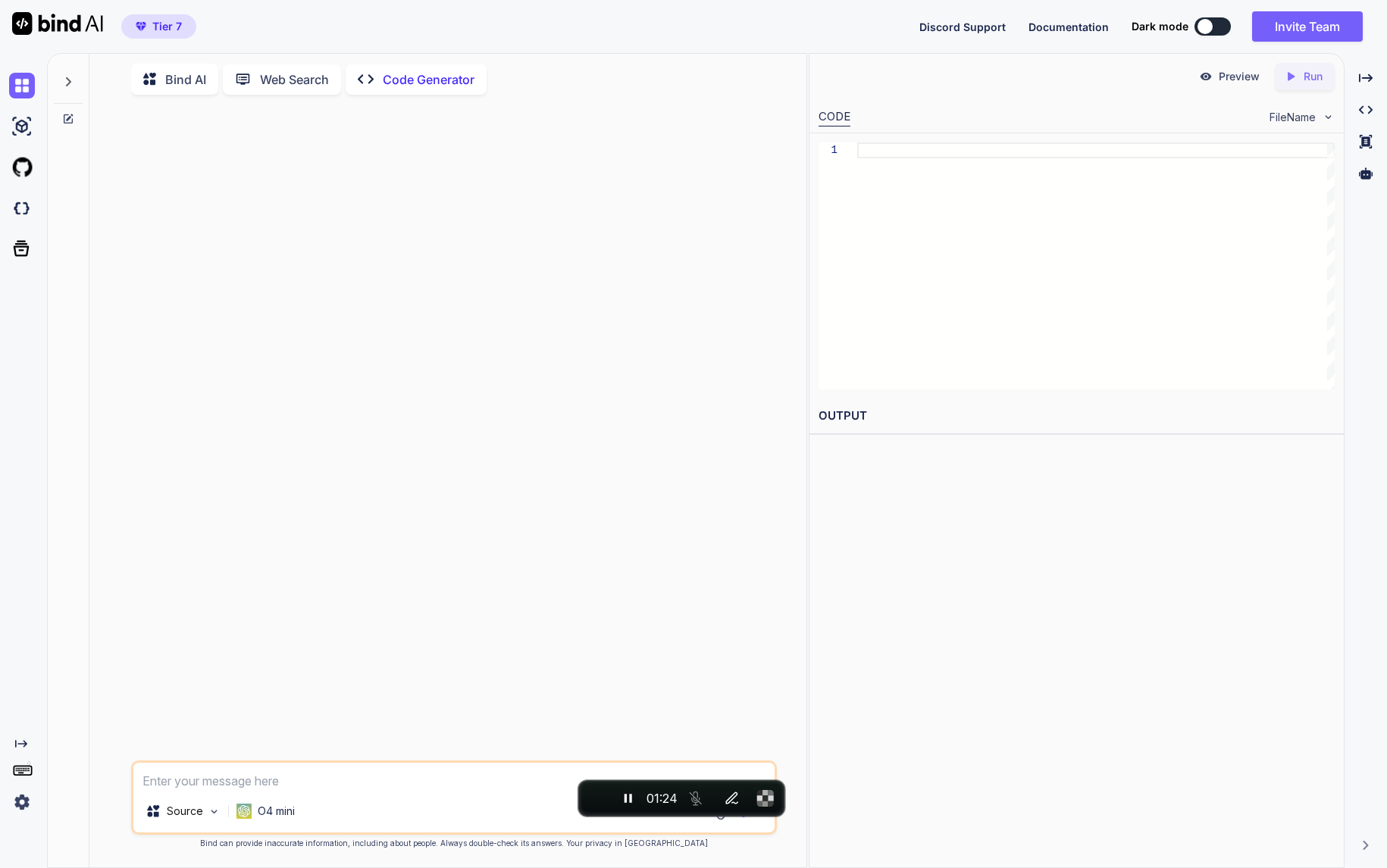
click at [304, 767] on textarea at bounding box center [455, 776] width 642 height 27
type textarea "1"
type textarea "x"
type textarea "1+"
type textarea "x"
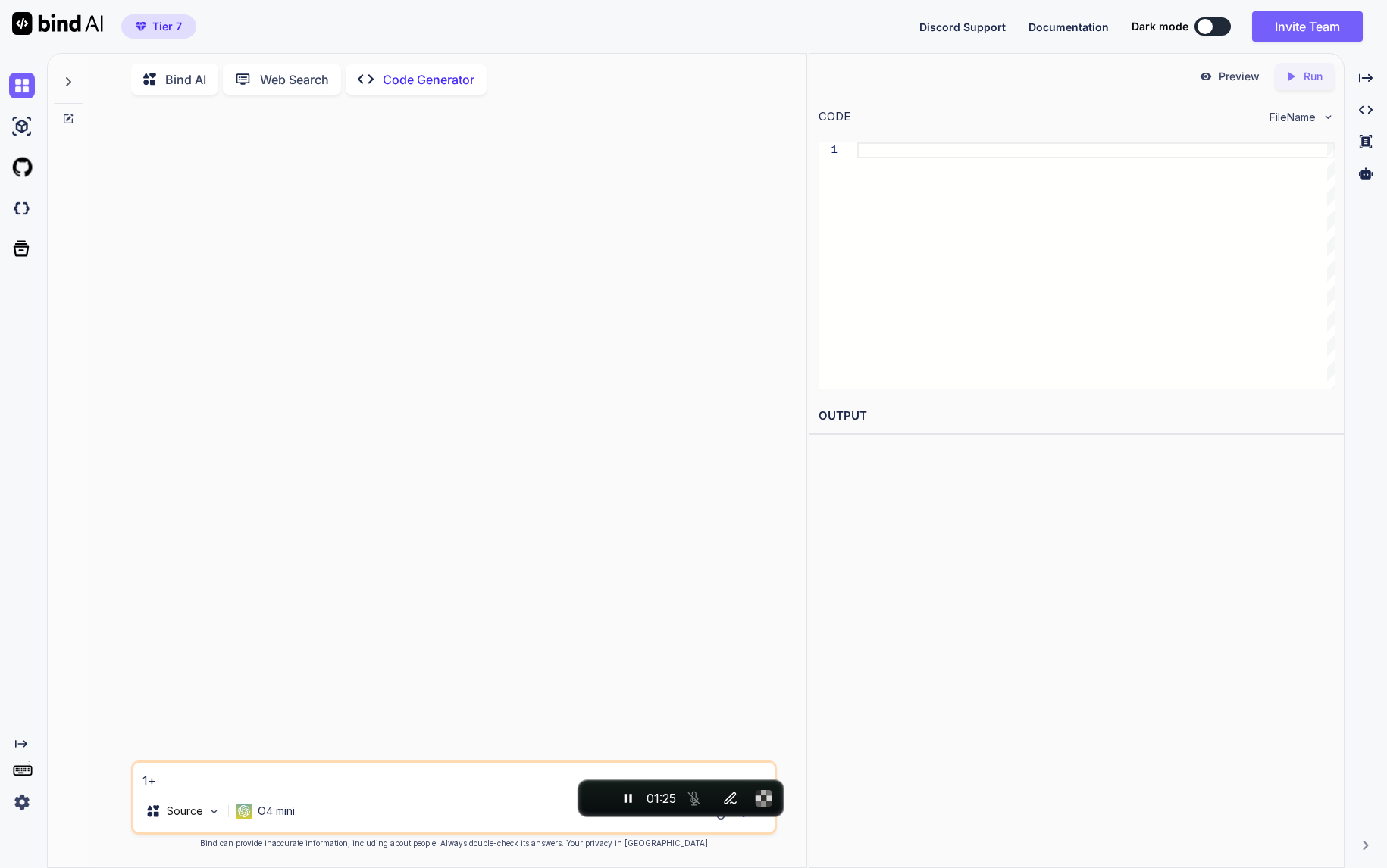
type textarea "1+1"
type textarea "x"
type textarea "1+1?"
type textarea "x"
click at [597, 798] on span "End recording" at bounding box center [597, 798] width 0 height 0
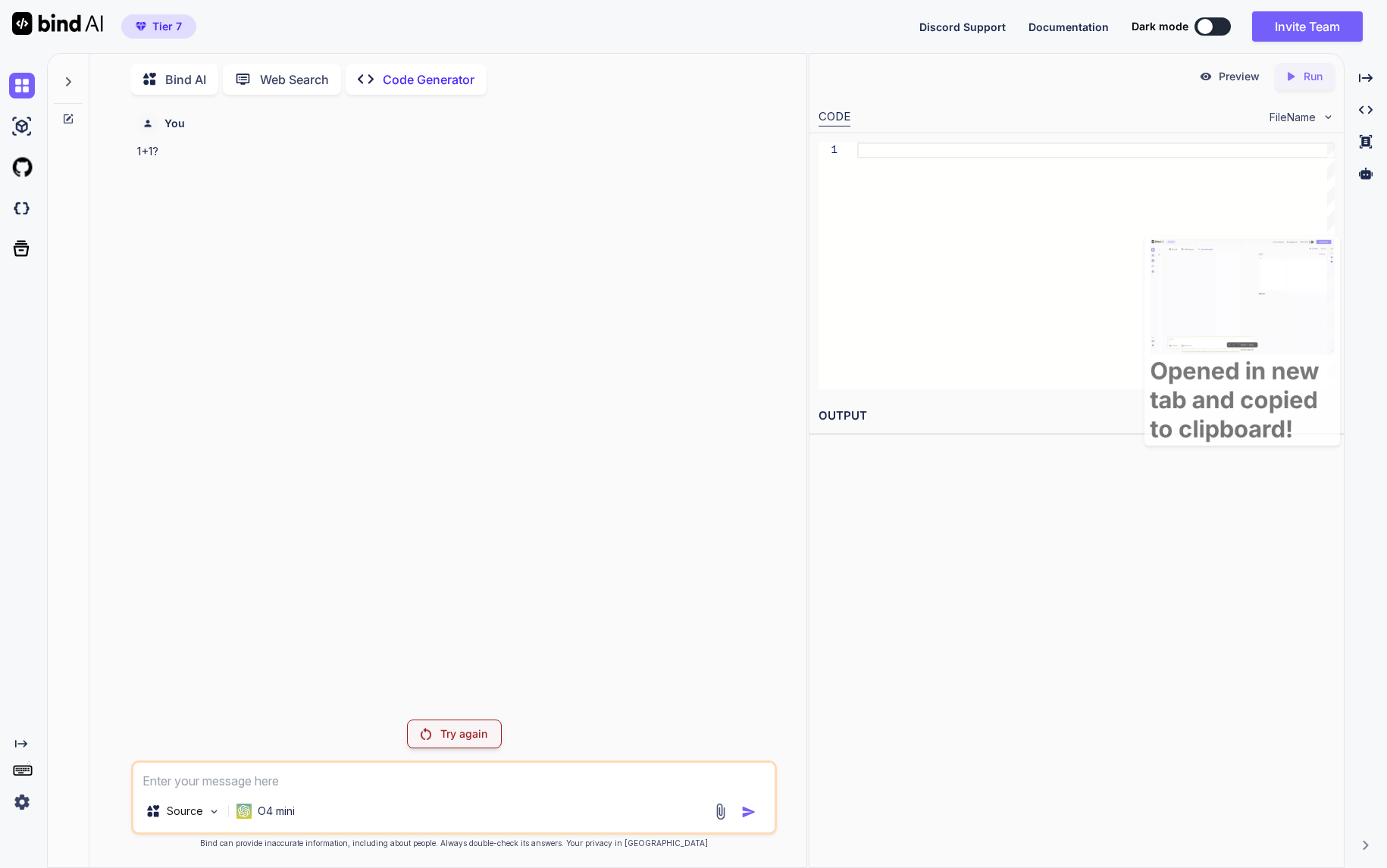
click at [1174, 732] on img at bounding box center [1242, 653] width 250 height 157
click at [474, 734] on p "Try again" at bounding box center [463, 733] width 47 height 15
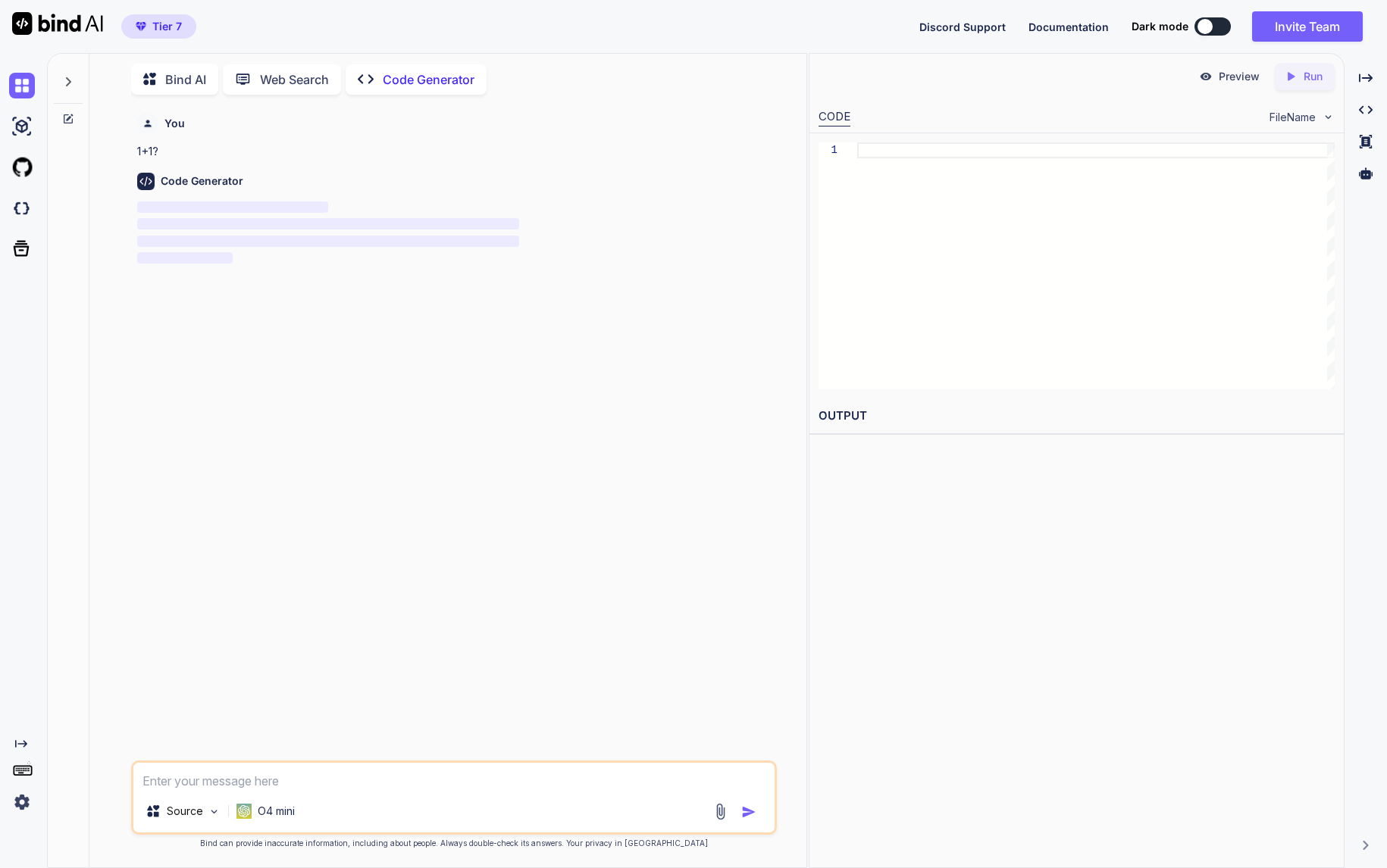
click at [474, 734] on div "You 1+1? Code Generator ‌ ‌ ‌ ‌" at bounding box center [455, 433] width 643 height 654
click at [542, 637] on div "You 1+1? Code Generator ‌ ‌ ‌ ‌" at bounding box center [455, 433] width 643 height 654
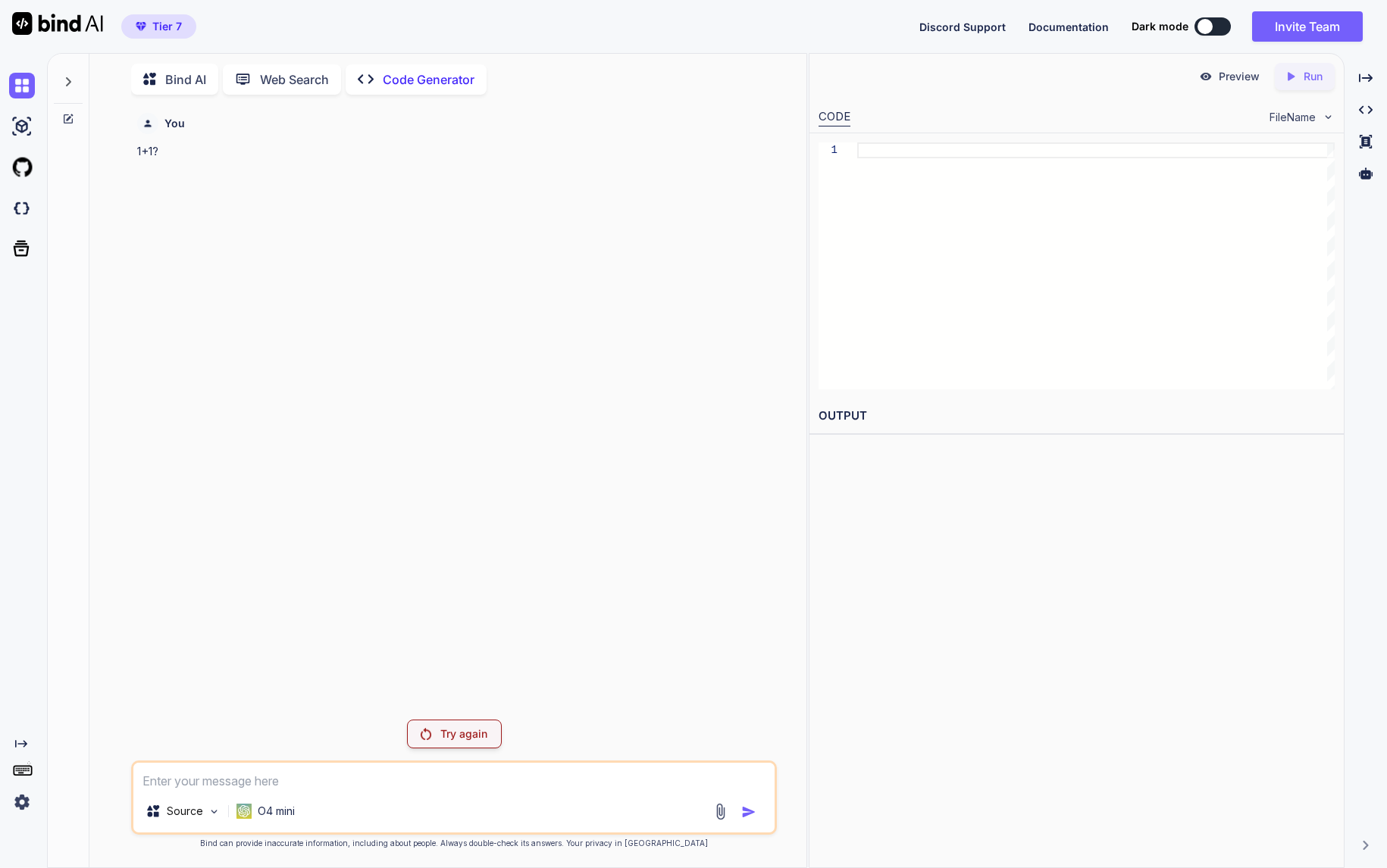
type textarea "x"
